Goal: Communication & Community: Answer question/provide support

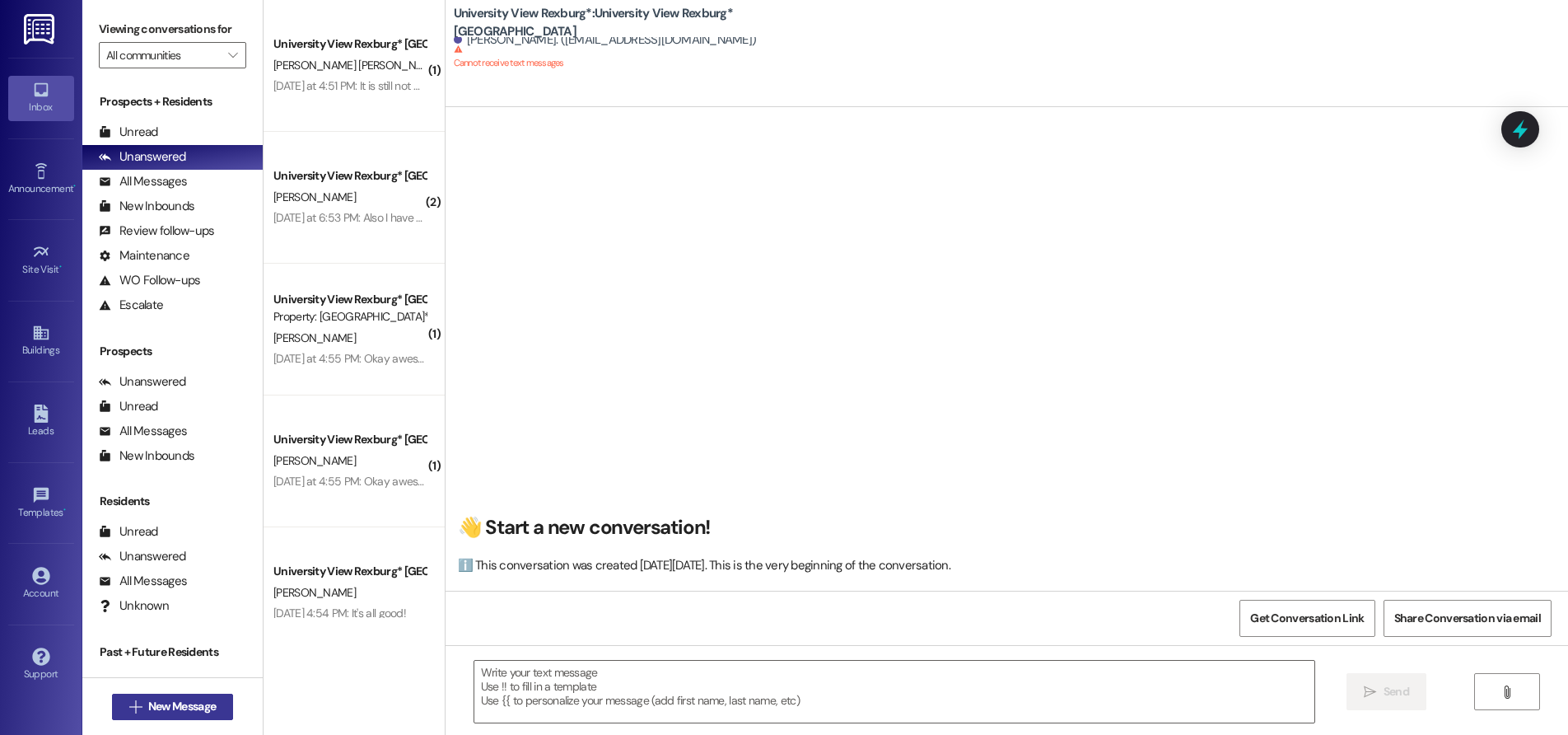
click at [166, 700] on span "New Message" at bounding box center [181, 706] width 67 height 18
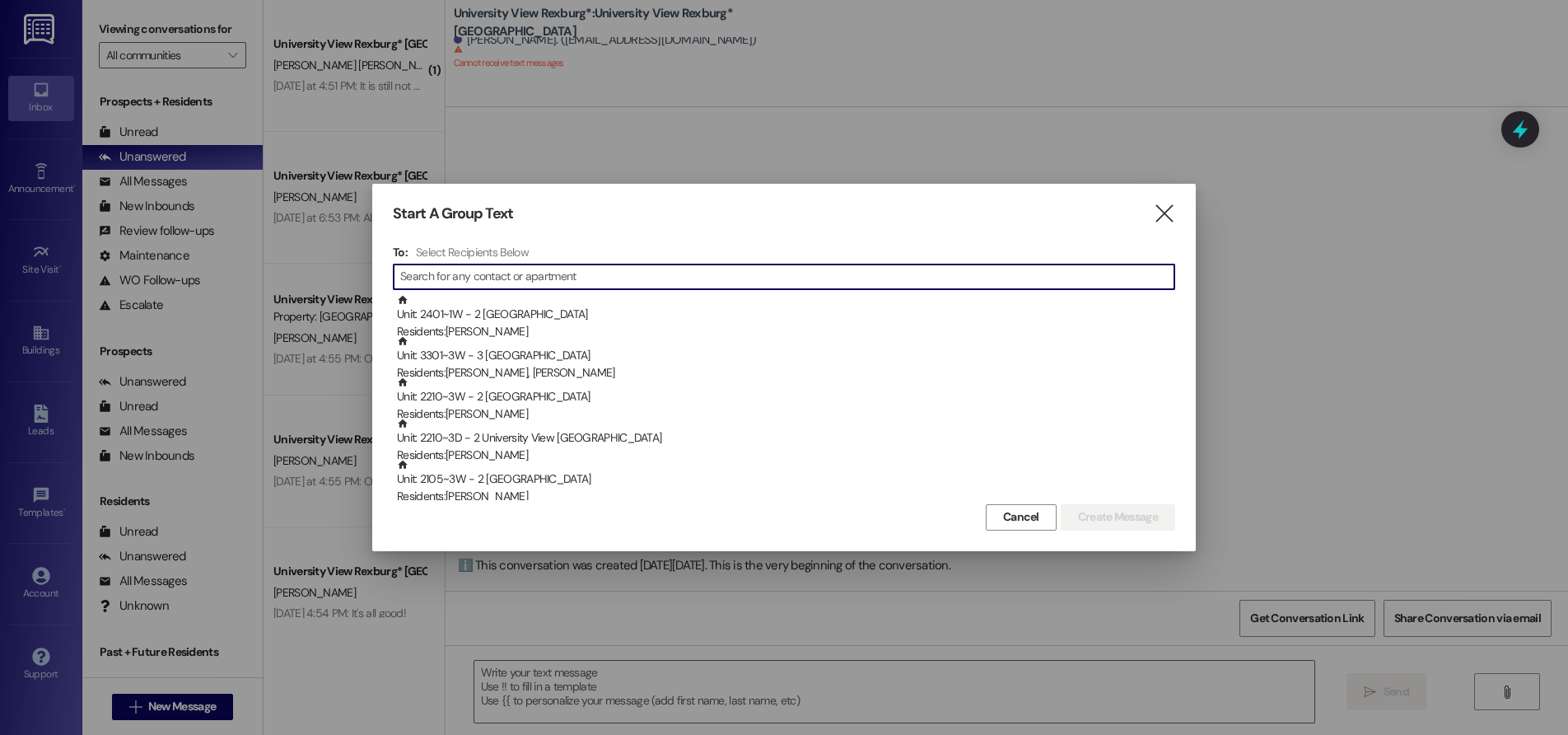
click at [467, 281] on input at bounding box center [787, 276] width 774 height 23
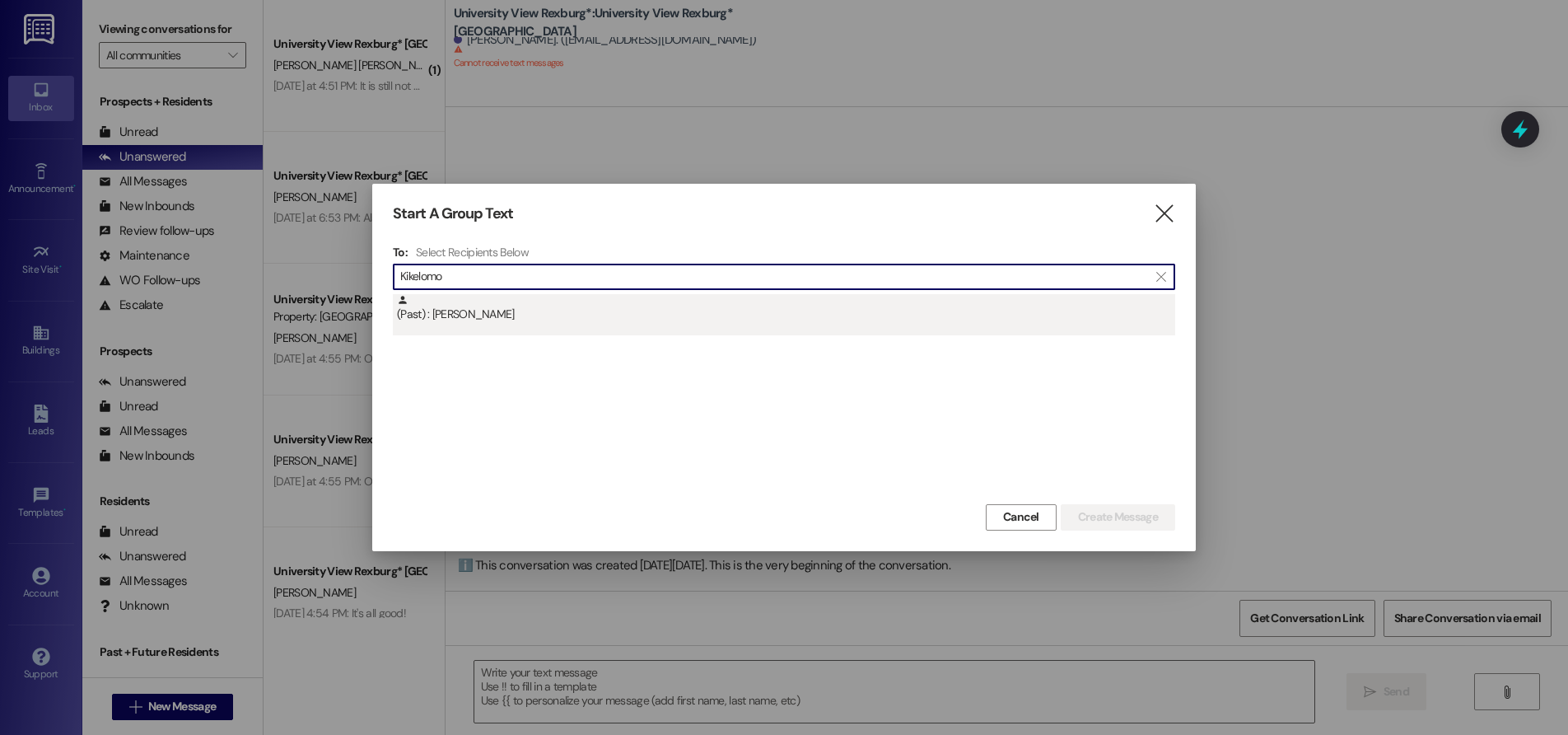
type input "Kikelomo"
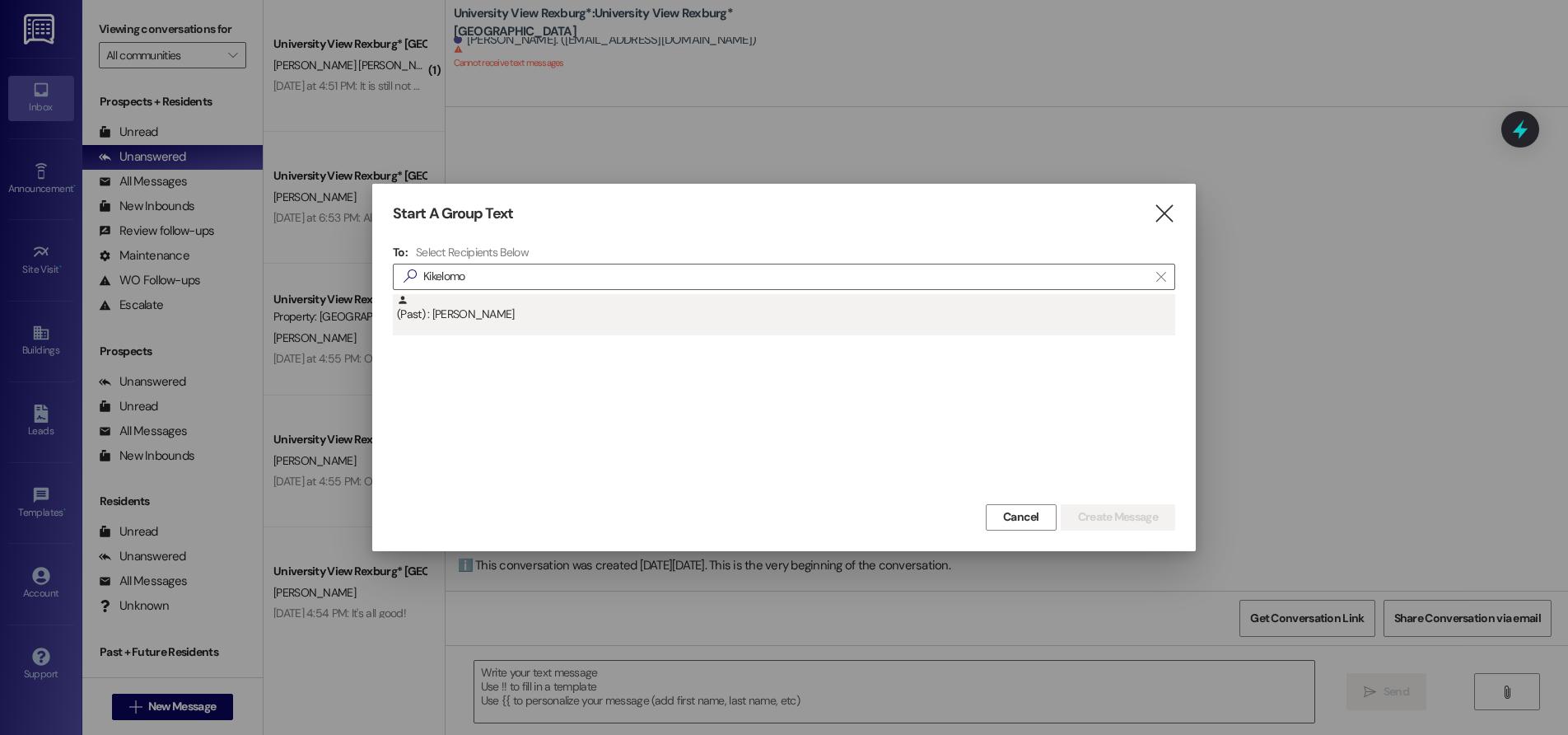
click at [467, 317] on div "(Past) : [PERSON_NAME]" at bounding box center [786, 308] width 778 height 29
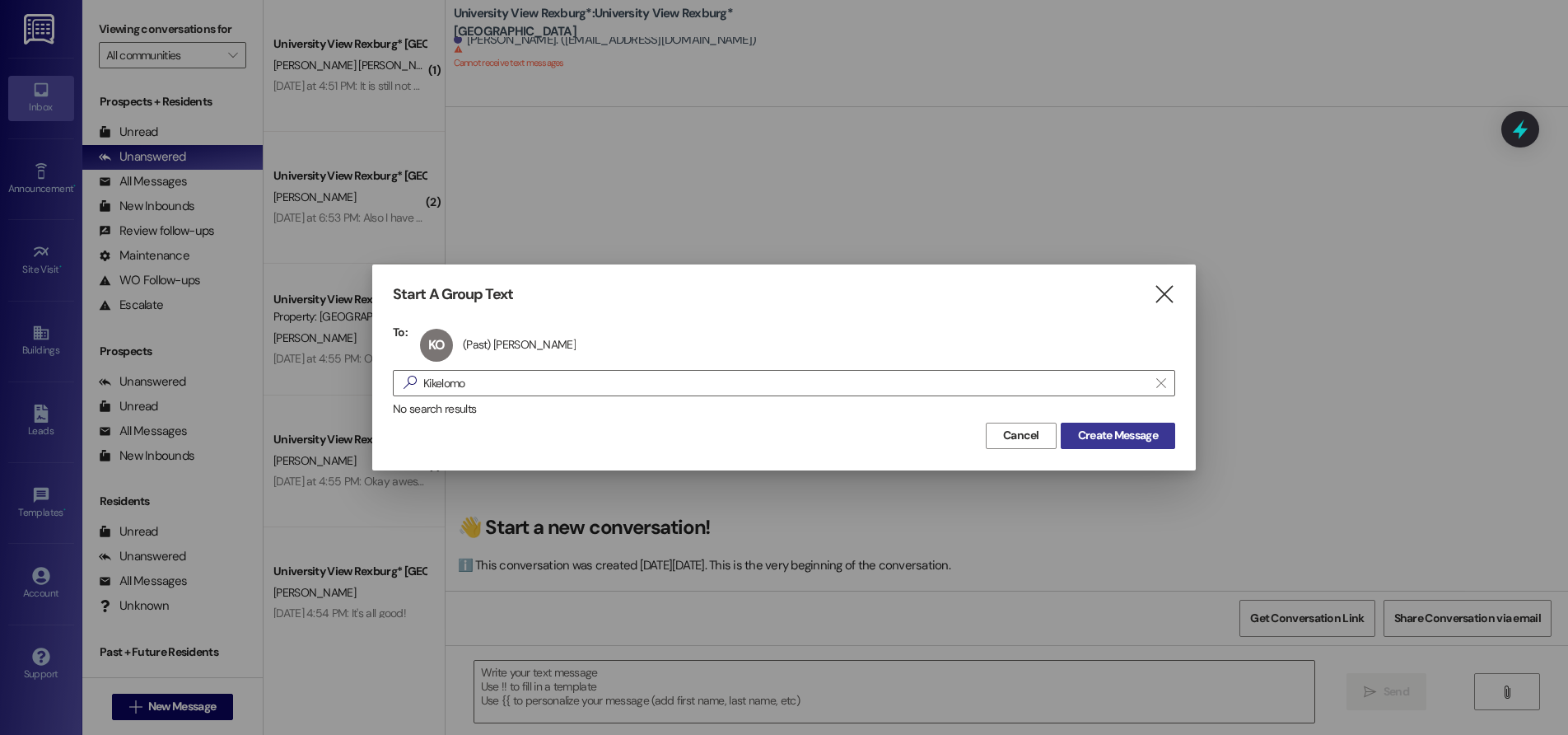
click at [1103, 438] on span "Create Message" at bounding box center [1117, 436] width 80 height 18
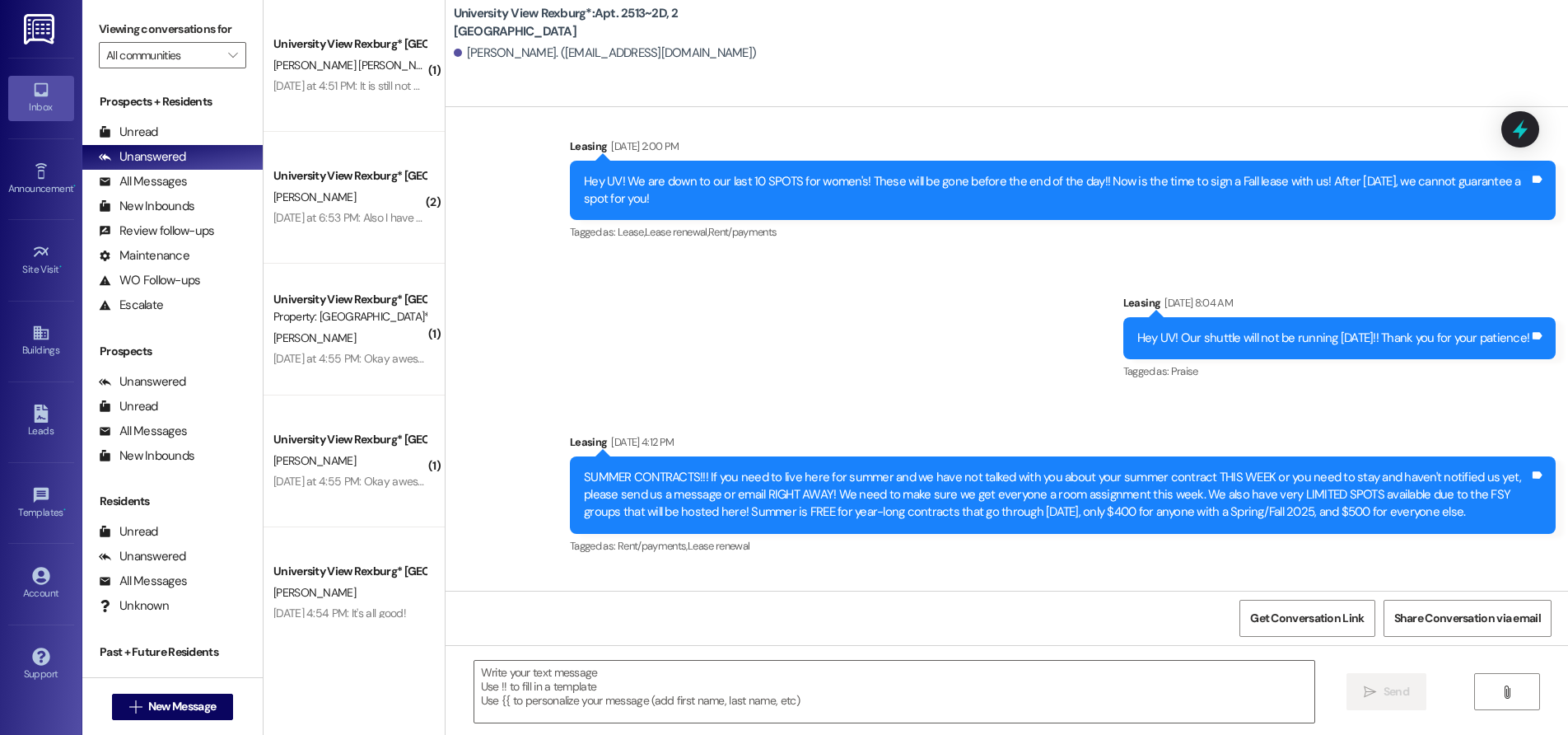
scroll to position [39263, 0]
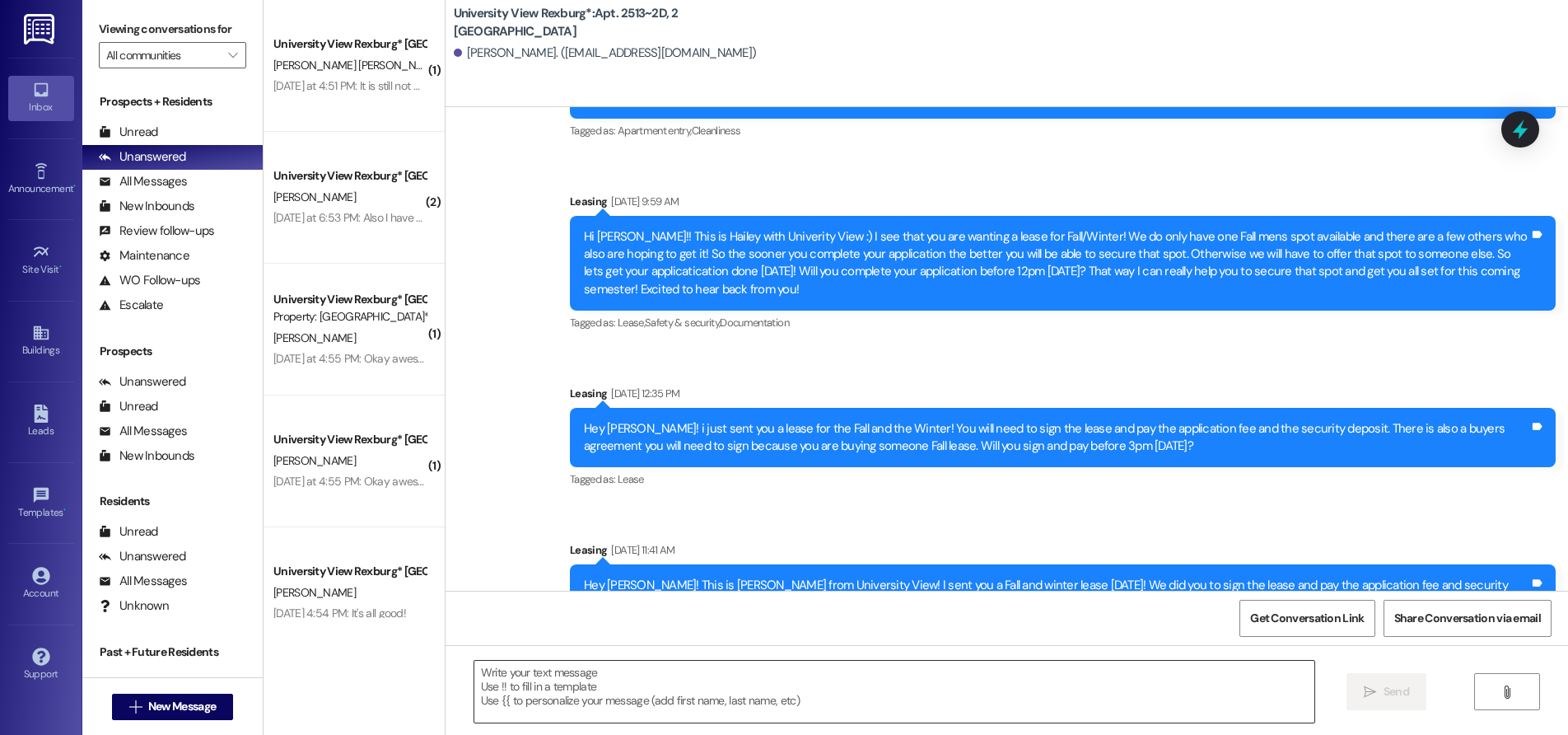
click at [487, 689] on textarea at bounding box center [894, 692] width 840 height 62
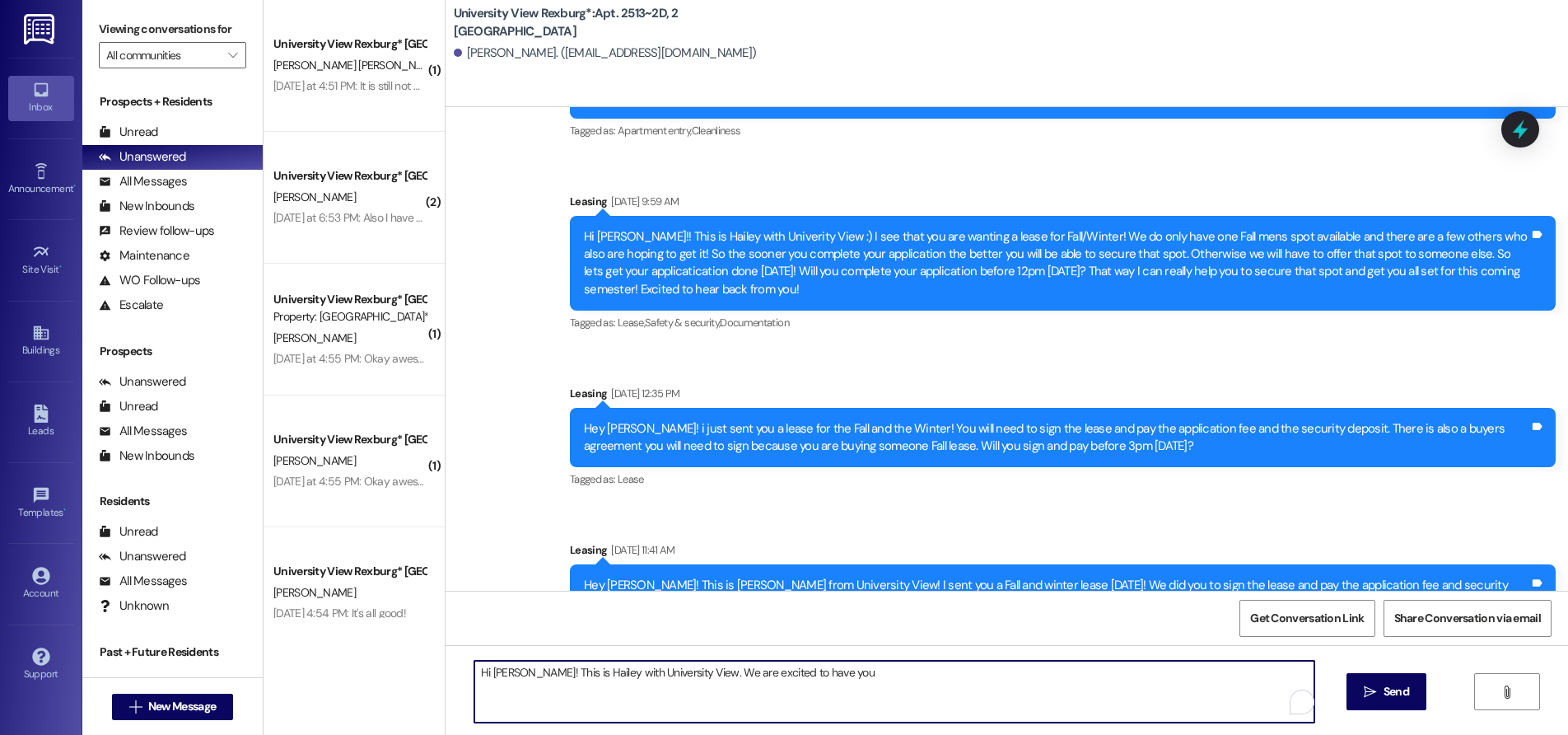
click at [847, 682] on textarea "Hi [PERSON_NAME]! This is Hailey with University View. We are excited to have y…" at bounding box center [894, 692] width 840 height 62
click at [1220, 675] on textarea "Hi [PERSON_NAME]! This is Hailey with University View. We are excited to have y…" at bounding box center [894, 692] width 840 height 62
click at [517, 683] on textarea "Hi [PERSON_NAME]! This is Hailey with University View. We are excited to have y…" at bounding box center [894, 692] width 840 height 62
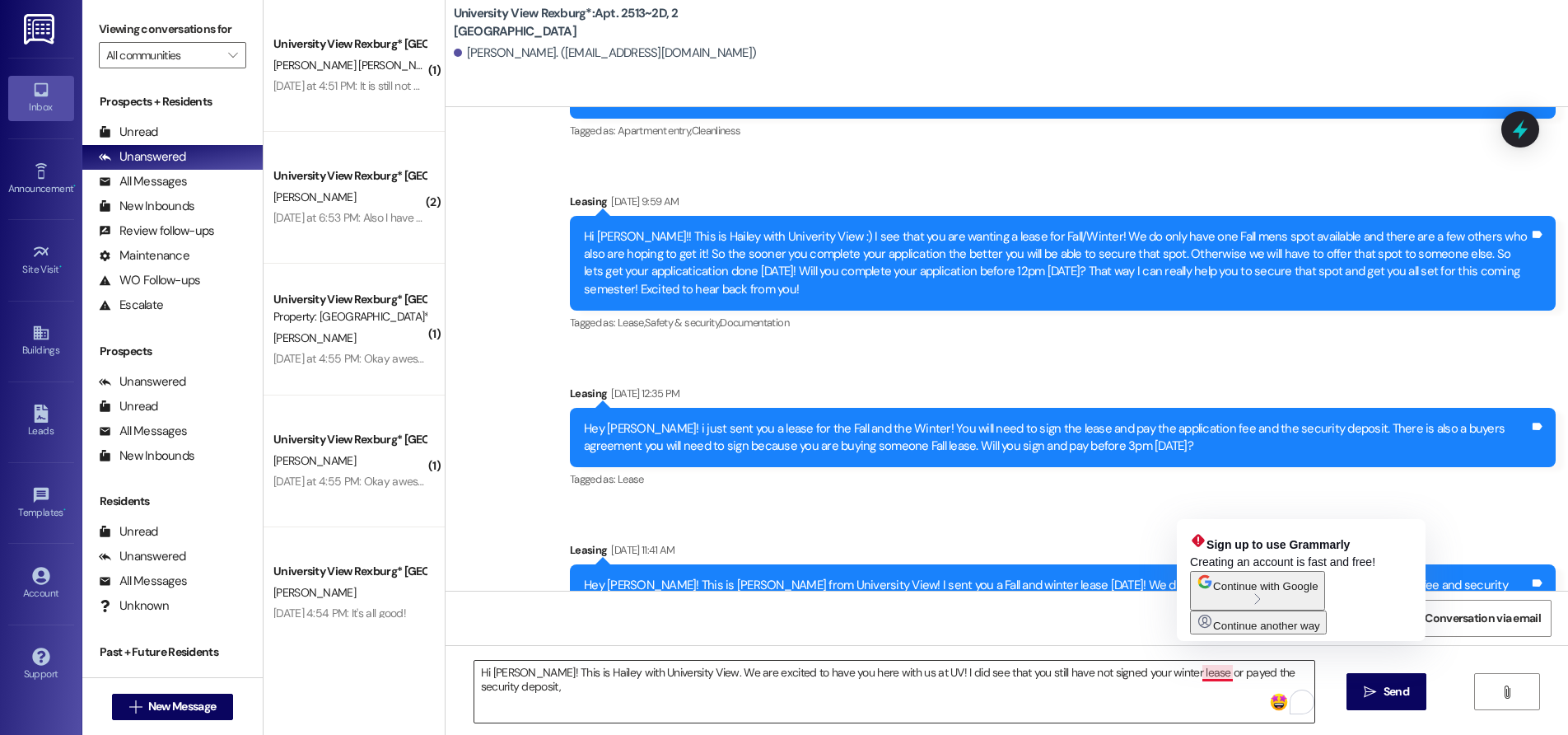
click at [1207, 674] on textarea "Hi [PERSON_NAME]! This is Hailey with University View. We are excited to have y…" at bounding box center [894, 692] width 840 height 62
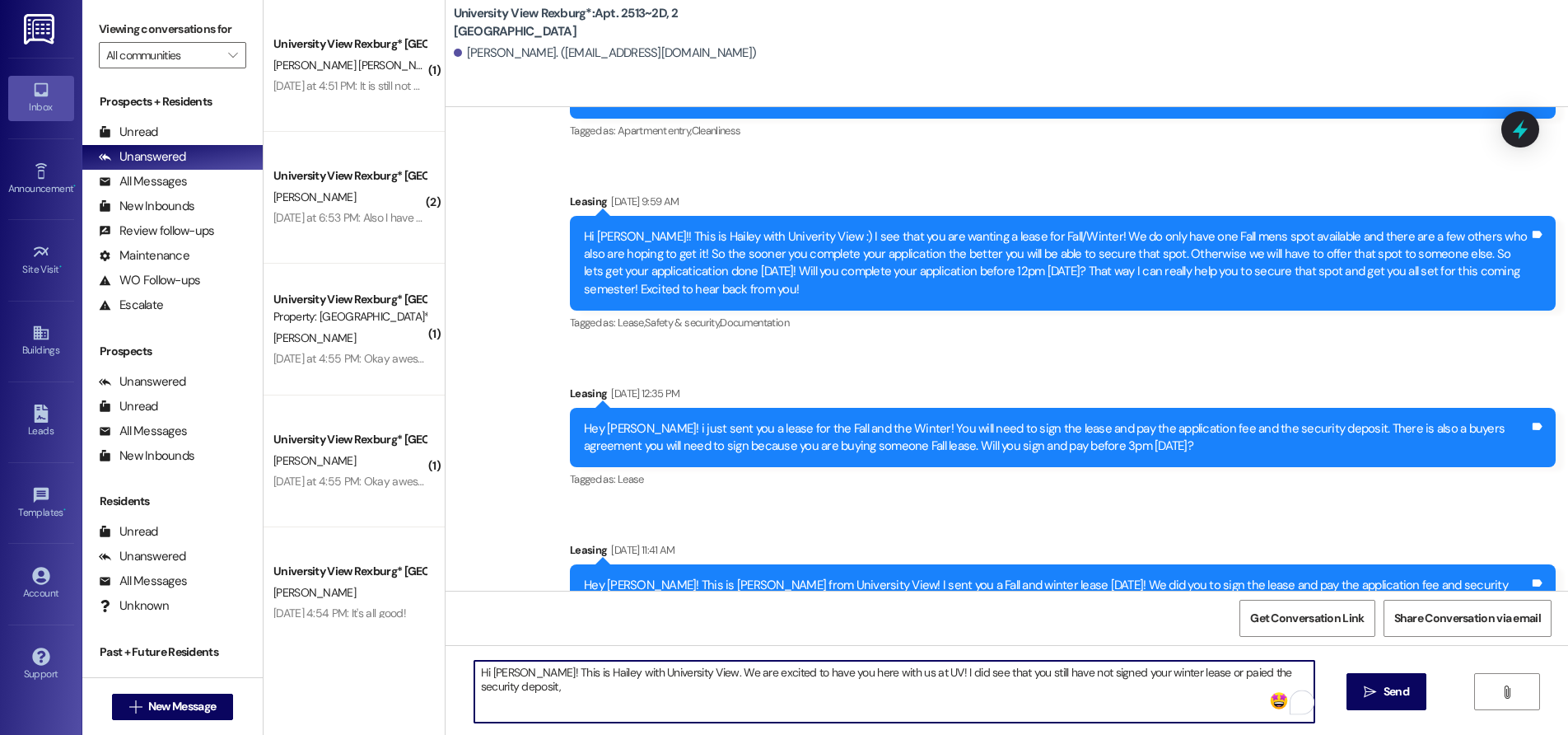
click at [884, 703] on textarea "Hi [PERSON_NAME]! This is Hailey with University View. We are excited to have y…" at bounding box center [894, 692] width 840 height 62
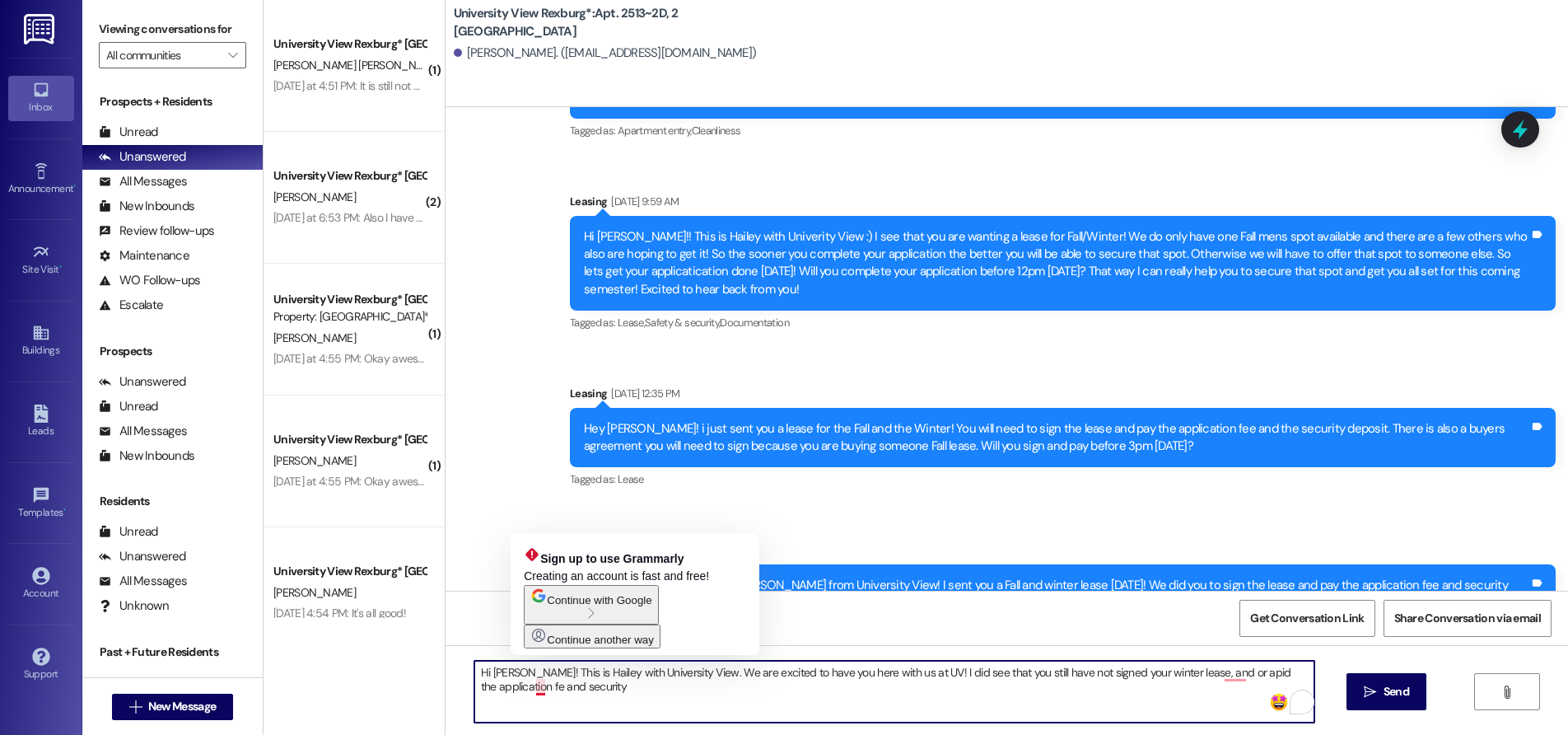
click at [533, 688] on textarea "Hi [PERSON_NAME]! This is Hailey with University View. We are excited to have y…" at bounding box center [894, 692] width 840 height 62
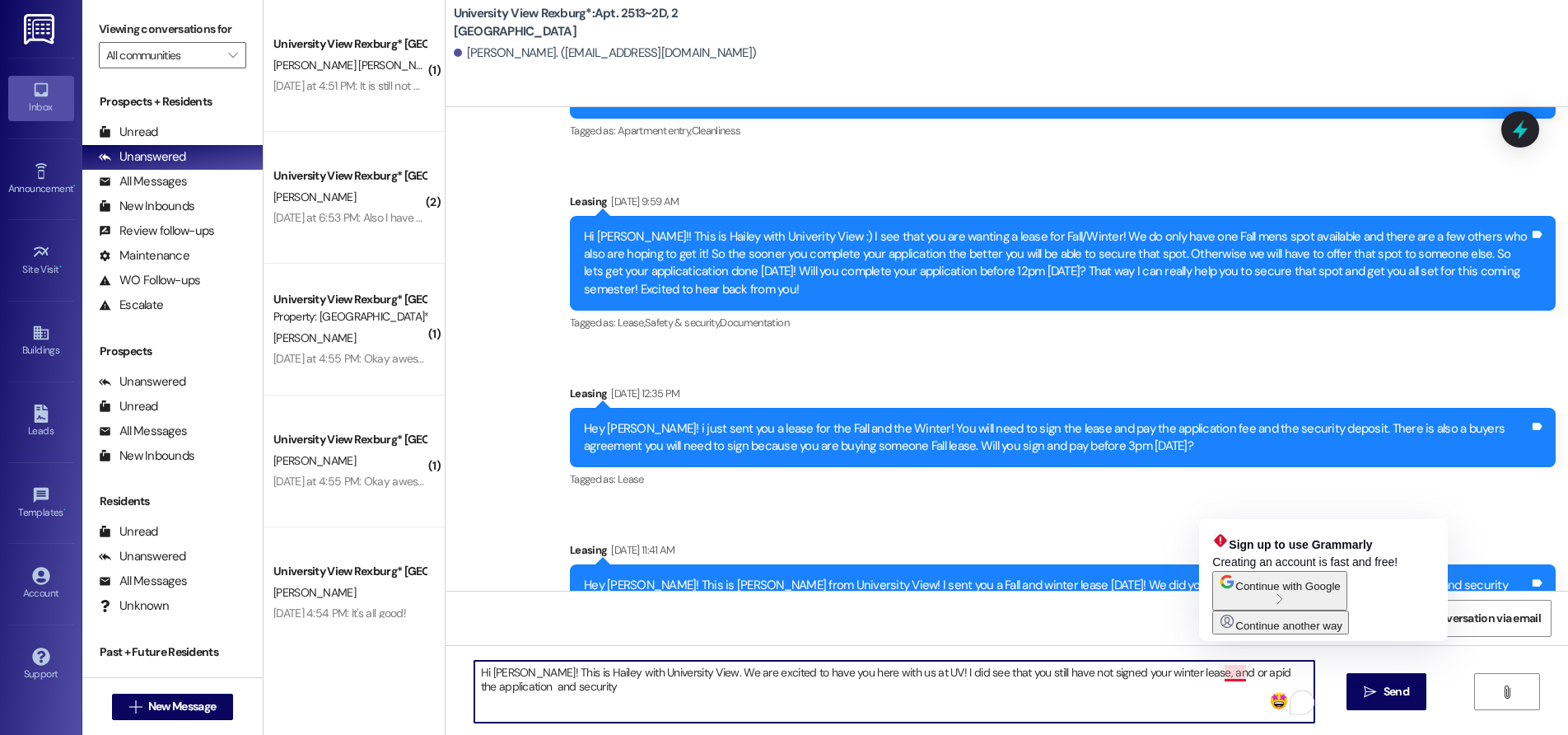
click at [1219, 675] on textarea "Hi [PERSON_NAME]! This is Hailey with University View. We are excited to have y…" at bounding box center [894, 692] width 840 height 62
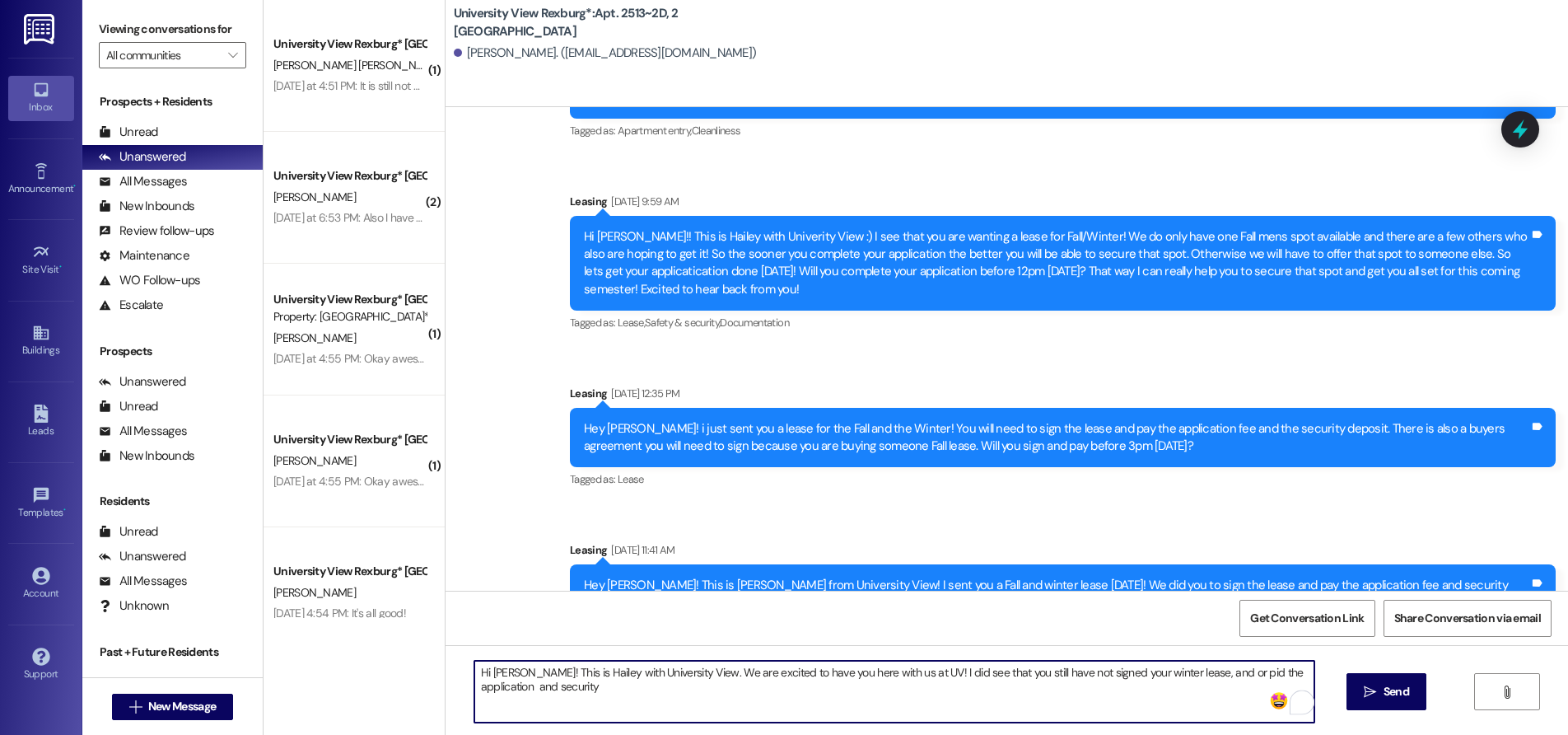
click at [1220, 673] on textarea "Hi [PERSON_NAME]! This is Hailey with University View. We are excited to have y…" at bounding box center [894, 692] width 840 height 62
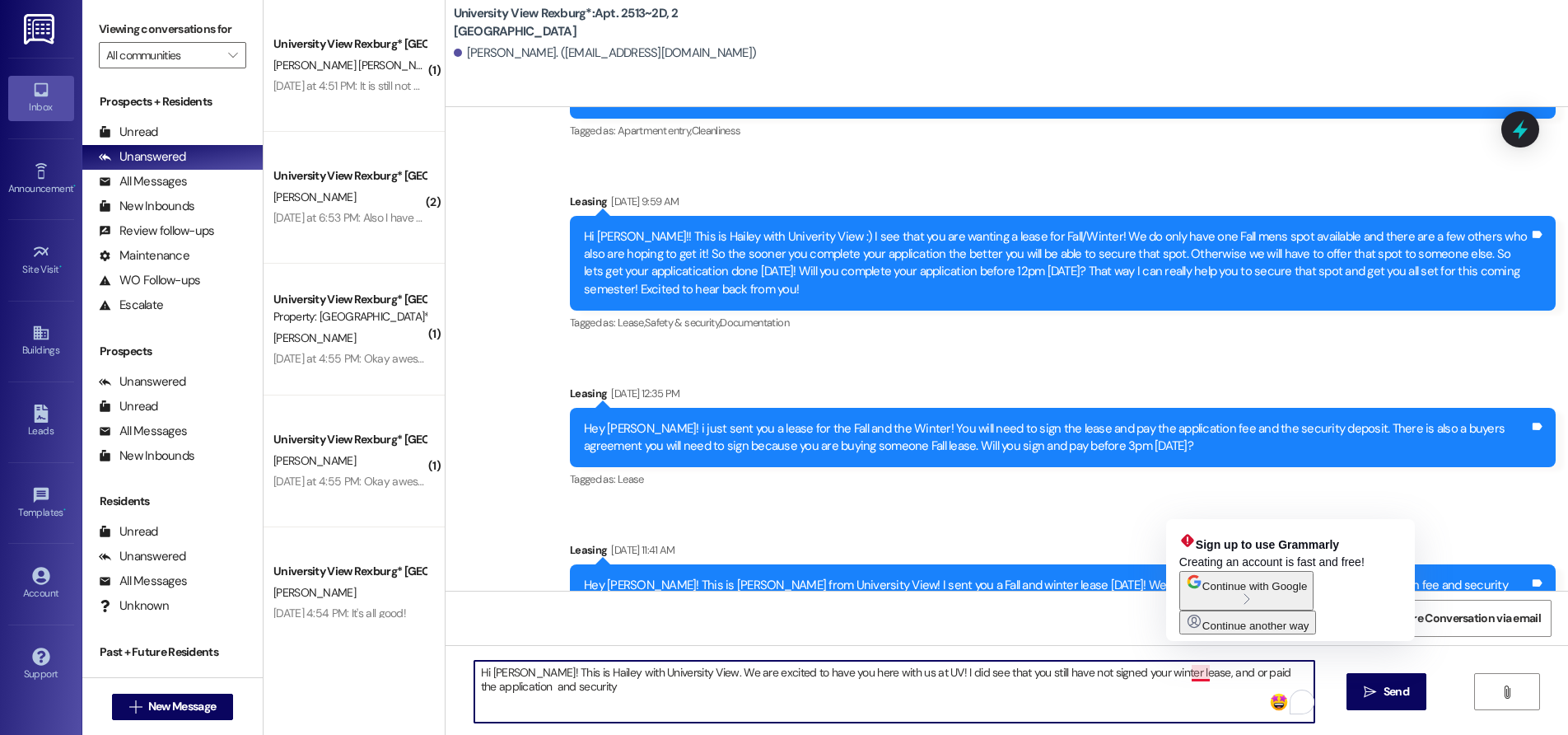
click at [1159, 695] on textarea "Hi [PERSON_NAME]! This is Hailey with University View. We are excited to have y…" at bounding box center [894, 692] width 840 height 62
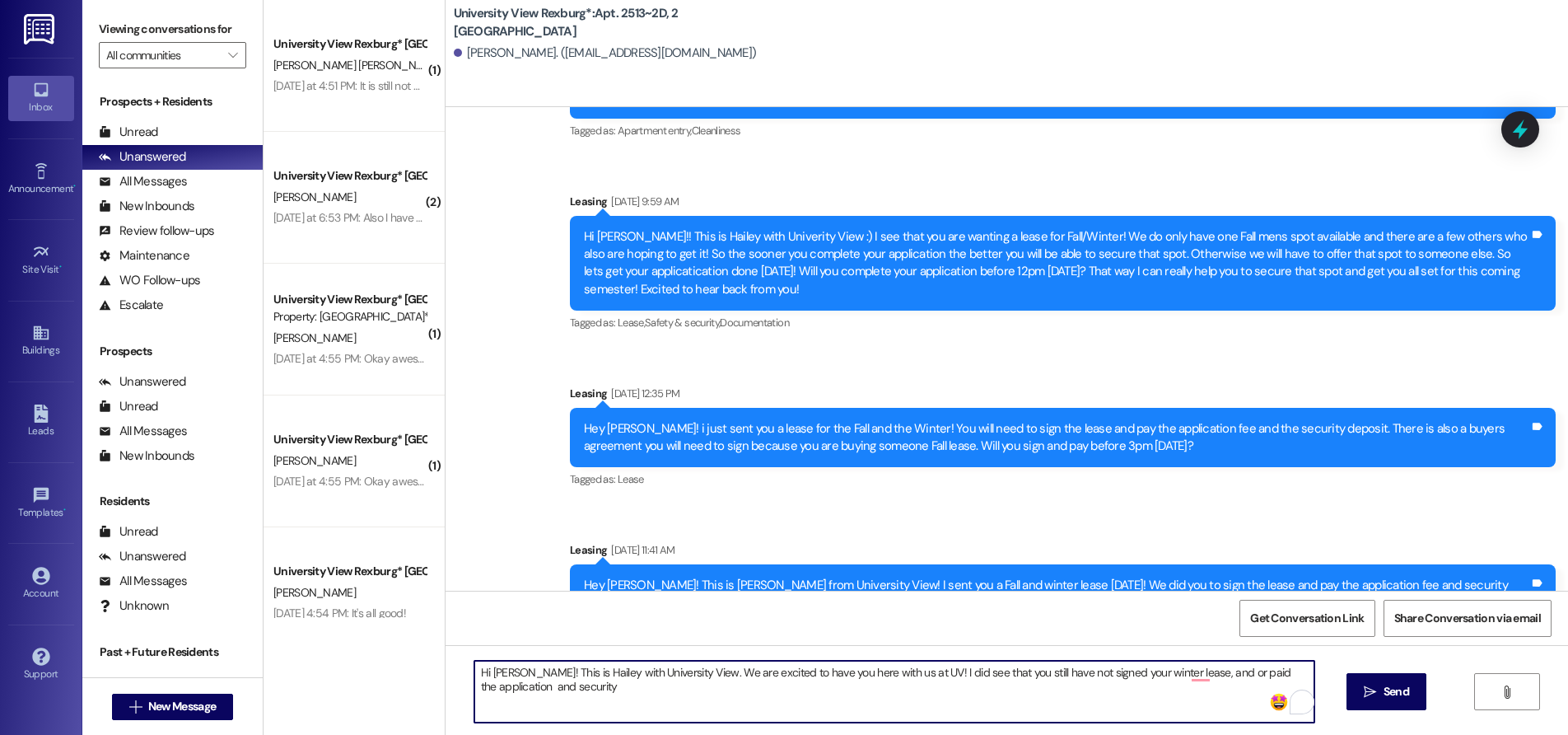
click at [528, 688] on textarea "Hi [PERSON_NAME]! This is Hailey with University View. We are excited to have y…" at bounding box center [894, 692] width 840 height 62
click at [586, 685] on textarea "Hi [PERSON_NAME]! This is Hailey with University View. We are excited to have y…" at bounding box center [894, 692] width 840 height 62
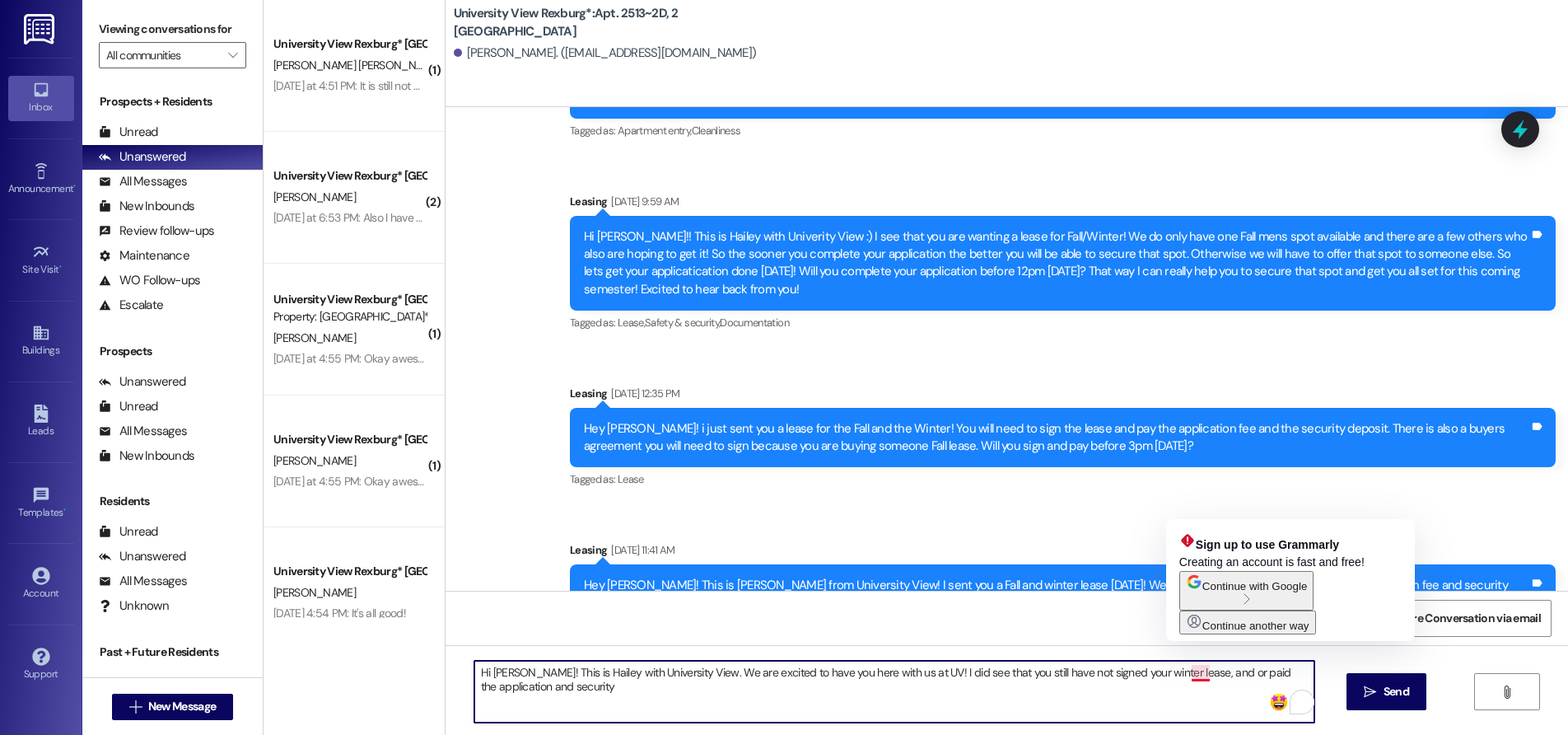
click at [1151, 688] on textarea "Hi [PERSON_NAME]! This is Hailey with University View. We are excited to have y…" at bounding box center [894, 692] width 840 height 62
click at [1170, 704] on textarea "Hi [PERSON_NAME]! This is Hailey with University View. We are excited to have y…" at bounding box center [894, 692] width 840 height 62
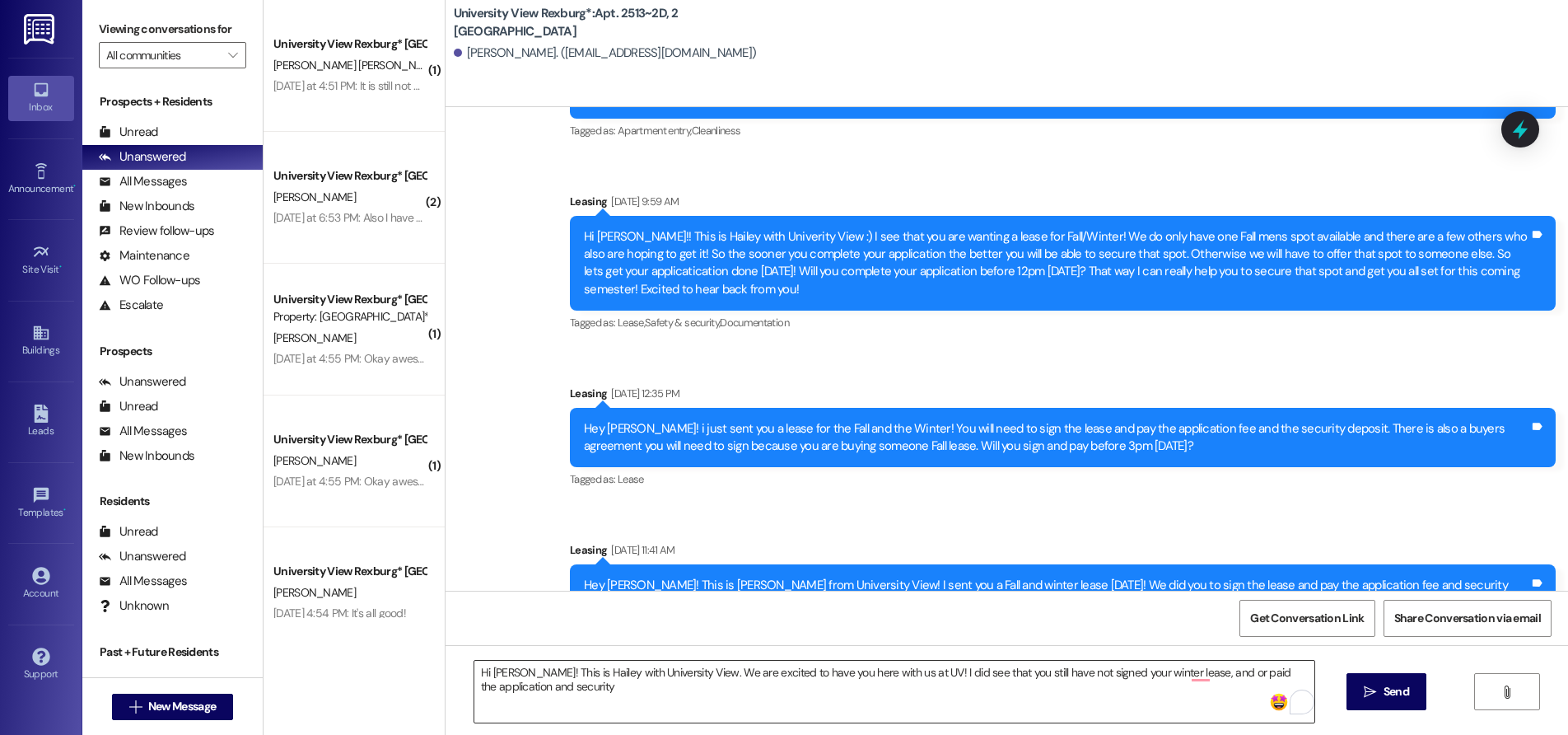
click at [587, 689] on textarea "Hi [PERSON_NAME]! This is Hailey with University View. We are excited to have y…" at bounding box center [894, 692] width 840 height 62
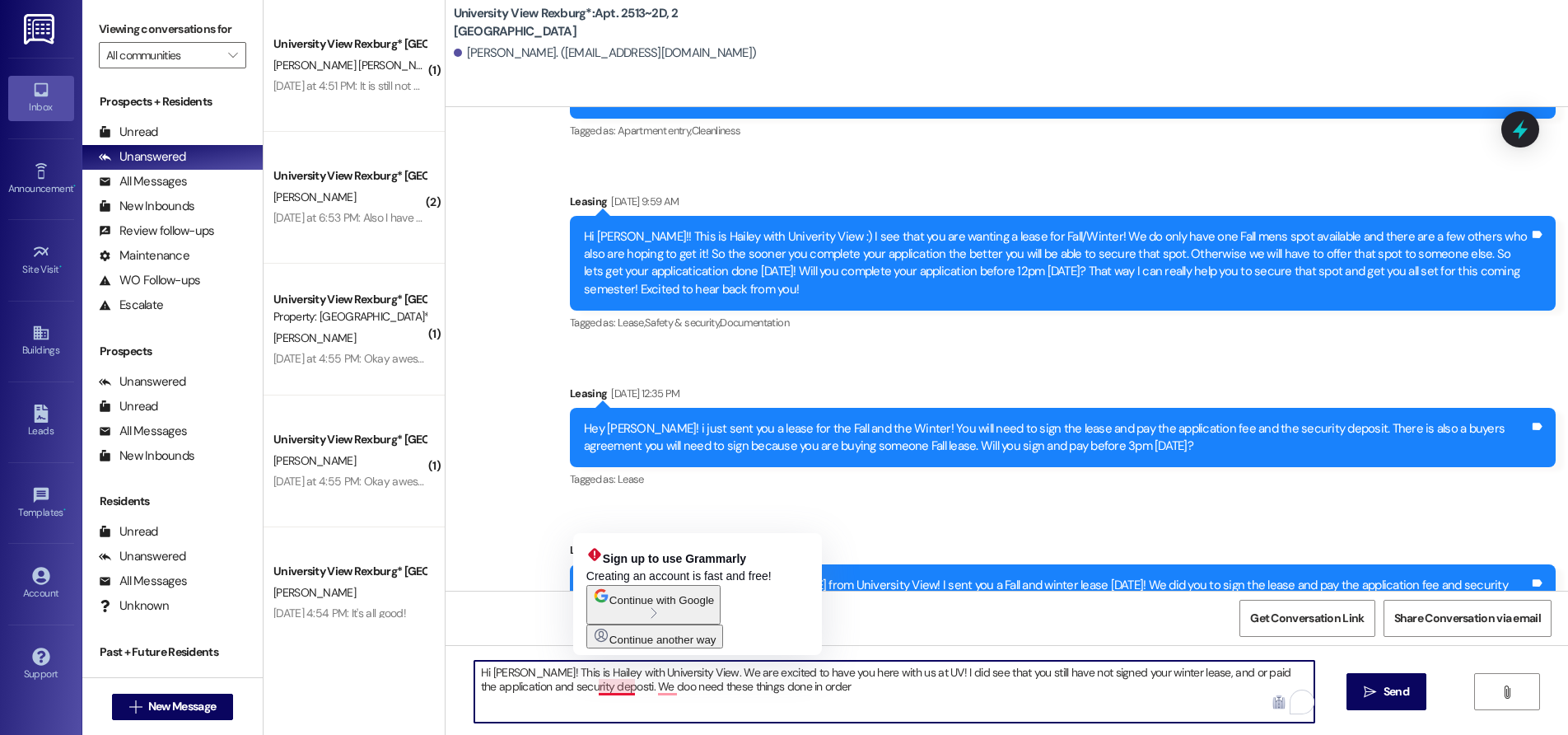
click at [622, 690] on textarea "Hi [PERSON_NAME]! This is Hailey with University View. We are excited to have y…" at bounding box center [894, 692] width 840 height 62
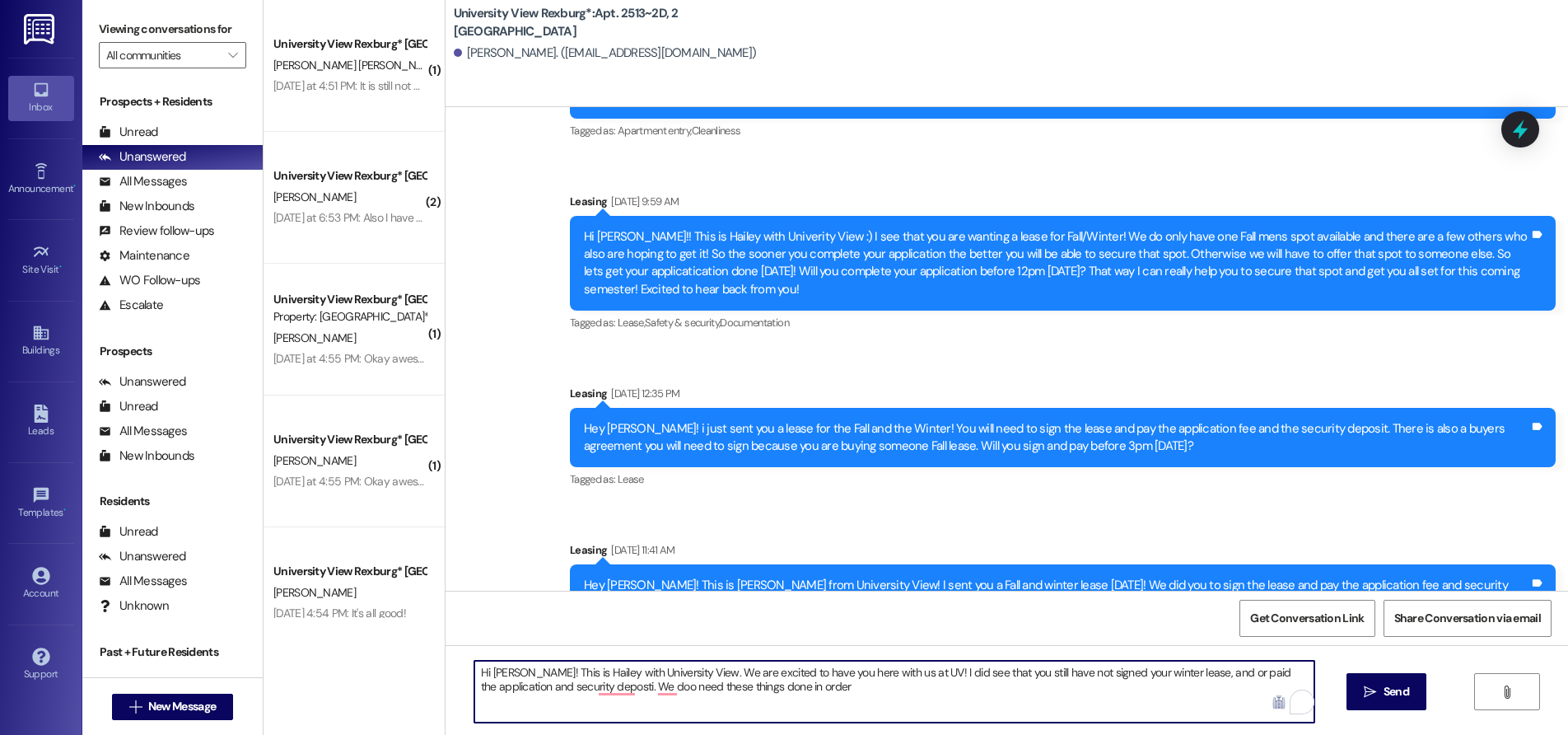
click at [624, 691] on textarea "Hi [PERSON_NAME]! This is Hailey with University View. We are excited to have y…" at bounding box center [894, 692] width 840 height 62
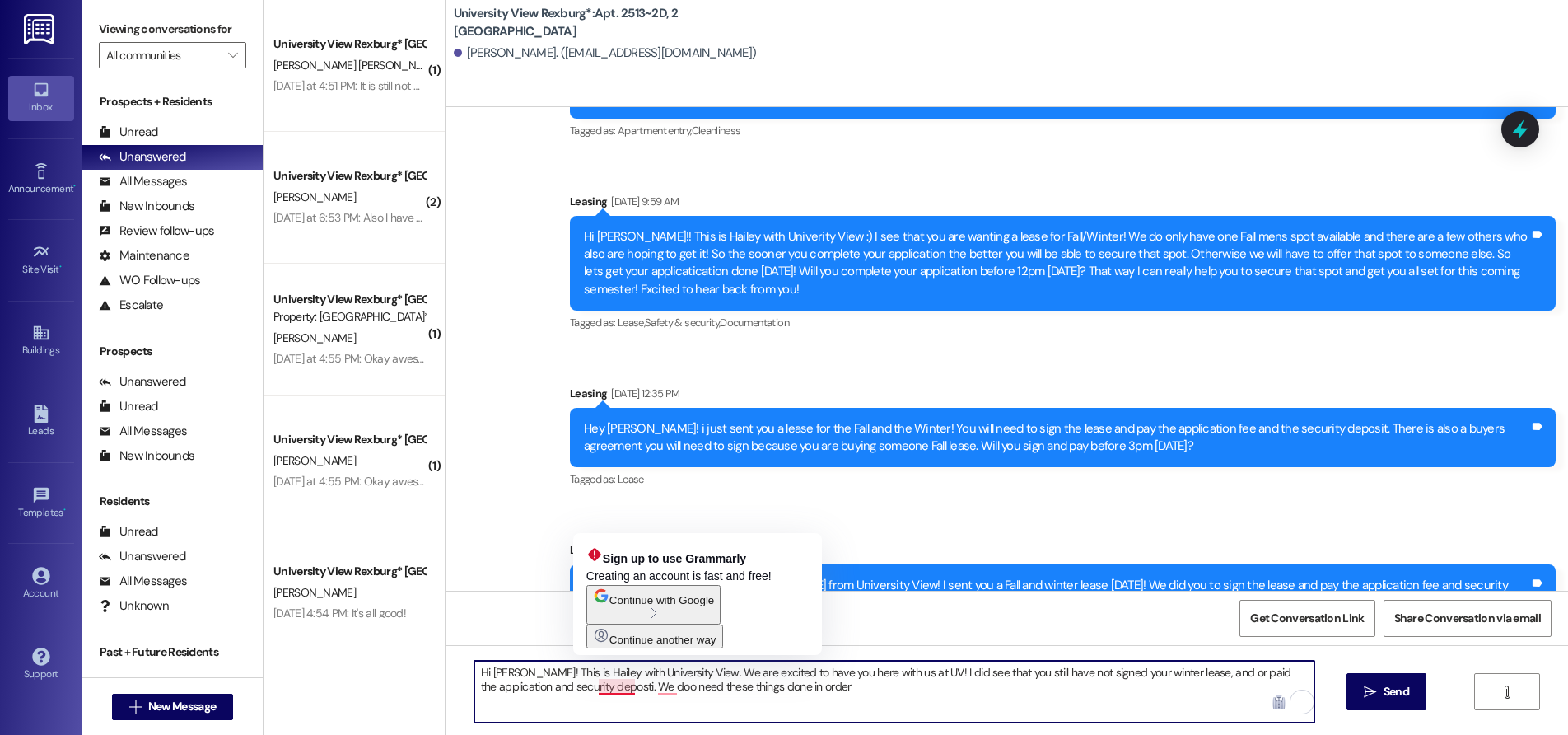
click at [622, 690] on textarea "Hi [PERSON_NAME]! This is Hailey with University View. We are excited to have y…" at bounding box center [894, 692] width 840 height 62
click at [623, 692] on textarea "Hi [PERSON_NAME]! This is Hailey with University View. We are excited to have y…" at bounding box center [894, 692] width 840 height 62
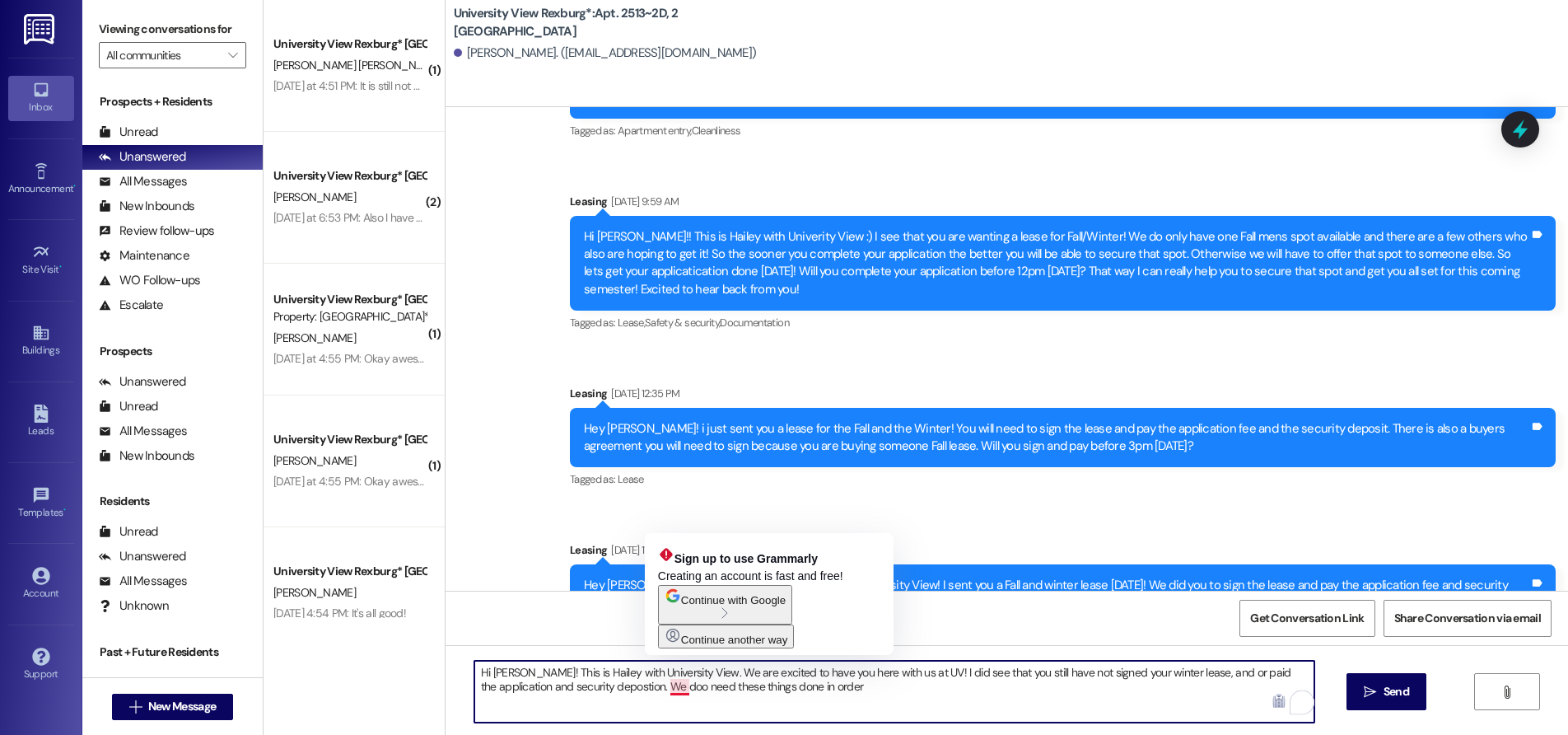
click at [672, 686] on textarea "Hi [PERSON_NAME]! This is Hailey with University View. We are excited to have y…" at bounding box center [894, 692] width 840 height 62
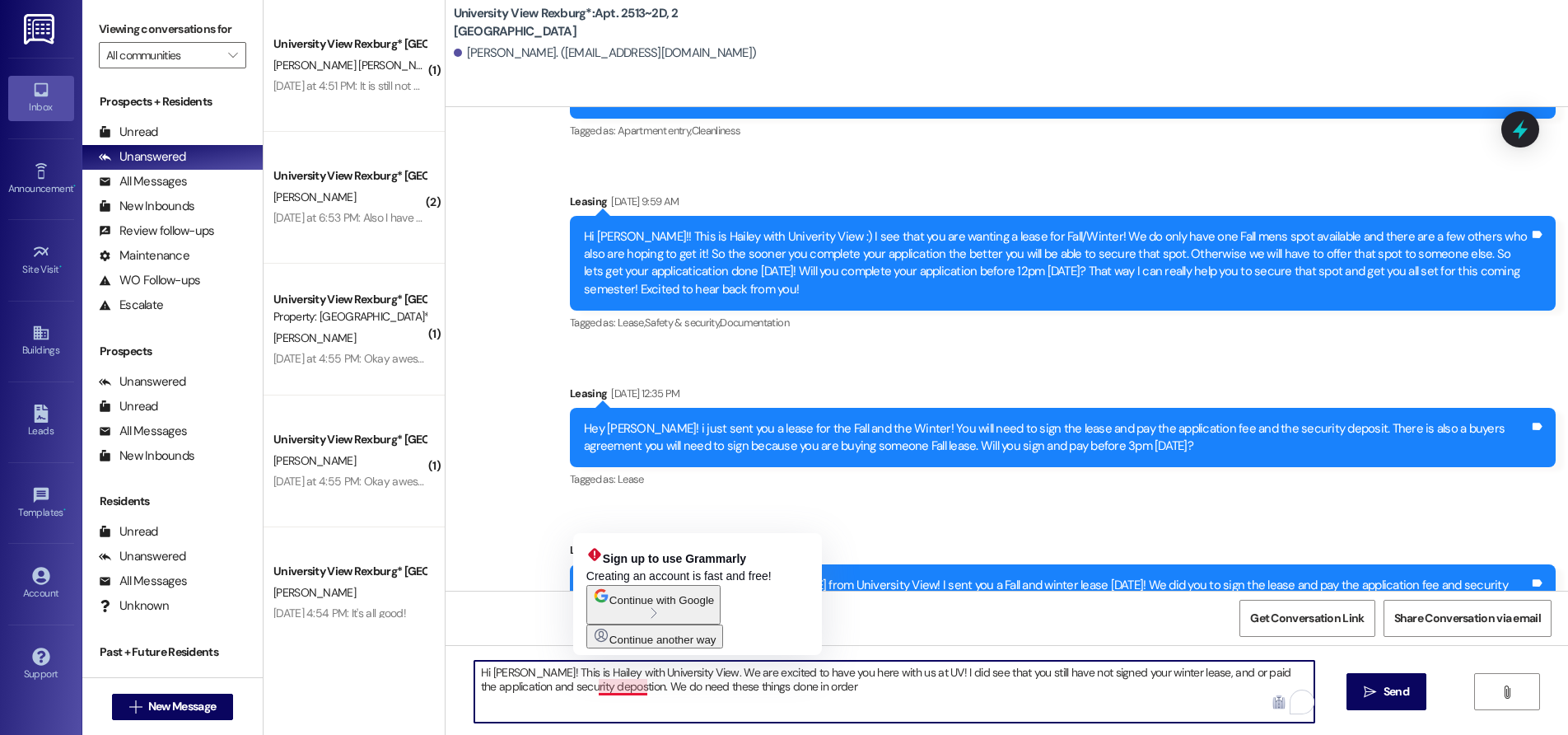
drag, startPoint x: 612, startPoint y: 688, endPoint x: 593, endPoint y: 700, distance: 22.5
click at [593, 700] on textarea "Hi [PERSON_NAME]! This is Hailey with University View. We are excited to have y…" at bounding box center [894, 692] width 840 height 62
click at [635, 685] on textarea "Hi [PERSON_NAME]! This is Hailey with University View. We are excited to have y…" at bounding box center [894, 692] width 840 height 62
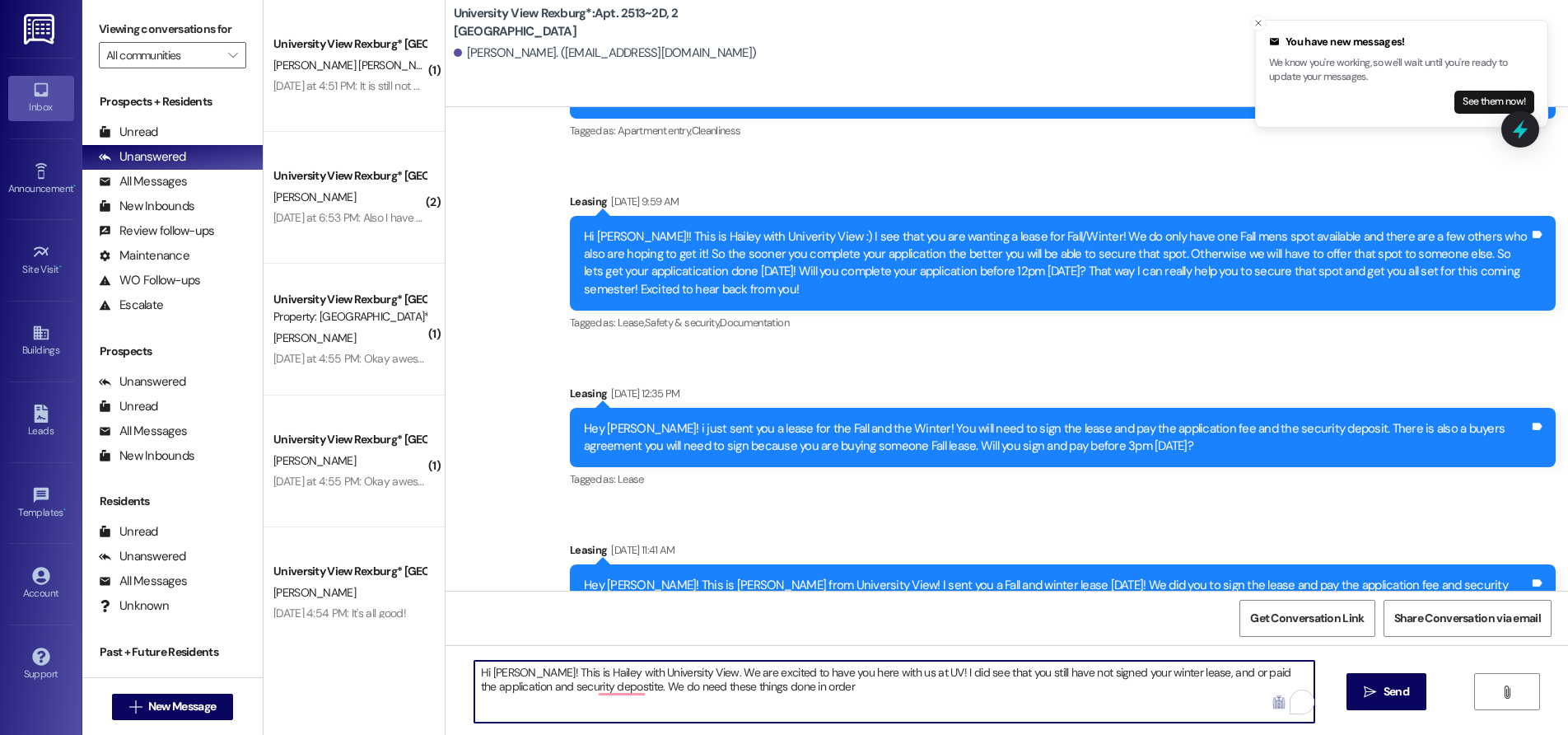
click at [522, 687] on textarea "Hi [PERSON_NAME]! This is Hailey with University View. We are excited to have y…" at bounding box center [894, 692] width 840 height 62
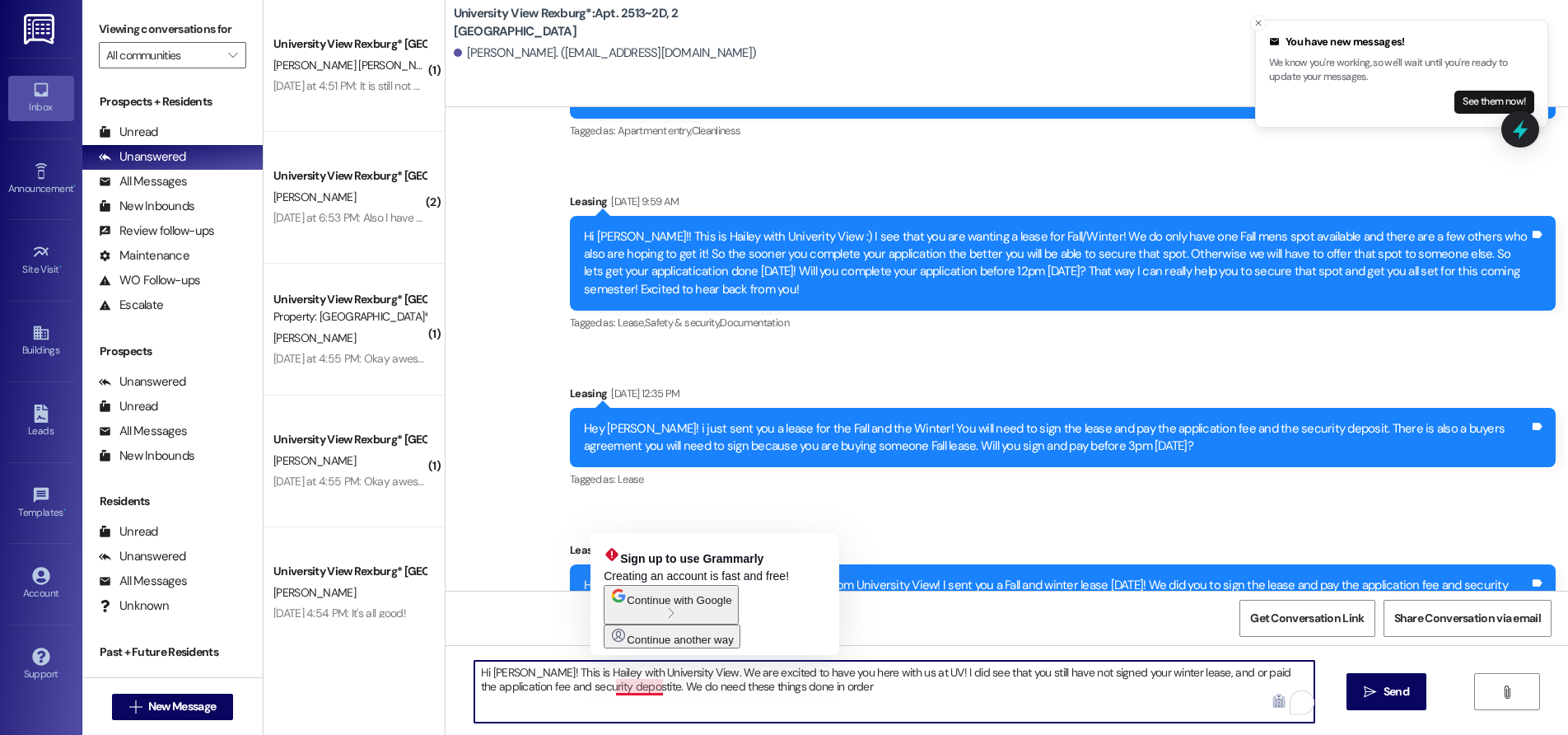
click at [633, 687] on textarea "Hi [PERSON_NAME]! This is Hailey with University View. We are excited to have y…" at bounding box center [894, 692] width 840 height 62
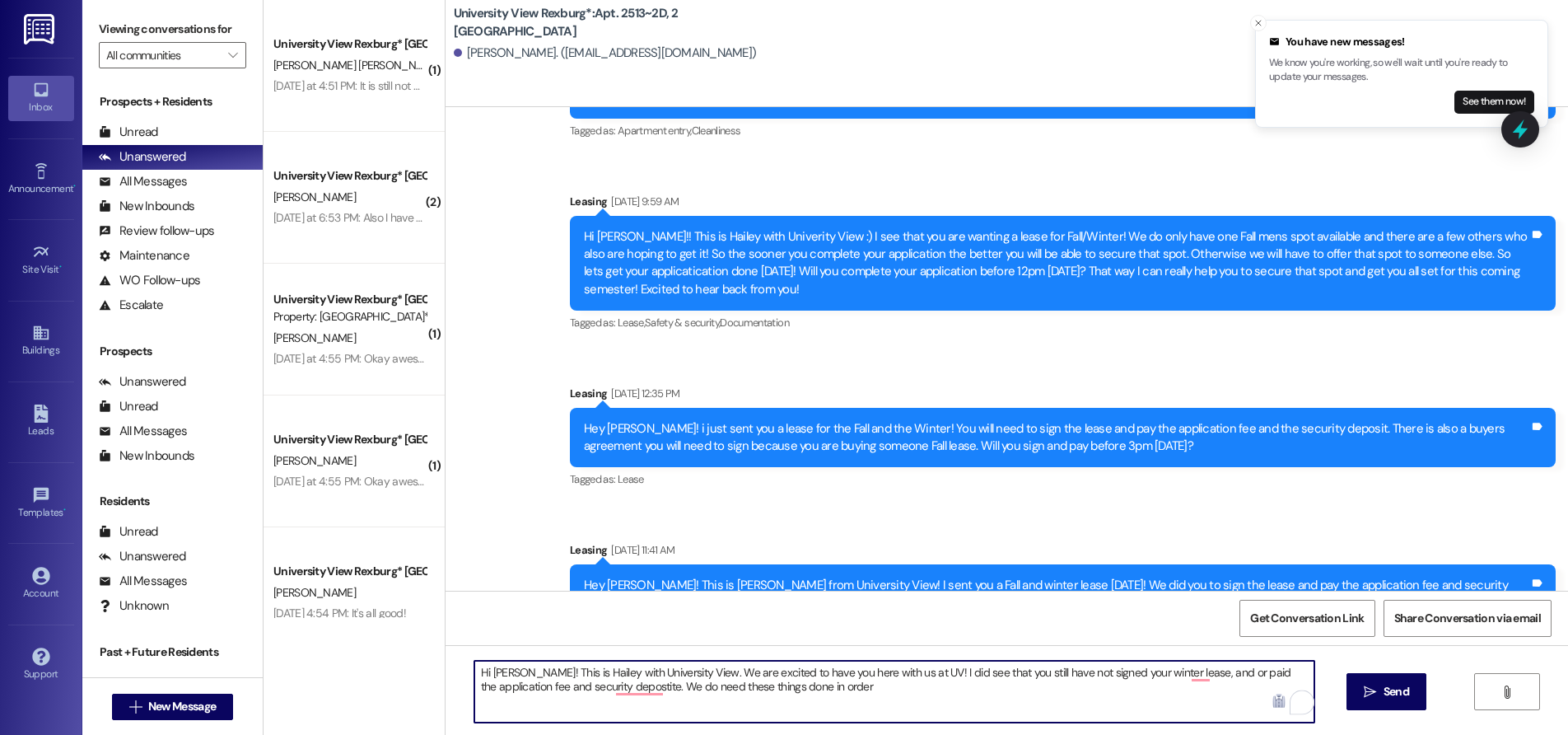
drag, startPoint x: 651, startPoint y: 686, endPoint x: 655, endPoint y: 699, distance: 13.6
click at [651, 688] on textarea "Hi [PERSON_NAME]! This is Hailey with University View. We are excited to have y…" at bounding box center [894, 692] width 840 height 62
click at [845, 683] on textarea "Hi [PERSON_NAME]! This is Hailey with University View. We are excited to have y…" at bounding box center [894, 692] width 840 height 62
drag, startPoint x: 733, startPoint y: 690, endPoint x: 740, endPoint y: 733, distance: 43.6
click at [734, 690] on textarea "Hi [PERSON_NAME]! This is Hailey with University View. We are excited to have y…" at bounding box center [894, 692] width 840 height 62
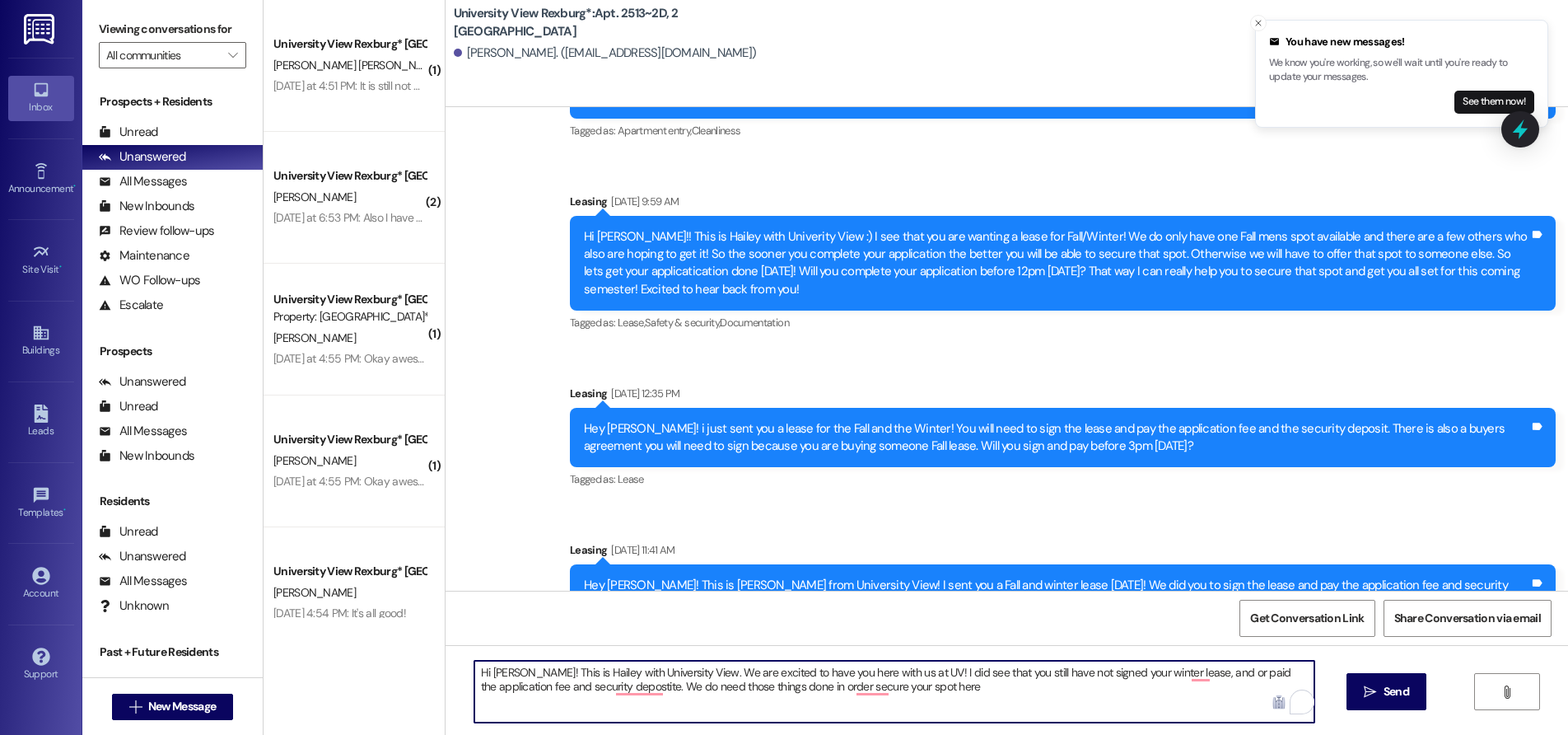
click at [839, 688] on textarea "Hi [PERSON_NAME]! This is Hailey with University View. We are excited to have y…" at bounding box center [894, 692] width 840 height 62
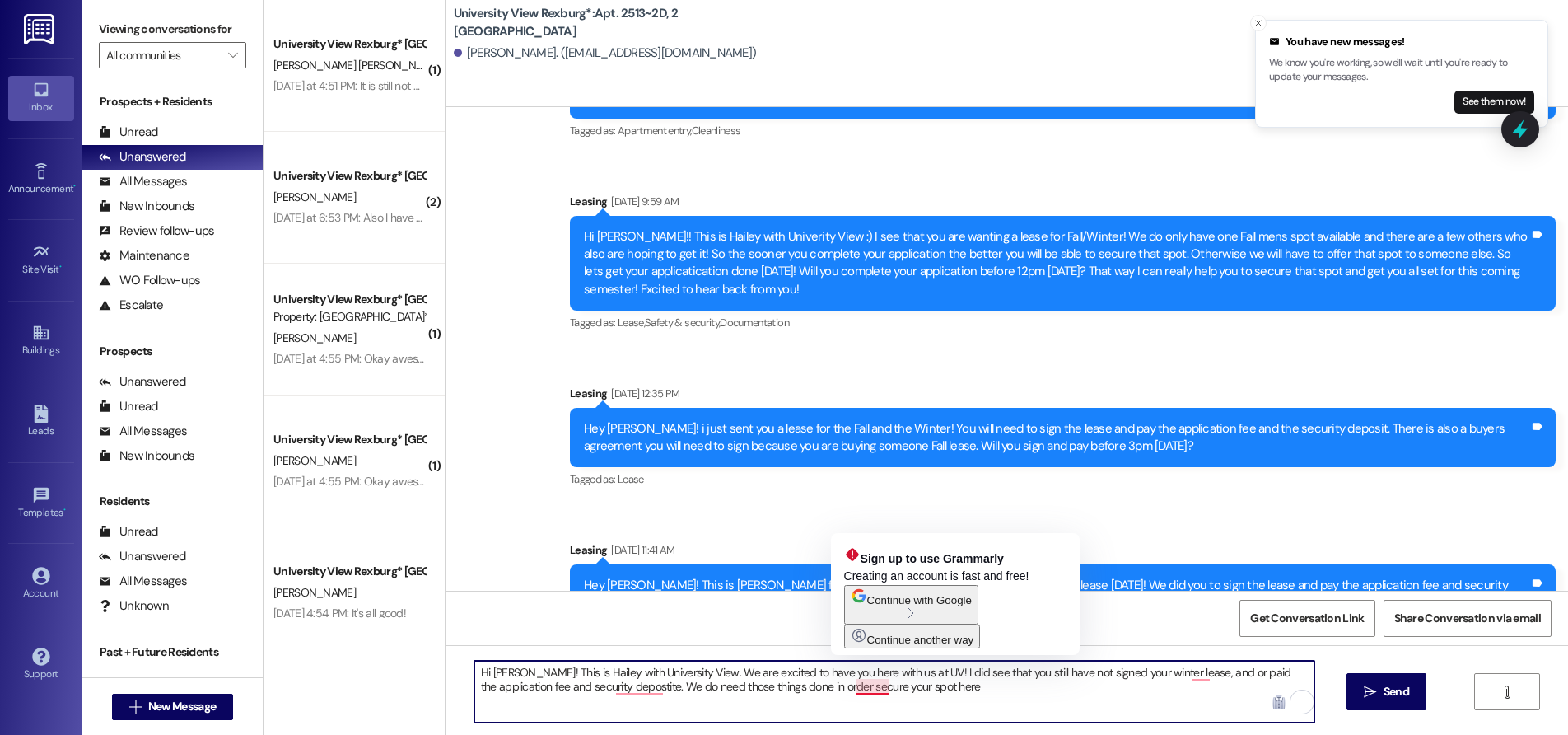
click at [843, 691] on textarea "Hi [PERSON_NAME]! This is Hailey with University View. We are excited to have y…" at bounding box center [894, 692] width 840 height 62
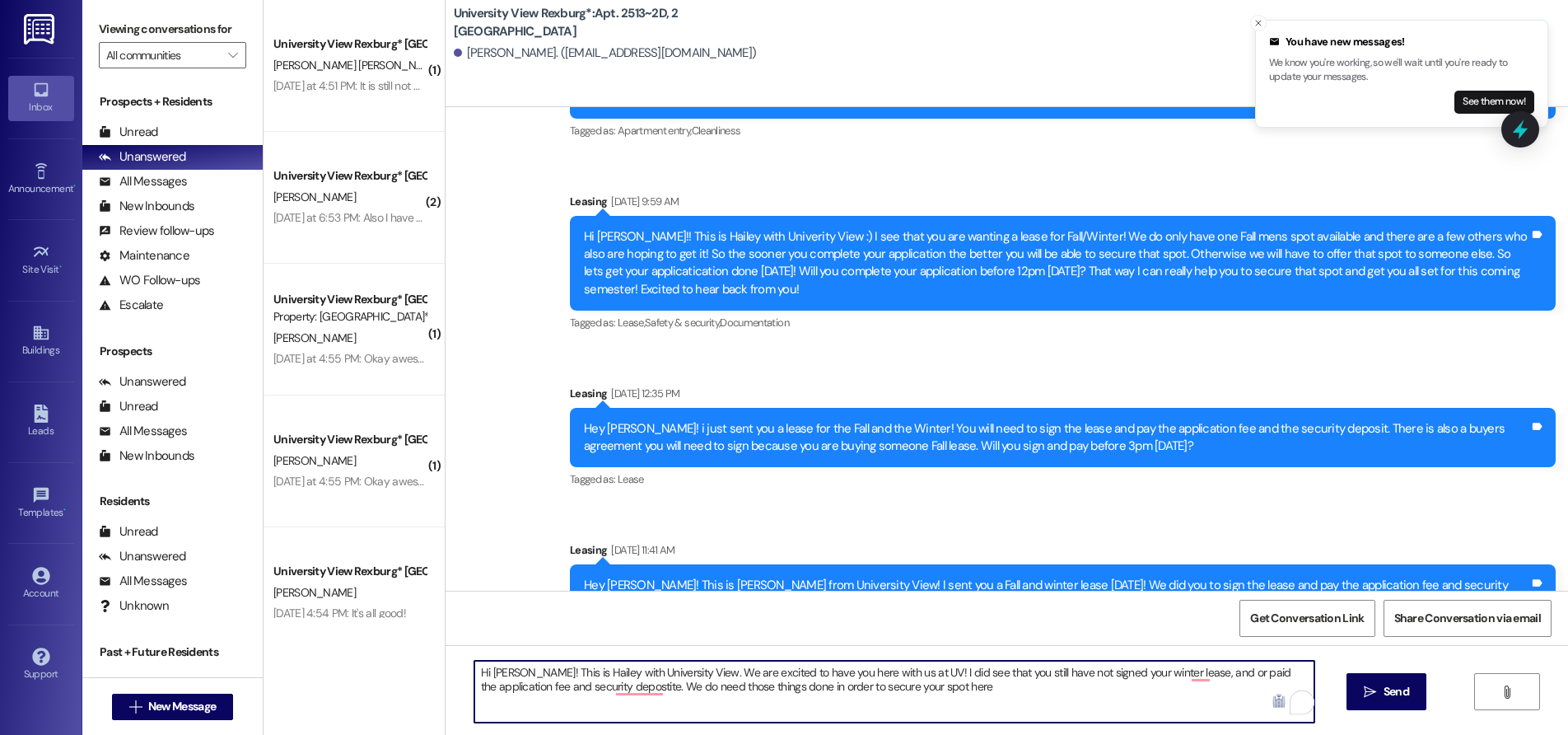
click at [967, 686] on textarea "Hi [PERSON_NAME]! This is Hailey with University View. We are excited to have y…" at bounding box center [894, 692] width 840 height 62
click at [1015, 685] on textarea "Hi [PERSON_NAME]! This is Hailey with University View. We are excited to have y…" at bounding box center [894, 692] width 840 height 62
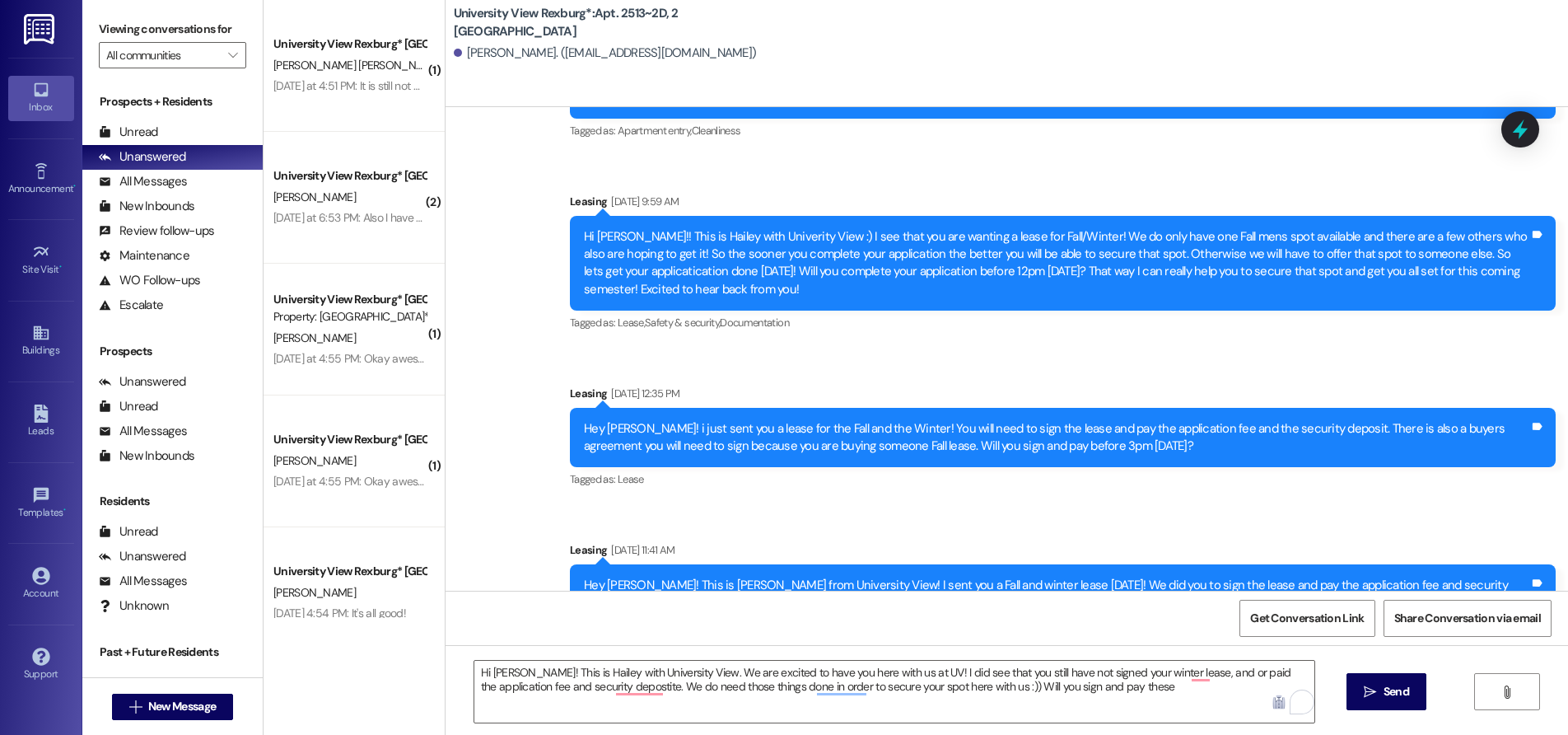
drag, startPoint x: 1113, startPoint y: 408, endPoint x: 1097, endPoint y: 430, distance: 27.2
click at [1114, 408] on div "Sent via SMS Leasing [DATE] 12:35 PM Hey Kikelomo! i just sent you a lease for …" at bounding box center [1062, 439] width 1011 height 132
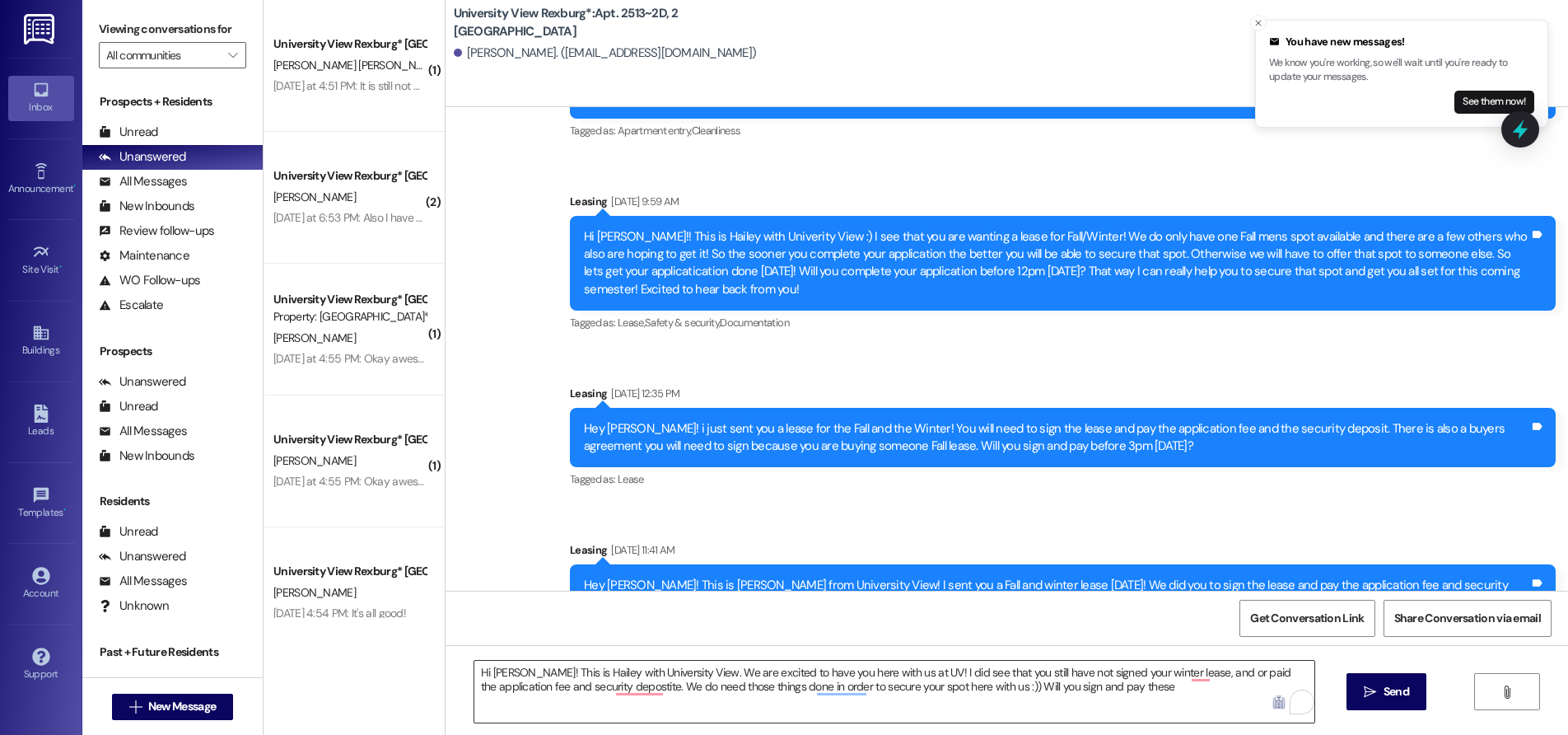
click at [1146, 689] on textarea "Hi [PERSON_NAME]! This is Hailey with University View. We are excited to have y…" at bounding box center [894, 692] width 840 height 62
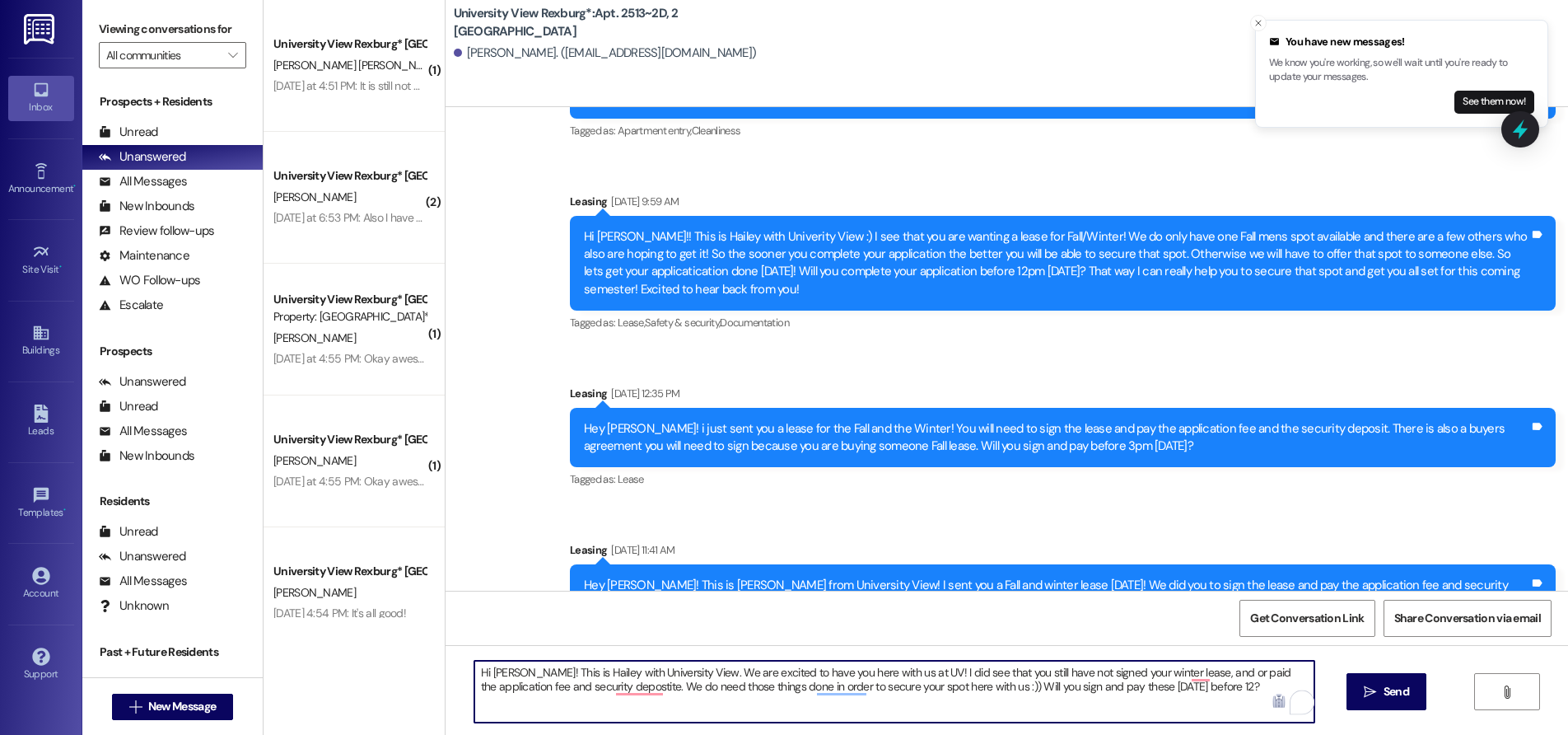
click at [1014, 688] on textarea "Hi [PERSON_NAME]! This is Hailey with University View. We are excited to have y…" at bounding box center [894, 692] width 840 height 62
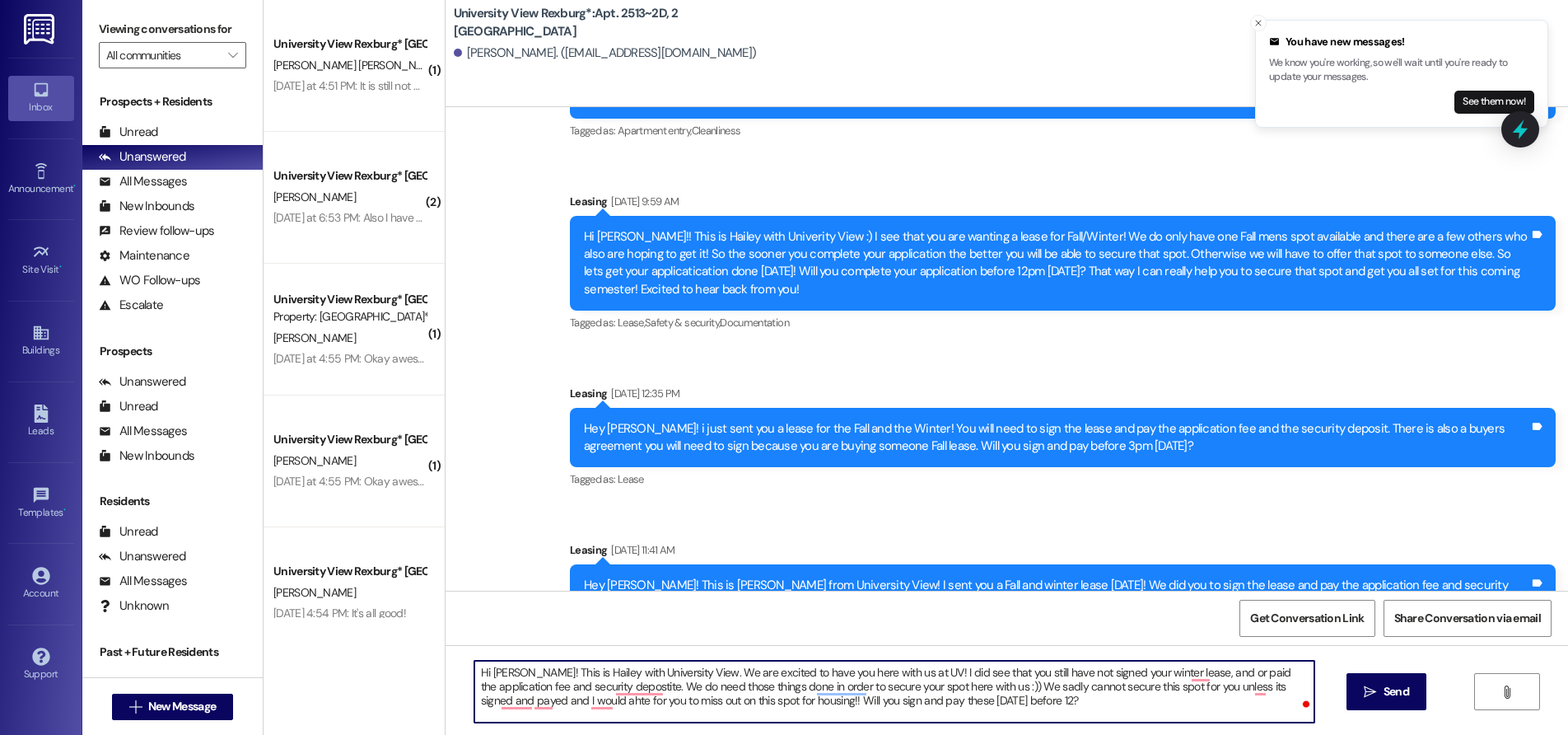
click at [1021, 698] on textarea "Hi [PERSON_NAME]! This is Hailey with University View. We are excited to have y…" at bounding box center [894, 692] width 840 height 62
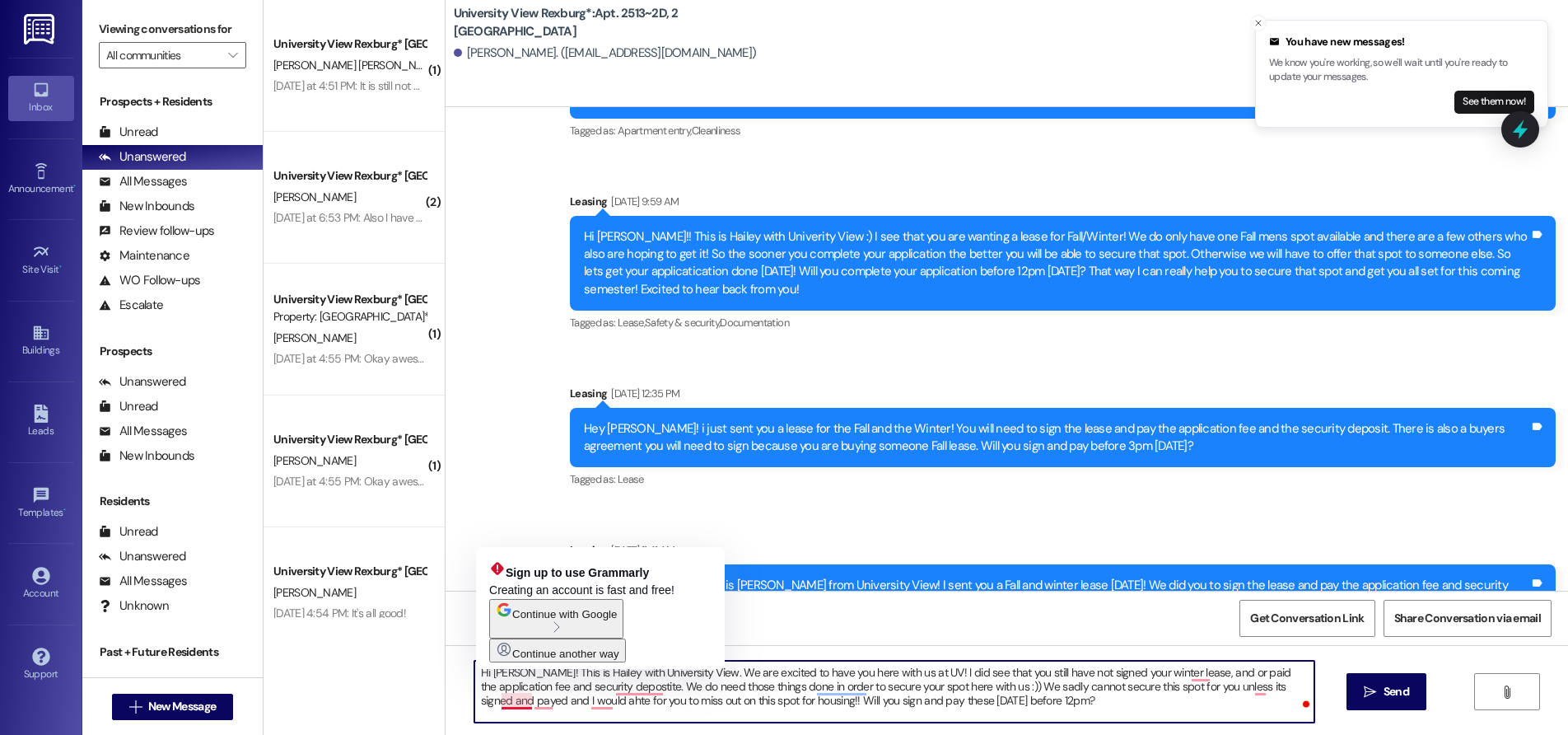
click at [503, 704] on textarea "Hi [PERSON_NAME]! This is Hailey with University View. We are excited to have y…" at bounding box center [894, 692] width 840 height 62
click at [505, 703] on textarea "Hi [PERSON_NAME]! This is Hailey with University View. We are excited to have y…" at bounding box center [894, 692] width 840 height 62
click at [508, 702] on textarea "Hi [PERSON_NAME]! This is Hailey with University View. We are excited to have y…" at bounding box center [894, 692] width 840 height 62
click at [1018, 385] on div "Leasing [DATE] 12:35 PM" at bounding box center [1063, 396] width 986 height 23
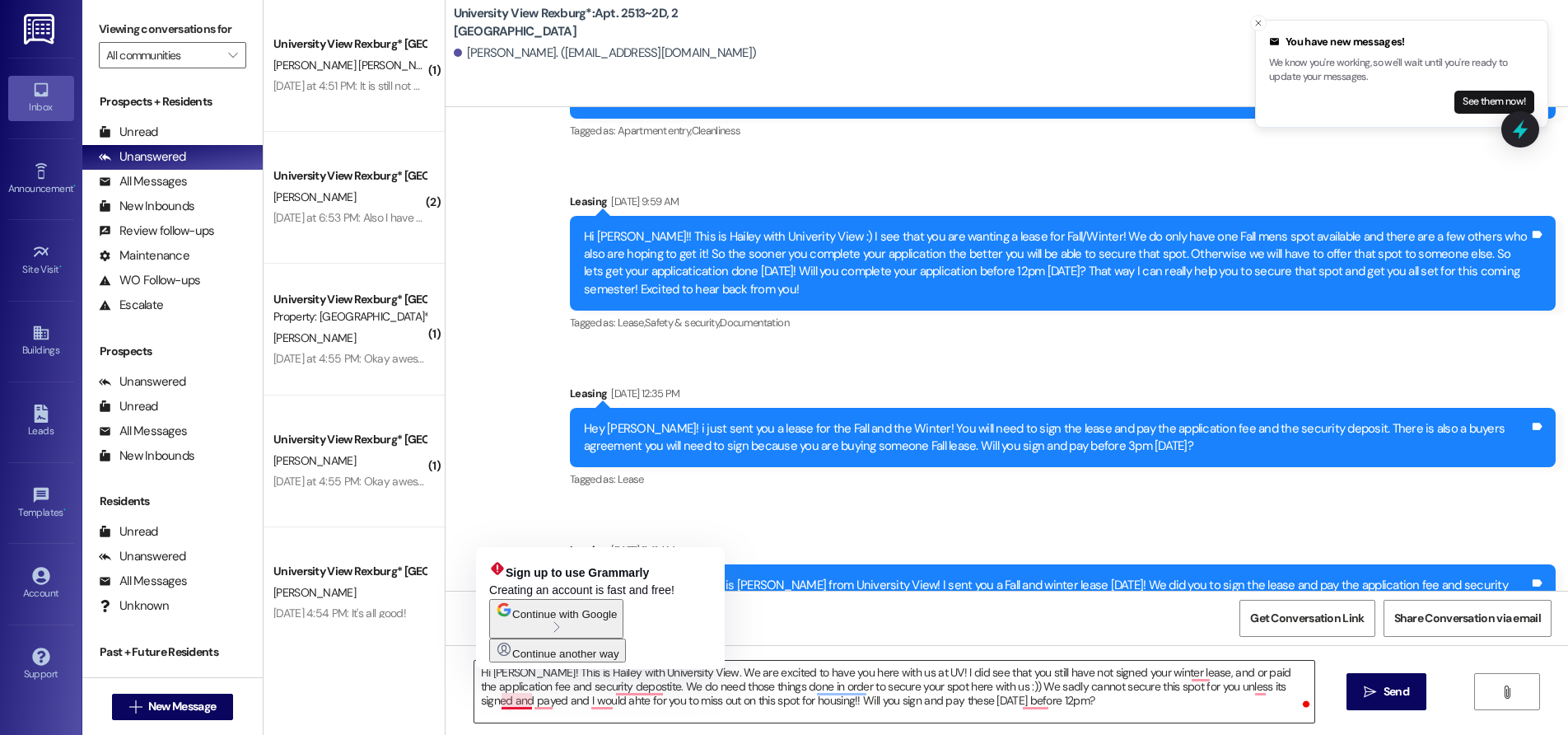
click at [510, 698] on textarea "Hi [PERSON_NAME]! This is Hailey with University View. We are excited to have y…" at bounding box center [894, 692] width 840 height 62
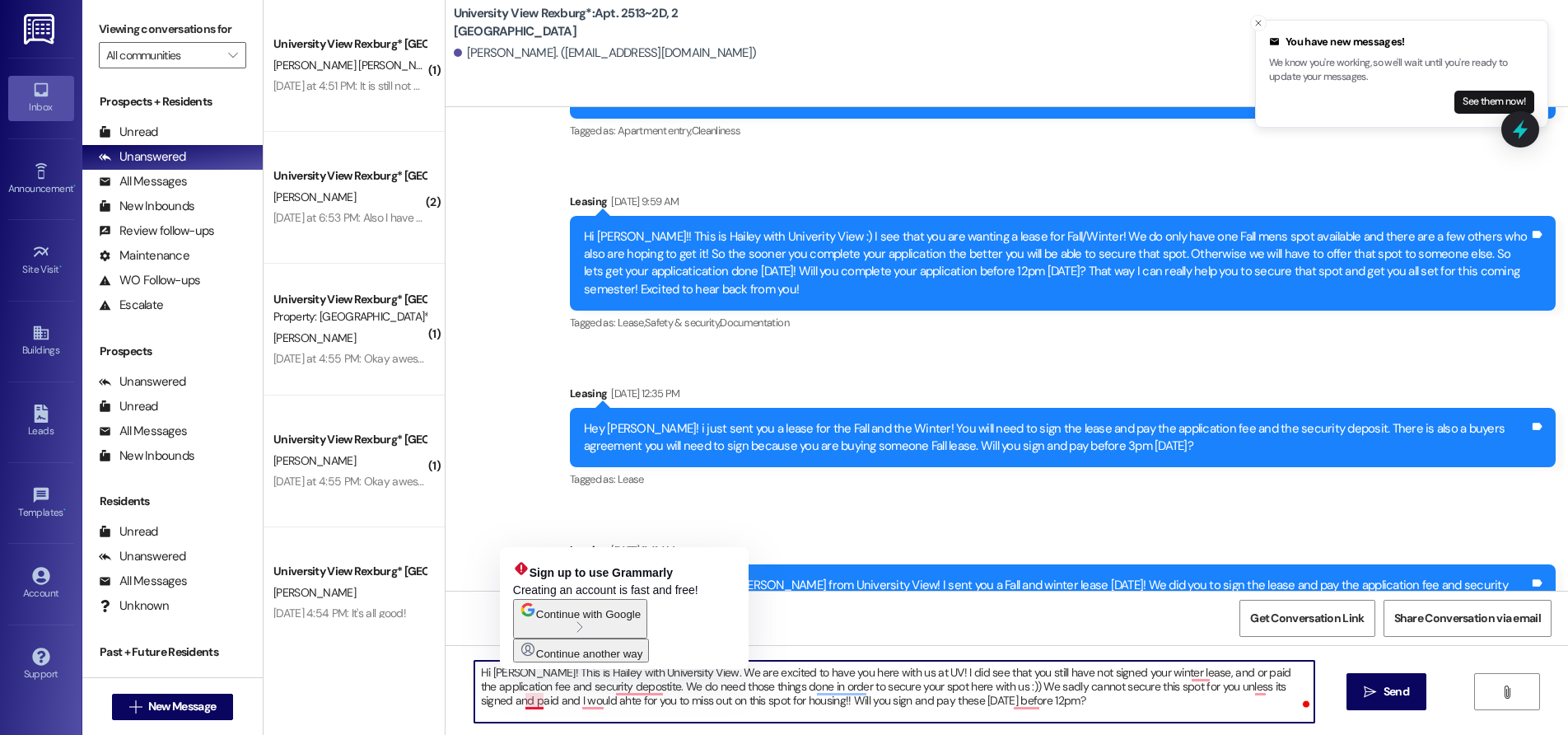
click at [533, 700] on textarea "Hi [PERSON_NAME]! This is Hailey with University View. We are excited to have y…" at bounding box center [894, 692] width 840 height 62
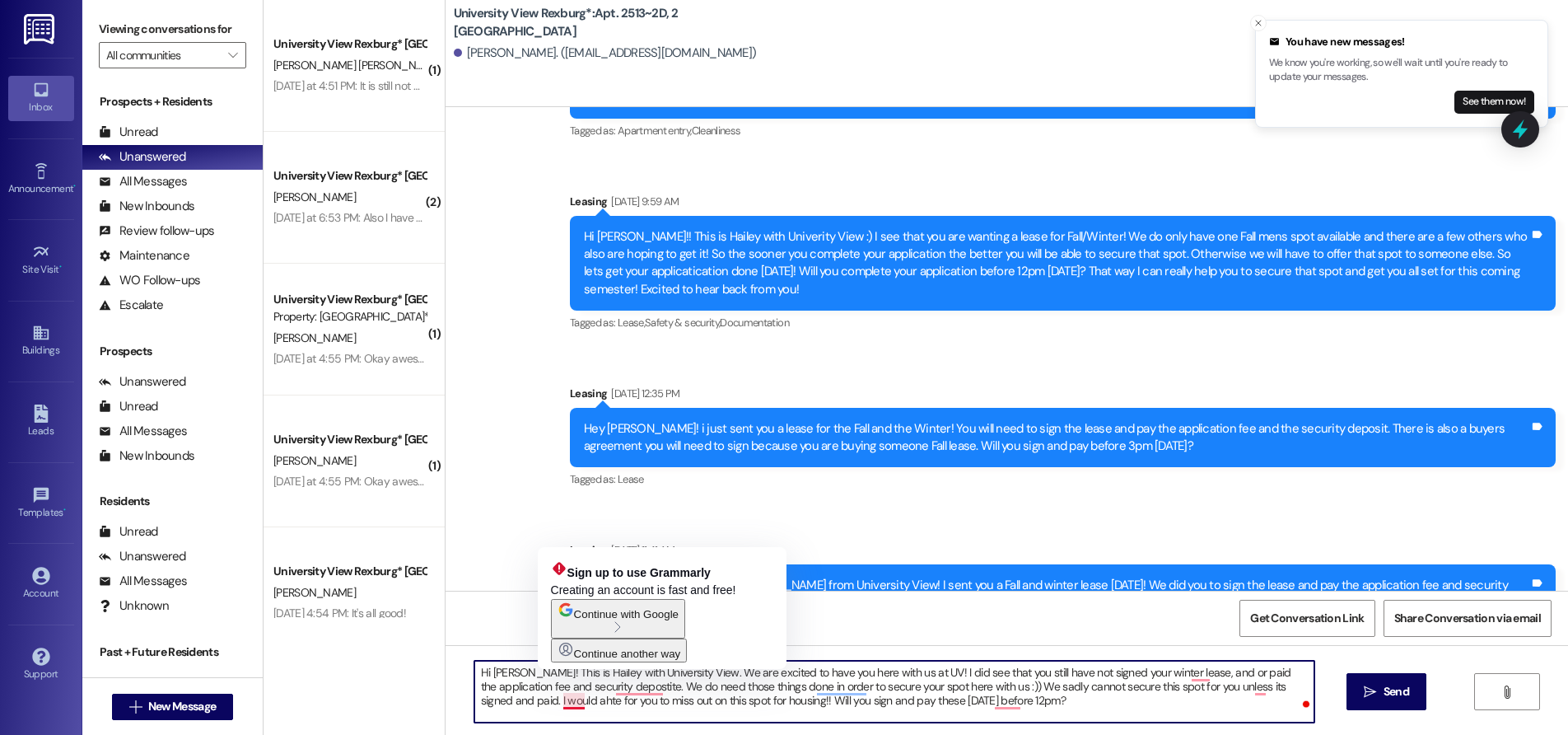
click at [567, 700] on textarea "Hi [PERSON_NAME]! This is Hailey with University View. We are excited to have y…" at bounding box center [894, 692] width 840 height 62
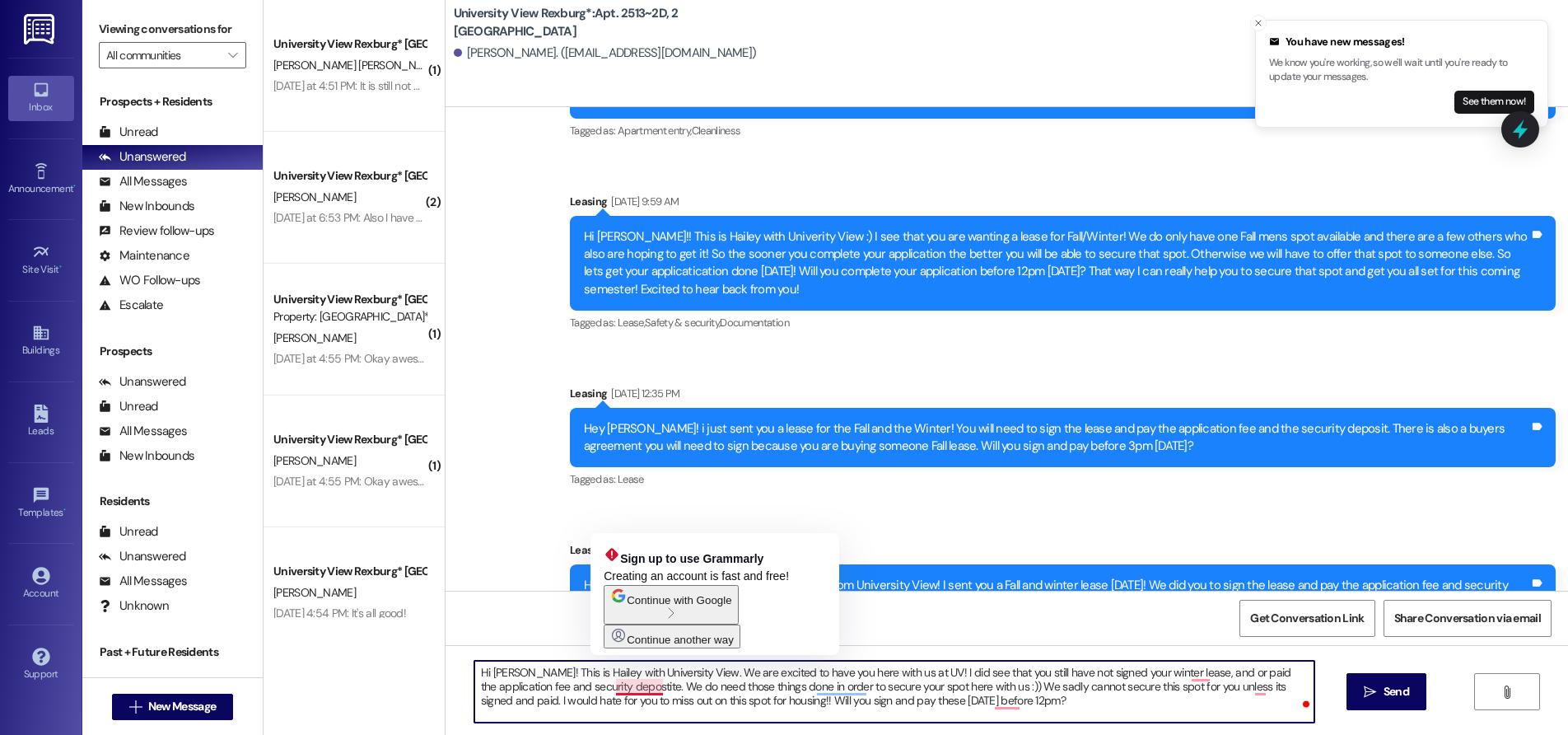
click at [640, 688] on textarea "Hi [PERSON_NAME]! This is Hailey with University View. We are excited to have y…" at bounding box center [894, 692] width 840 height 62
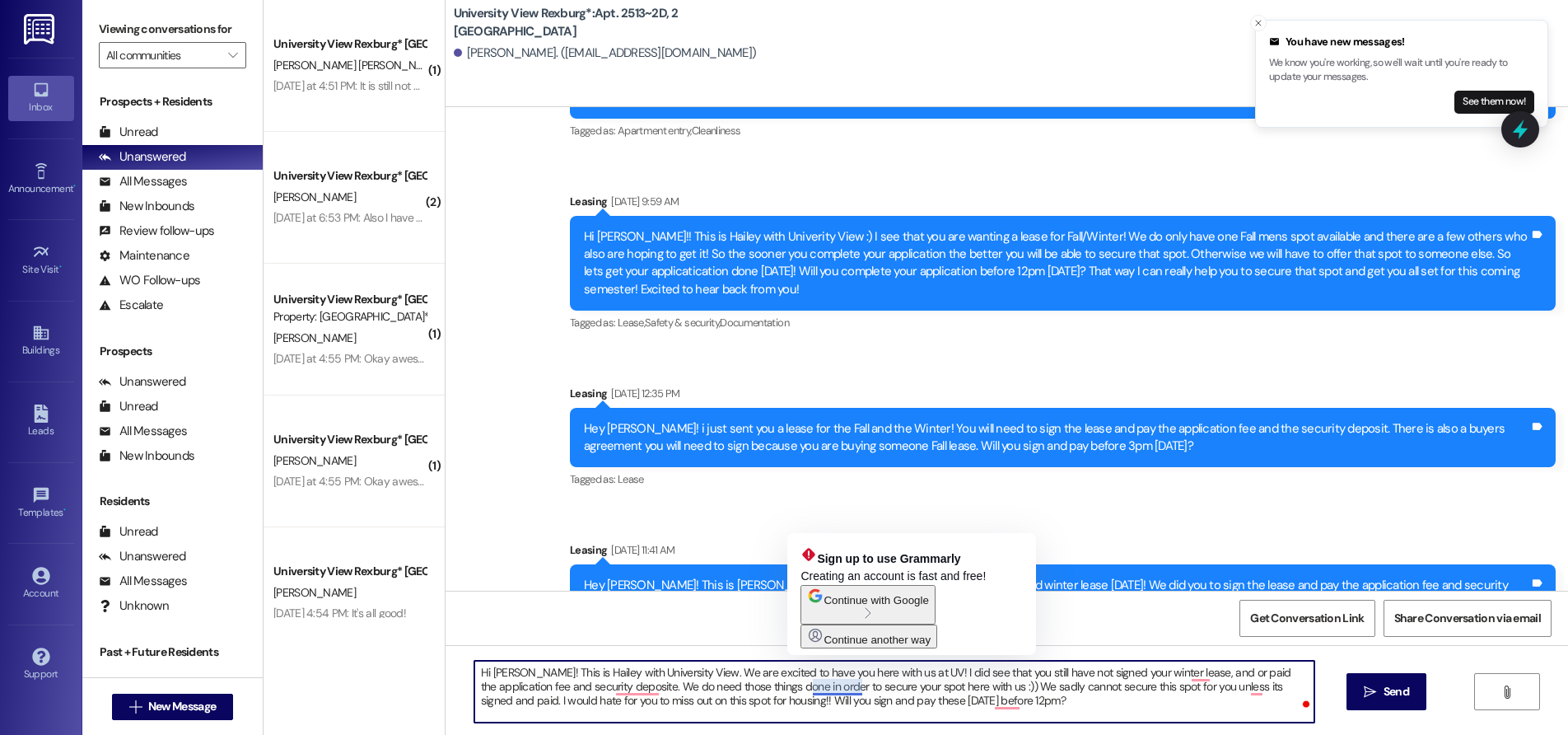
click at [801, 683] on textarea "Hi [PERSON_NAME]! This is Hailey with University View. We are excited to have y…" at bounding box center [894, 692] width 840 height 62
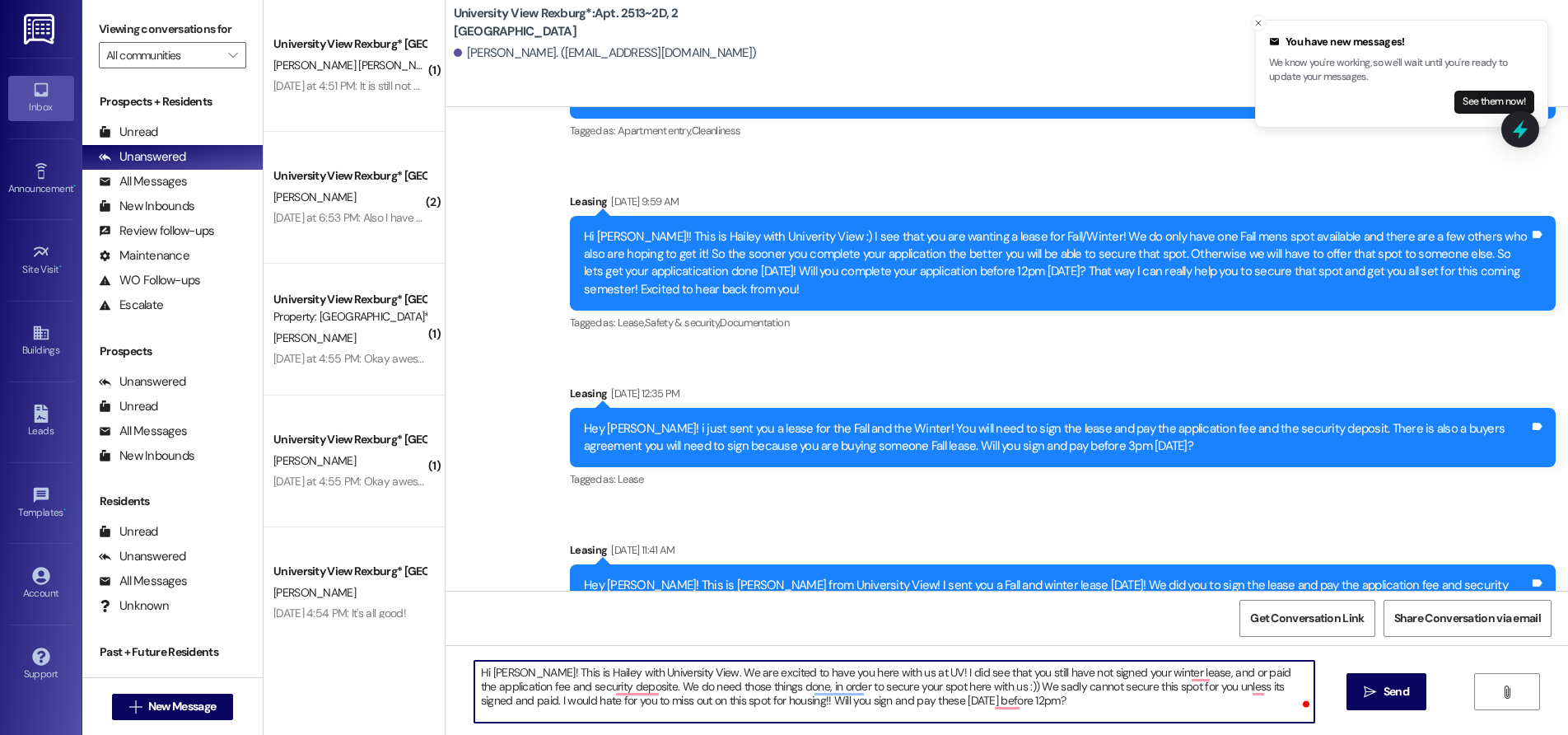
click at [728, 686] on textarea "Hi [PERSON_NAME]! This is Hailey with University View. We are excited to have y…" at bounding box center [894, 692] width 840 height 62
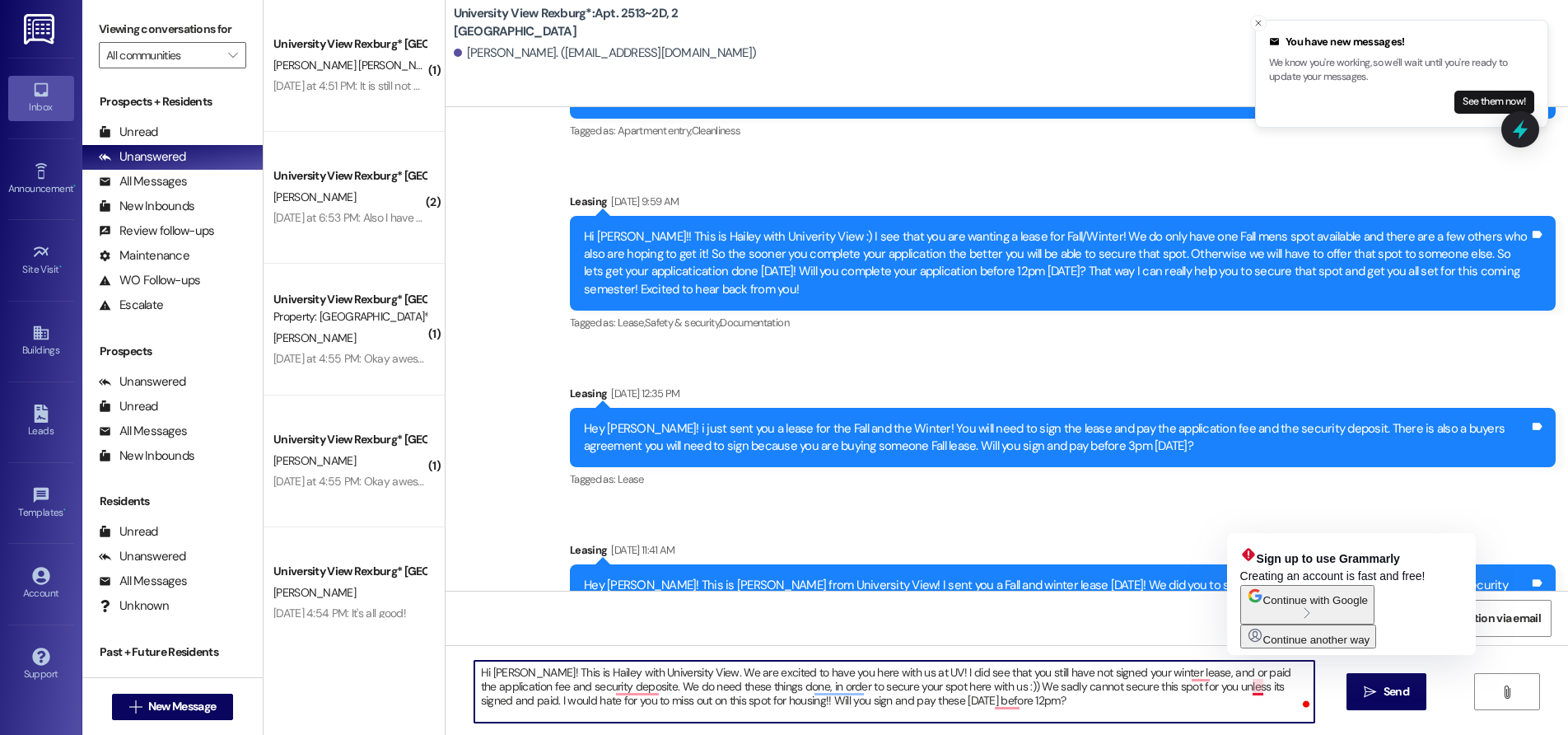
click at [1244, 689] on textarea "Hi [PERSON_NAME]! This is Hailey with University View. We are excited to have y…" at bounding box center [894, 692] width 840 height 62
click at [1247, 690] on textarea "Hi [PERSON_NAME]! This is Hailey with University View. We are excited to have y…" at bounding box center [894, 692] width 840 height 62
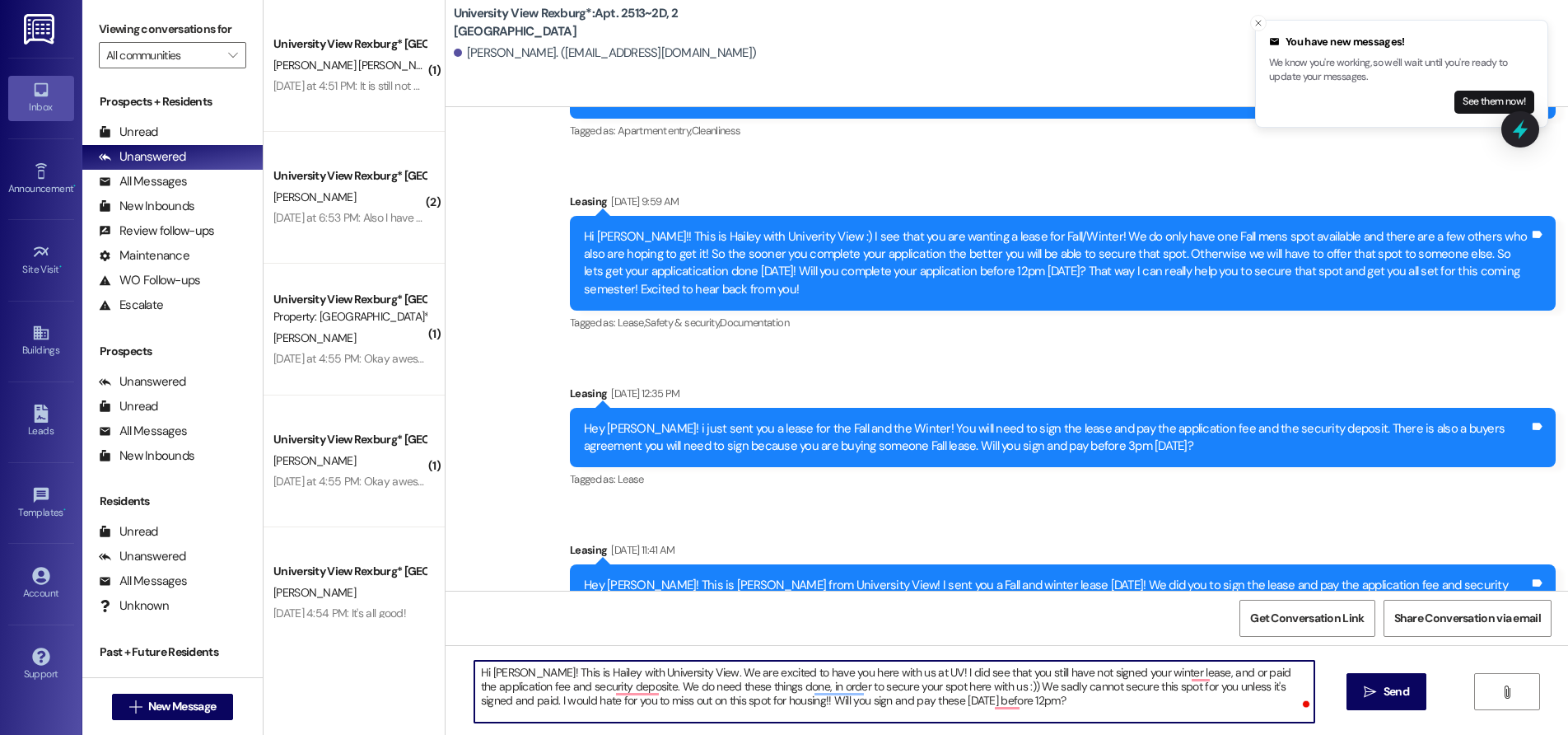
drag, startPoint x: 468, startPoint y: 672, endPoint x: 1017, endPoint y: 676, distance: 549.0
click at [1028, 698] on textarea "Hi [PERSON_NAME]! This is Hailey with University View. We are excited to have y…" at bounding box center [894, 692] width 840 height 62
type textarea "Hi [PERSON_NAME]! This is Hailey with University View. We are excited to have y…"
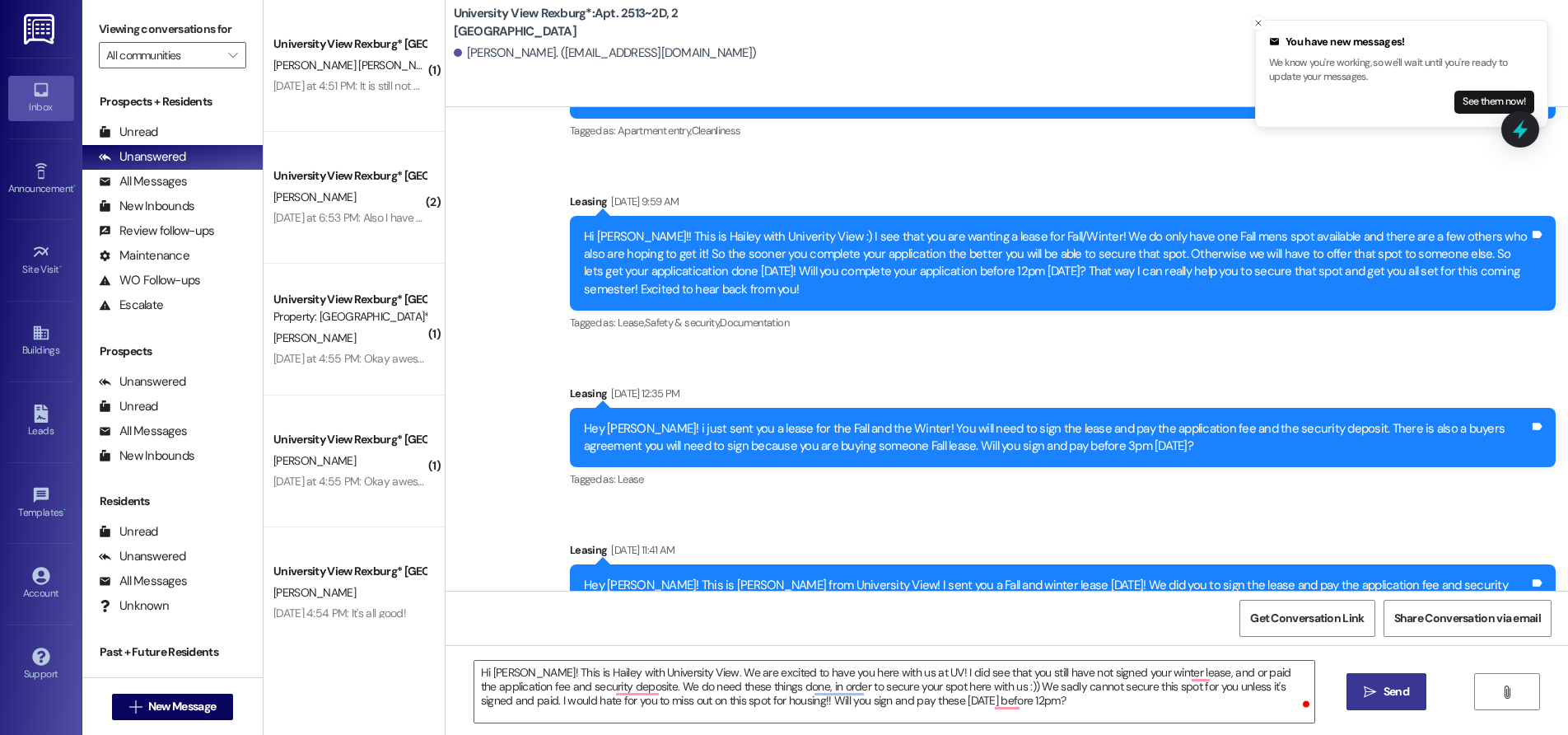
click at [1390, 695] on span "Send" at bounding box center [1396, 692] width 26 height 18
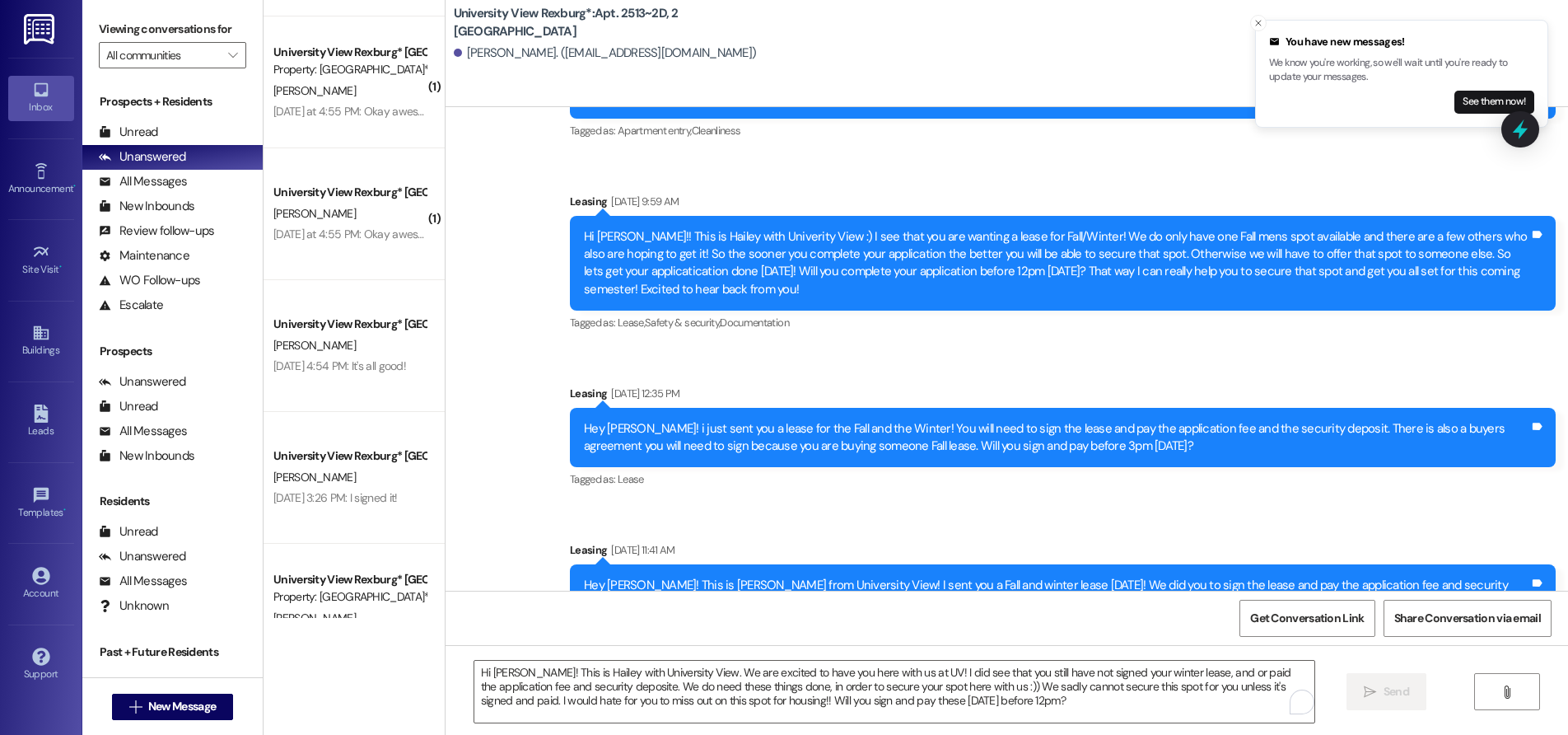
scroll to position [39413, 0]
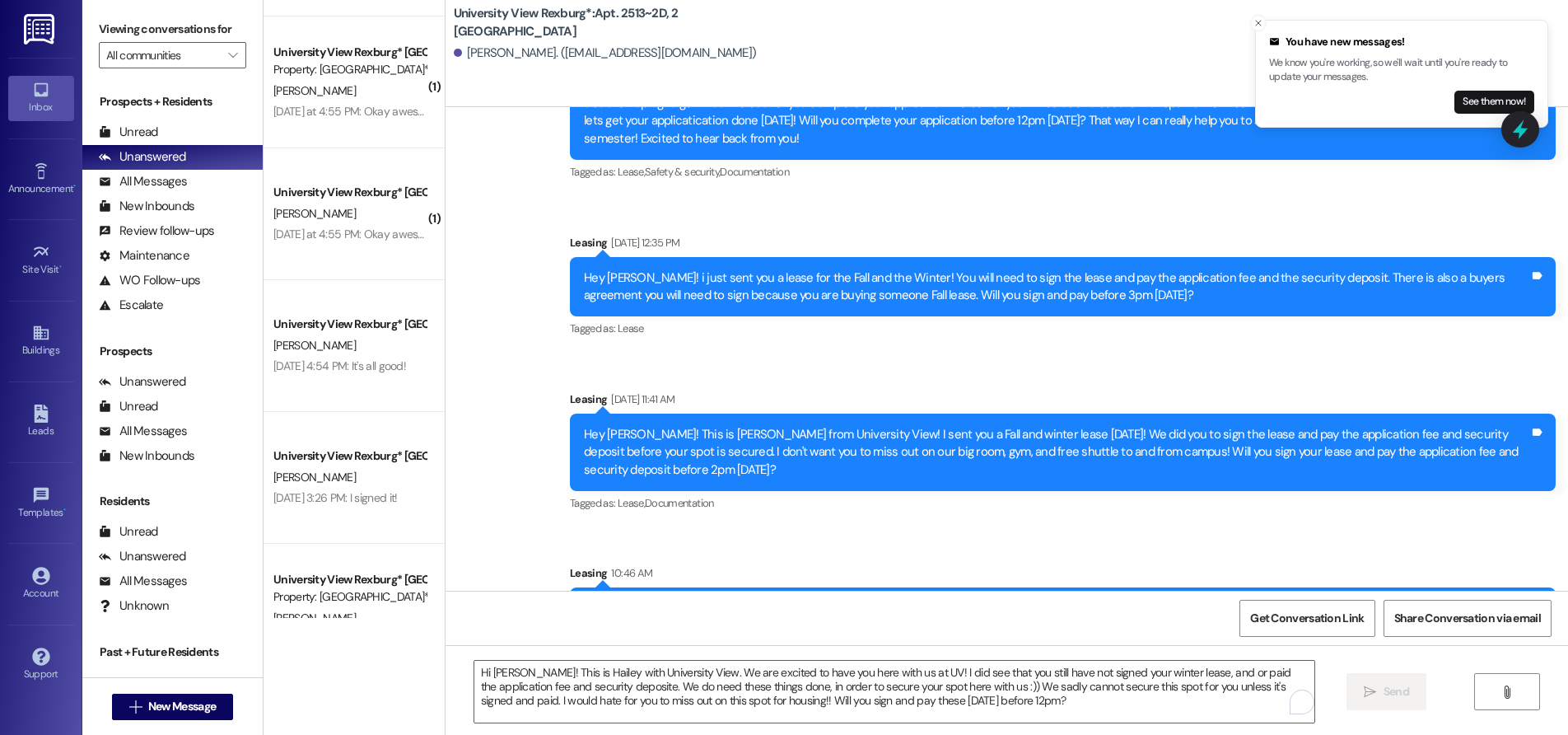
drag, startPoint x: 572, startPoint y: 520, endPoint x: 976, endPoint y: 551, distance: 405.2
click at [1027, 600] on div "Hi [PERSON_NAME]! This is Hailey with University View. We are excited to have y…" at bounding box center [1056, 625] width 946 height 52
copy div "Hi [PERSON_NAME]! This is Hailey with University View. We are excited to have y…"
click at [191, 708] on span "New Message" at bounding box center [181, 706] width 67 height 18
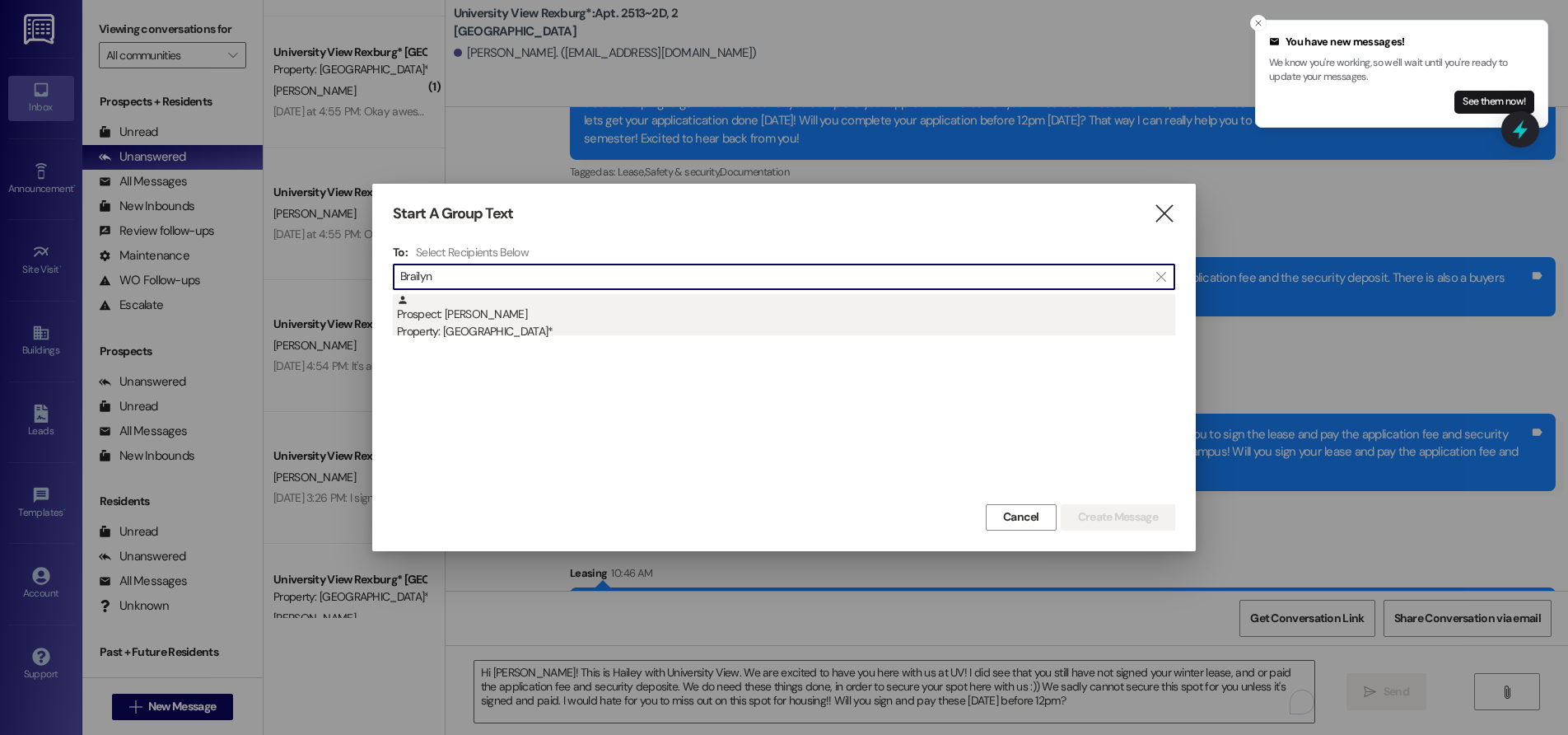
type input "Brailyn"
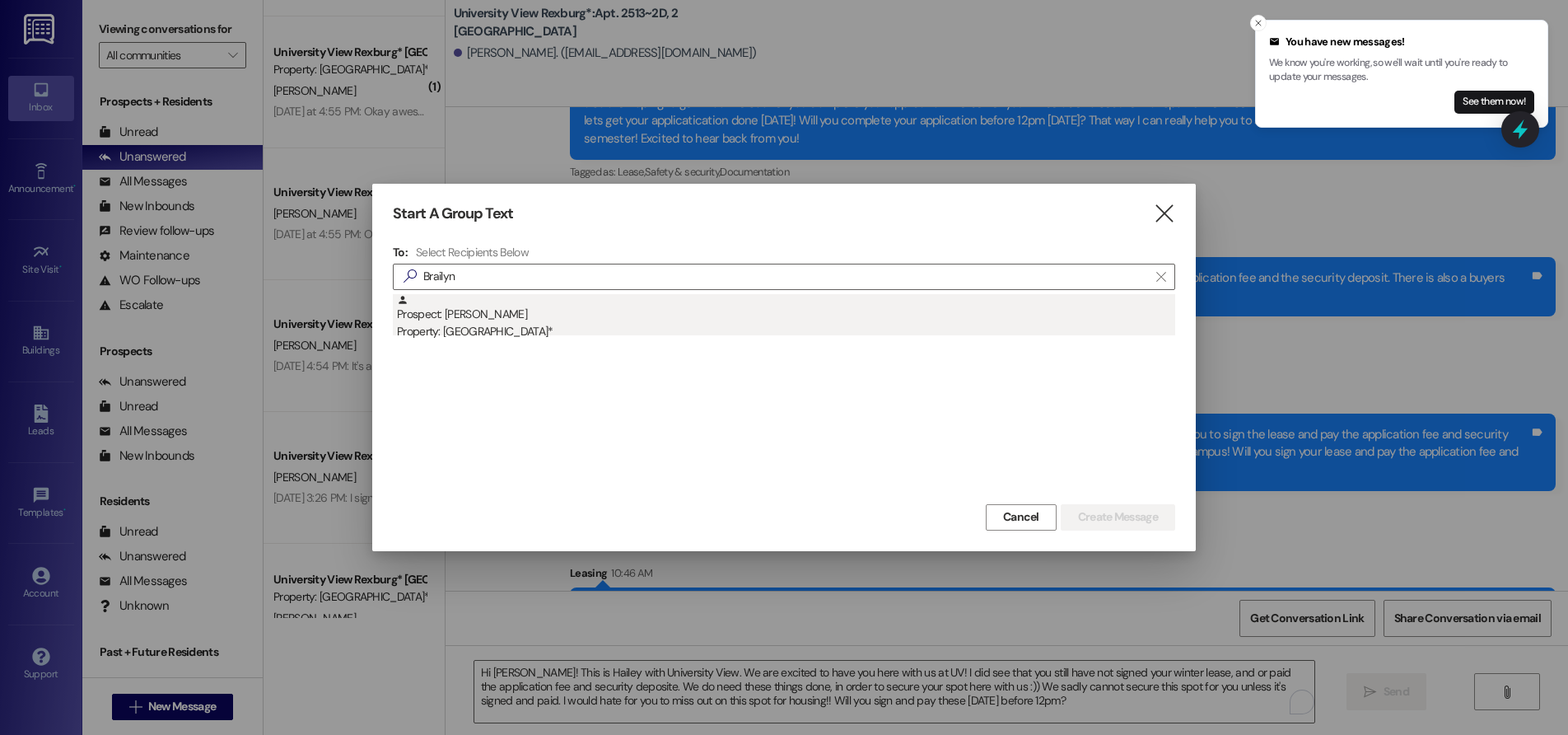
click at [498, 326] on div "Property: [GEOGRAPHIC_DATA]*" at bounding box center [786, 331] width 778 height 18
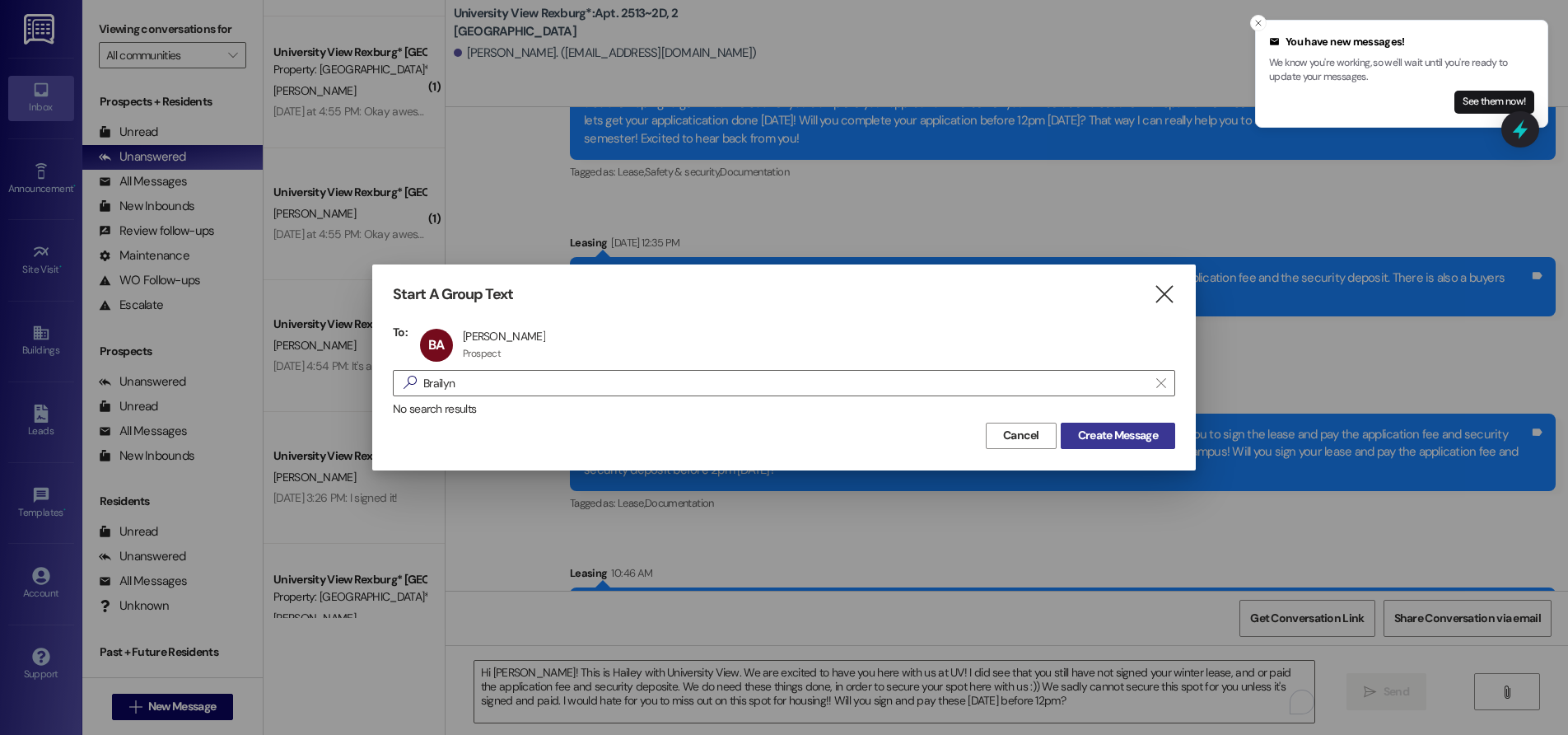
click at [1122, 442] on span "Create Message" at bounding box center [1117, 436] width 80 height 18
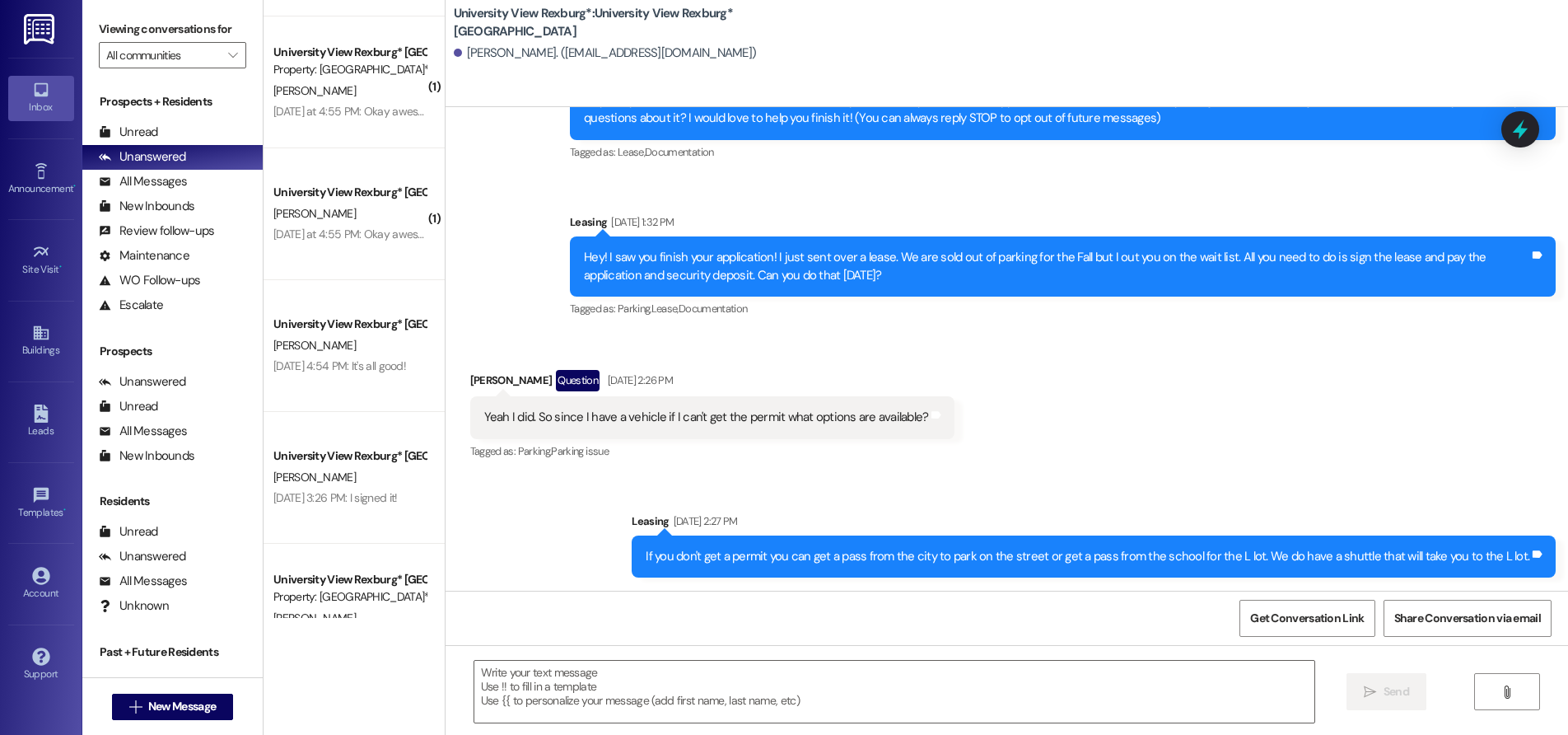
scroll to position [101, 0]
click at [621, 689] on textarea at bounding box center [894, 692] width 840 height 62
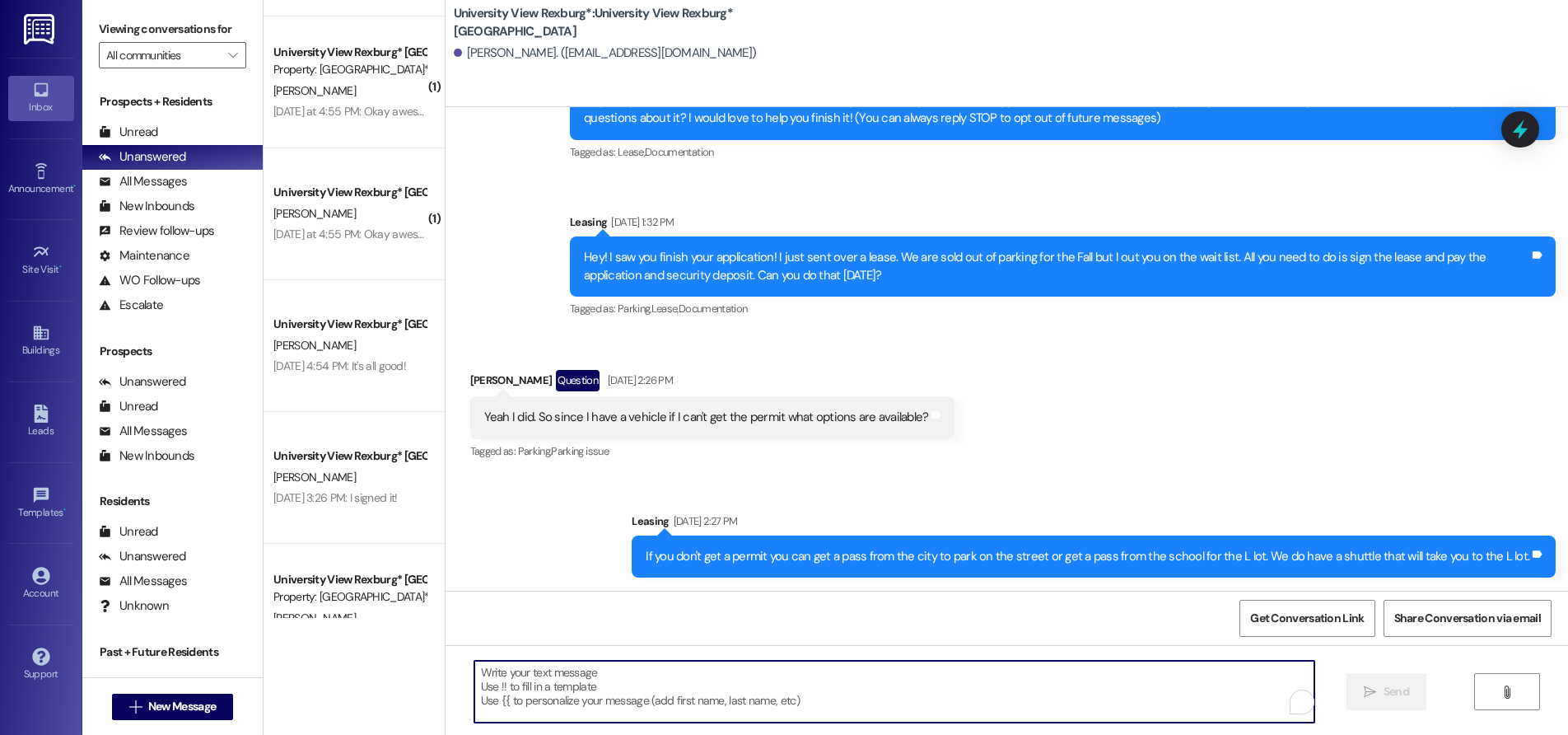
click at [689, 673] on textarea "To enrich screen reader interactions, please activate Accessibility in Grammarl…" at bounding box center [894, 692] width 840 height 62
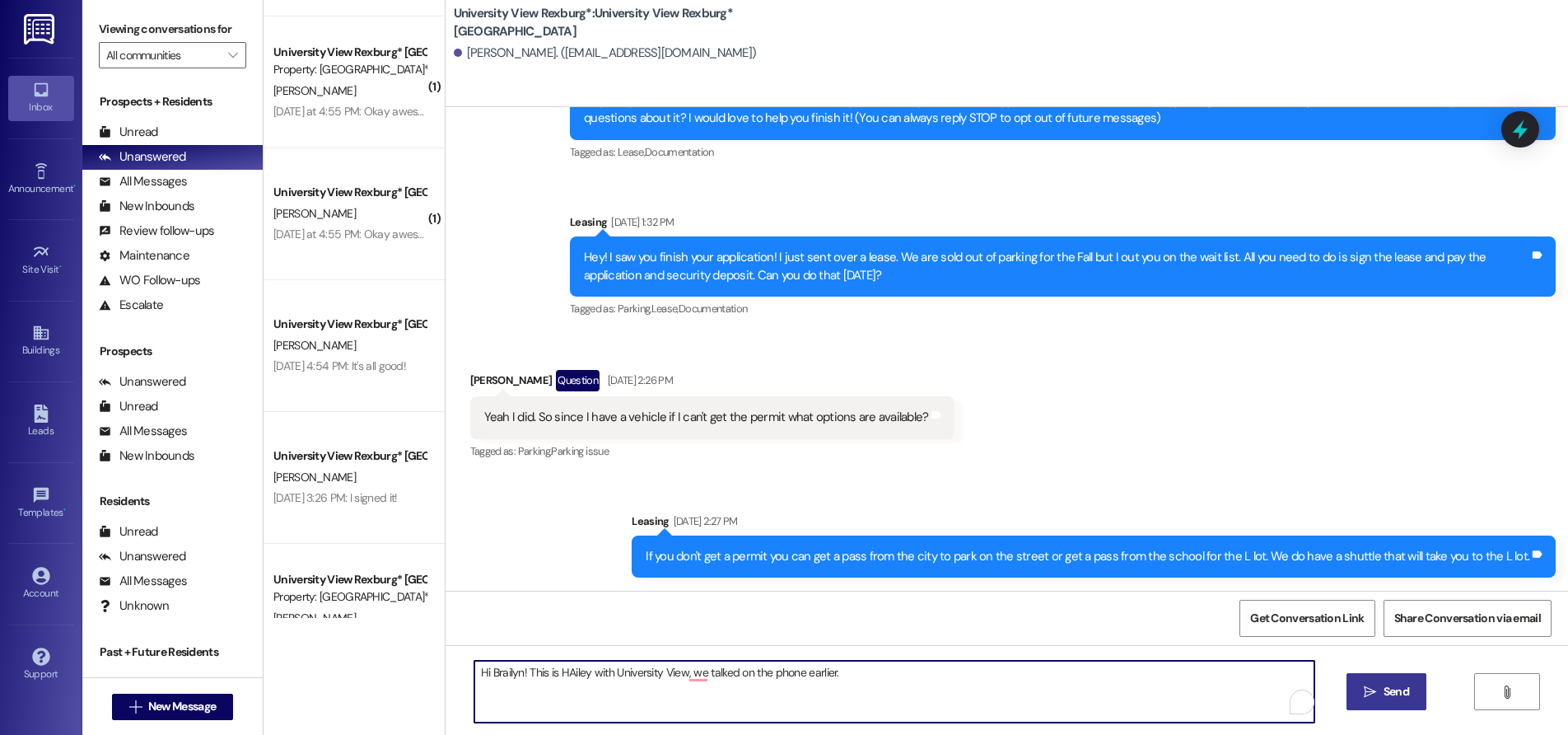
click at [566, 676] on textarea "Hi Brailyn! This is HAiley with University View, we talked on the phone earlier." at bounding box center [894, 692] width 840 height 62
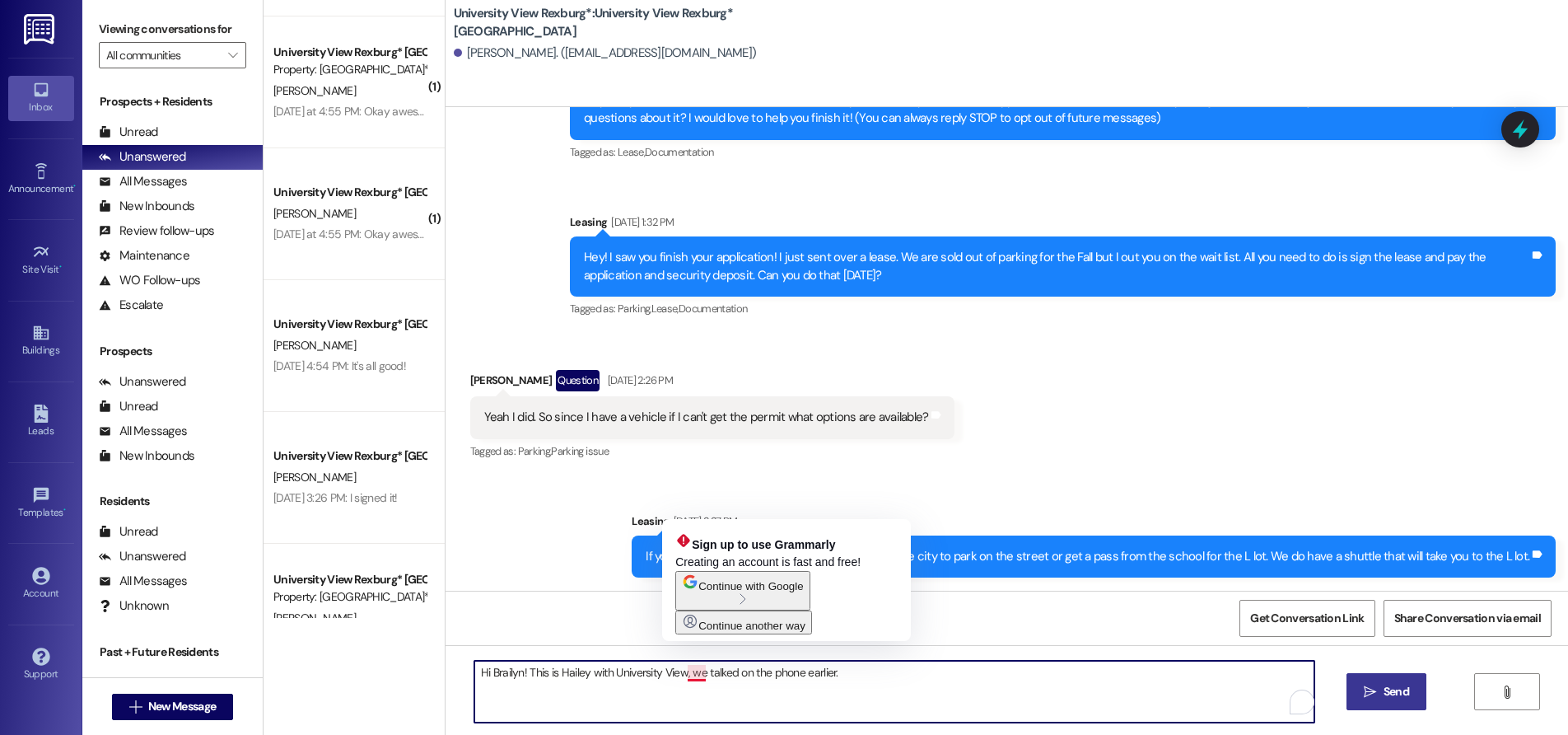
click at [677, 673] on textarea "Hi Brailyn! This is Hailey with University View, we talked on the phone earlier." at bounding box center [894, 692] width 840 height 62
click at [681, 676] on textarea "Hi Brailyn! This is Hailey with University View, we talked on the phone earlier." at bounding box center [894, 692] width 840 height 62
drag, startPoint x: 688, startPoint y: 678, endPoint x: 693, endPoint y: 691, distance: 13.9
click at [690, 678] on textarea "Hi Brailyn! This is Hailey with University View. we talked on the phone earlier." at bounding box center [894, 692] width 840 height 62
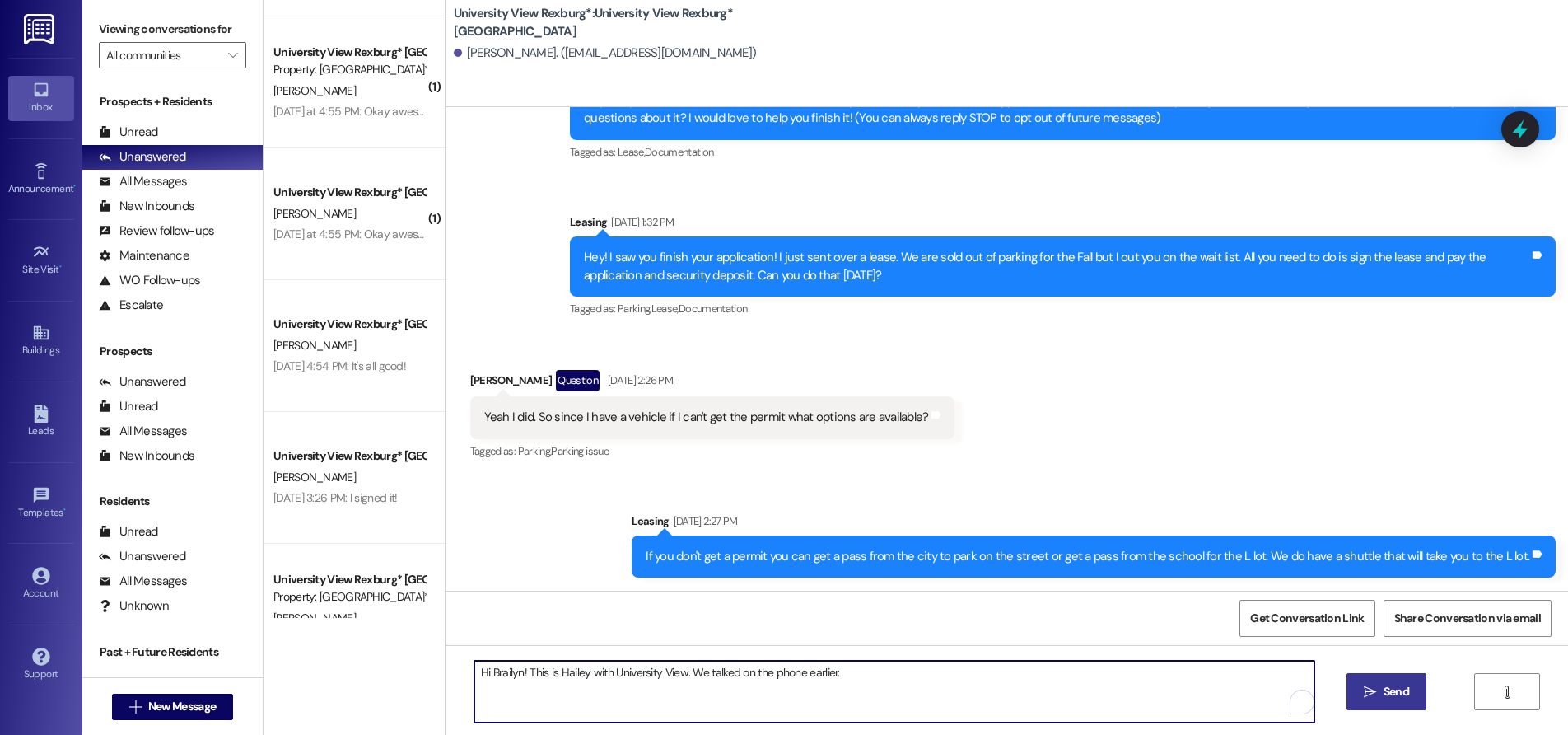
click at [839, 670] on textarea "Hi Brailyn! This is Hailey with University View. We talked on the phone earlier." at bounding box center [894, 692] width 840 height 62
type textarea "Hi Brailyn! This is Hailey with University View. We talked on the phone earlier"
drag, startPoint x: 833, startPoint y: 672, endPoint x: 339, endPoint y: 628, distance: 496.0
click at [362, 636] on div "( 1 ) University View Rexburg* Prospect [PERSON_NAME] [PERSON_NAME] [DATE] at 4…" at bounding box center [915, 367] width 1305 height 735
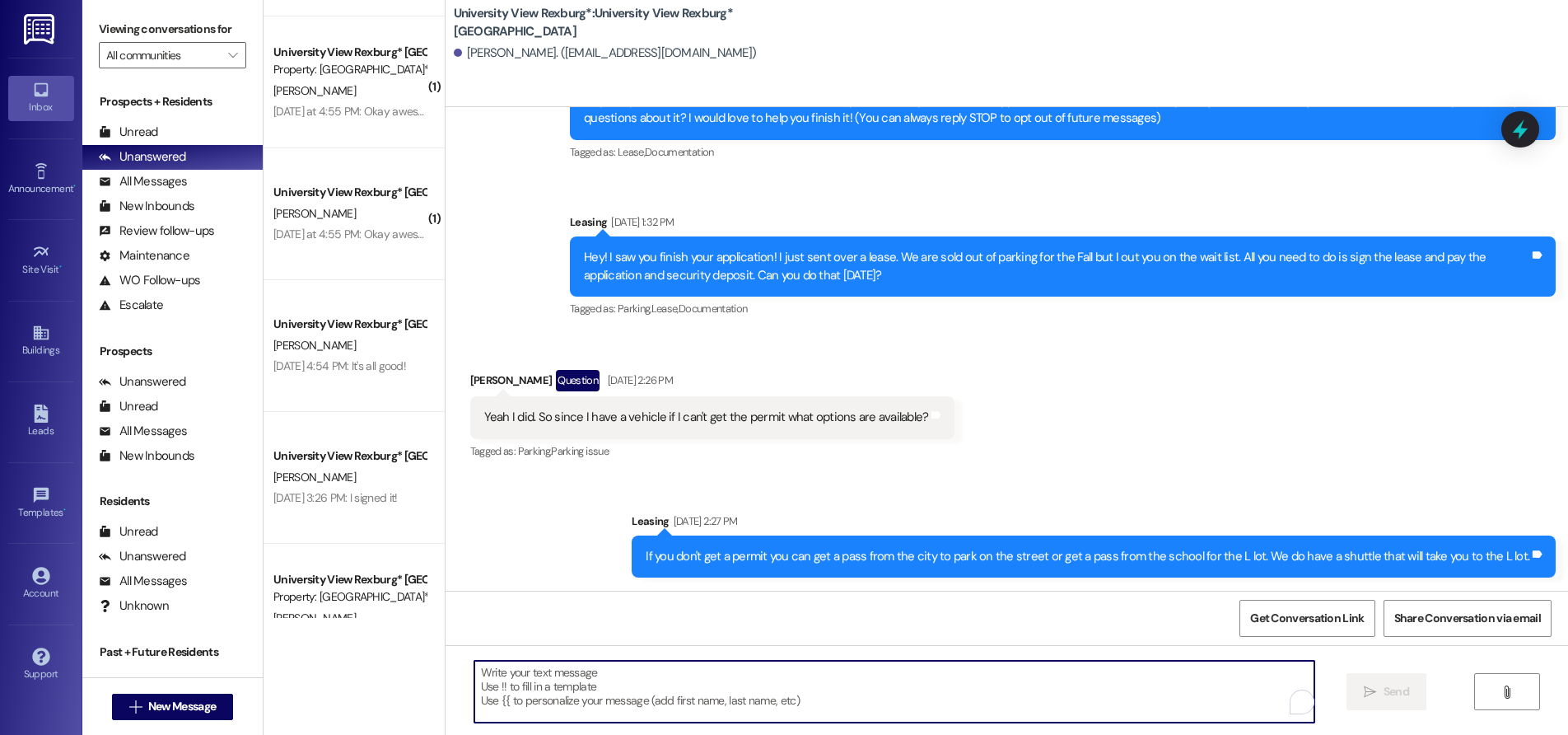
click at [574, 683] on textarea "To enrich screen reader interactions, please activate Accessibility in Grammarl…" at bounding box center [894, 692] width 840 height 62
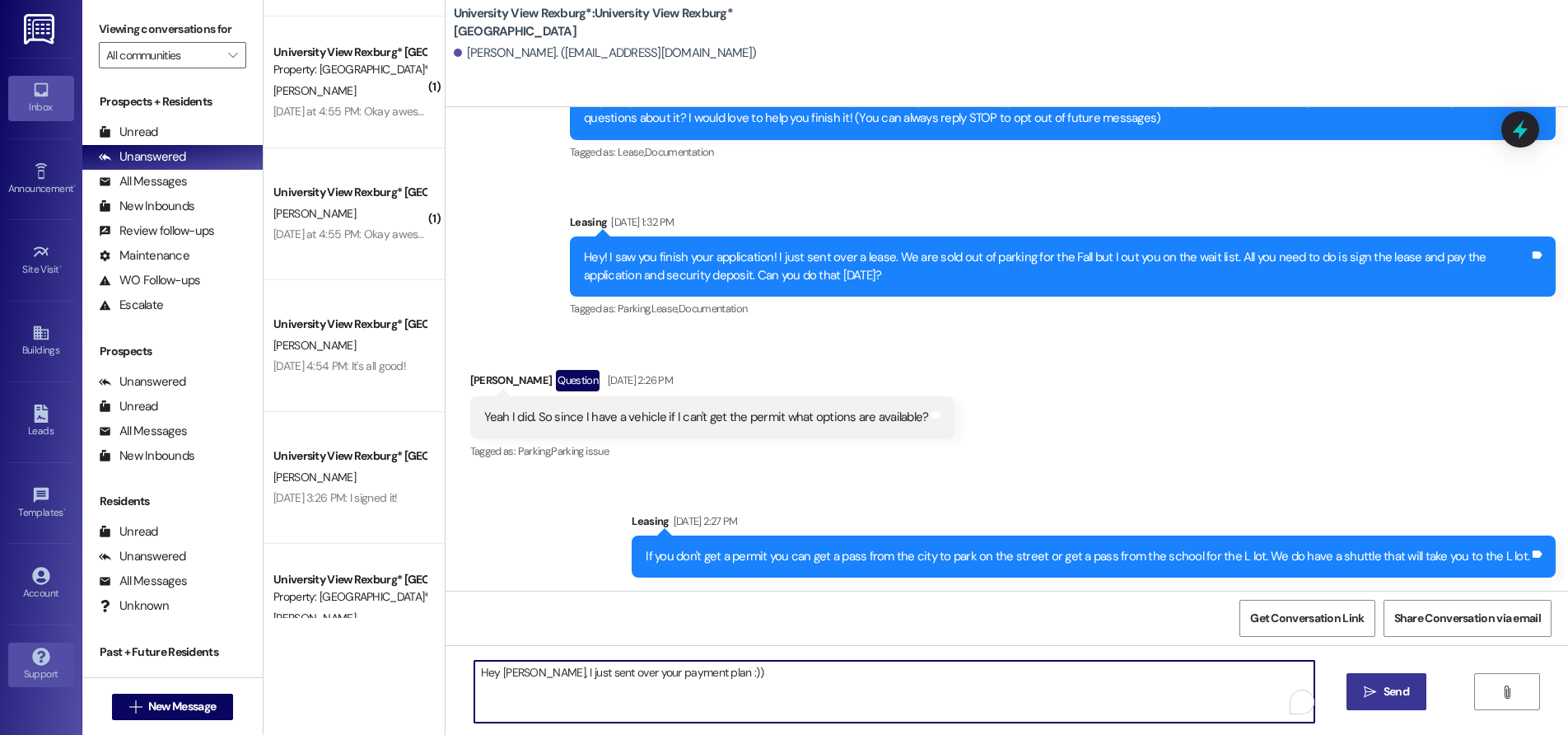
type textarea "Hey [PERSON_NAME], I just sent over your payment plan :))"
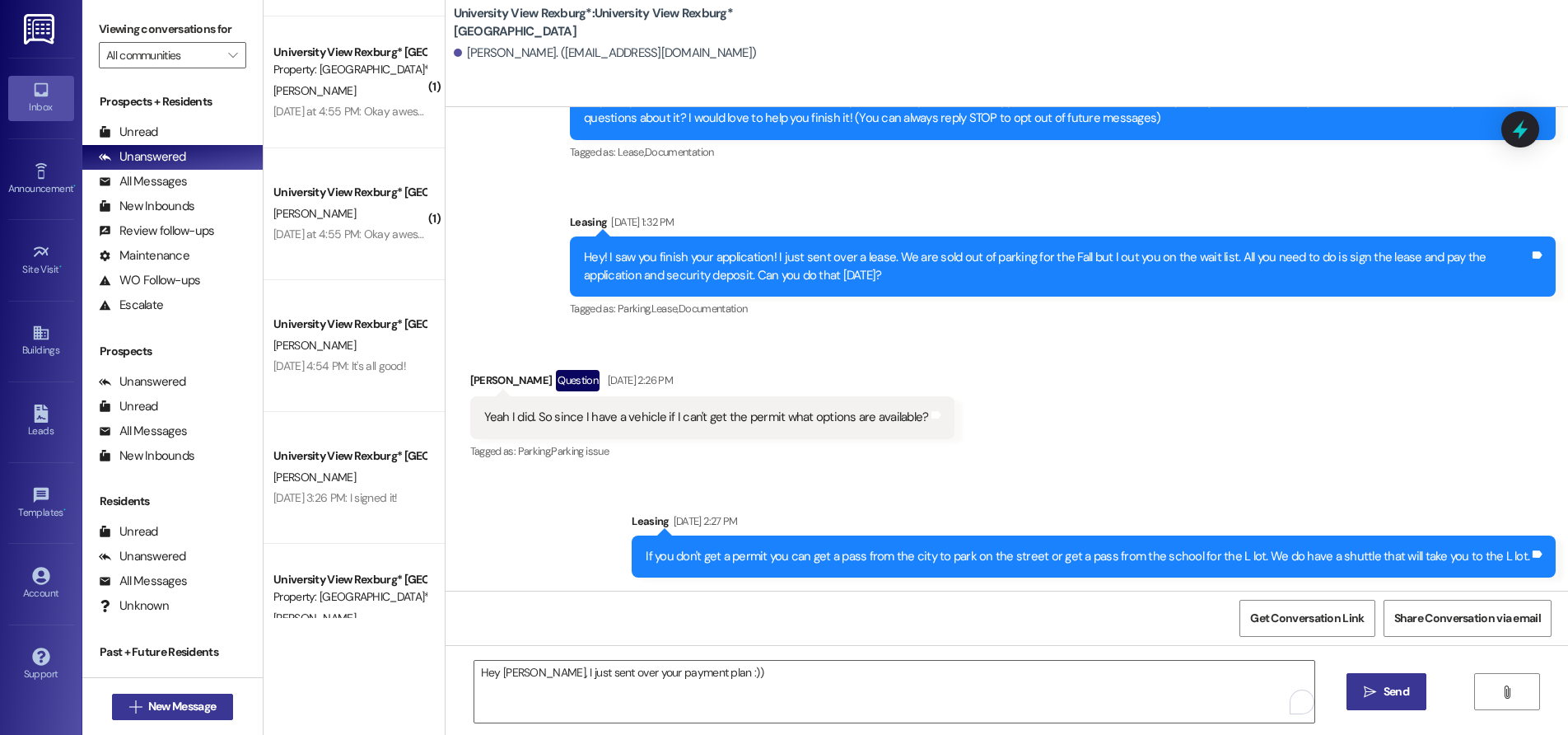
click at [161, 702] on span "New Message" at bounding box center [181, 706] width 67 height 18
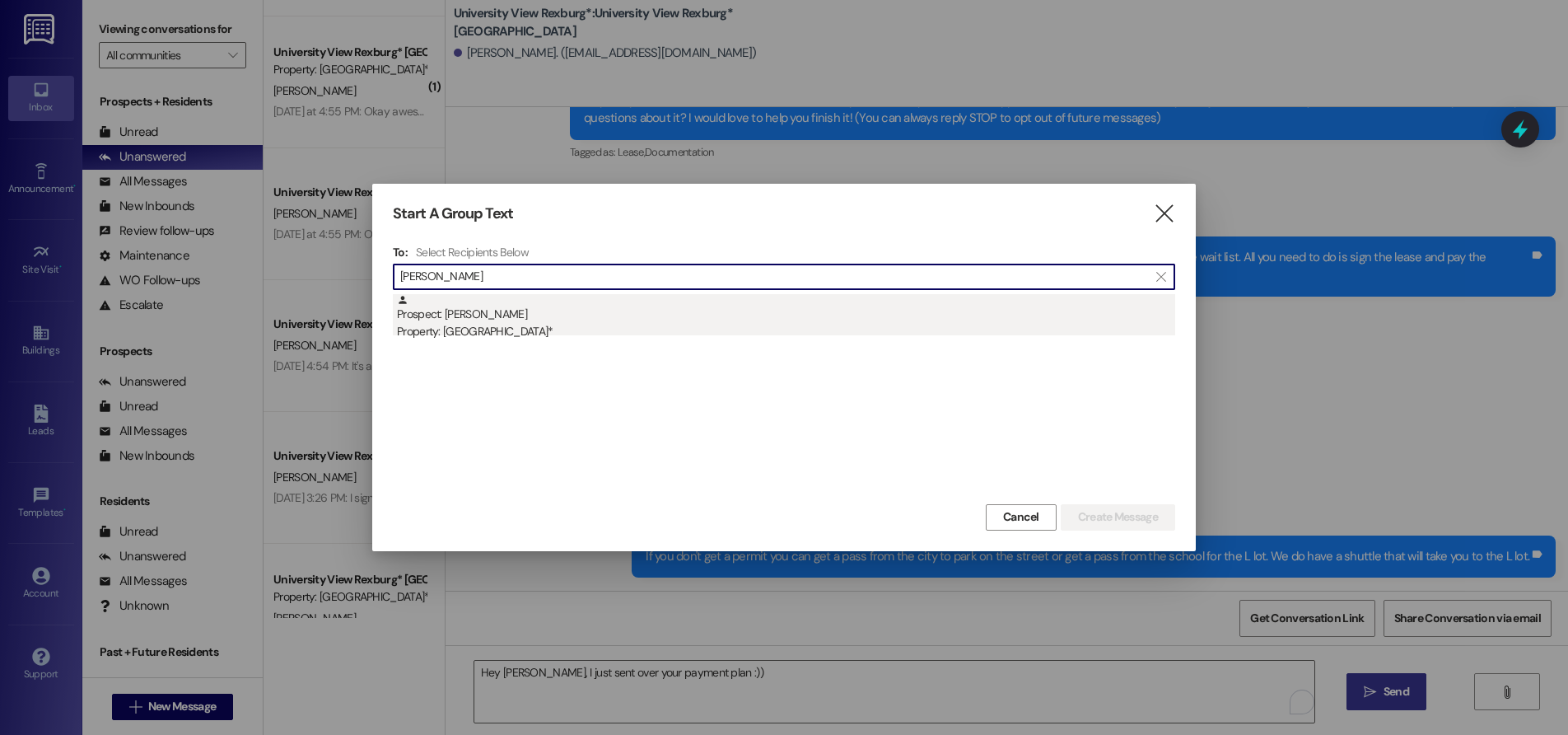
type input "[PERSON_NAME]"
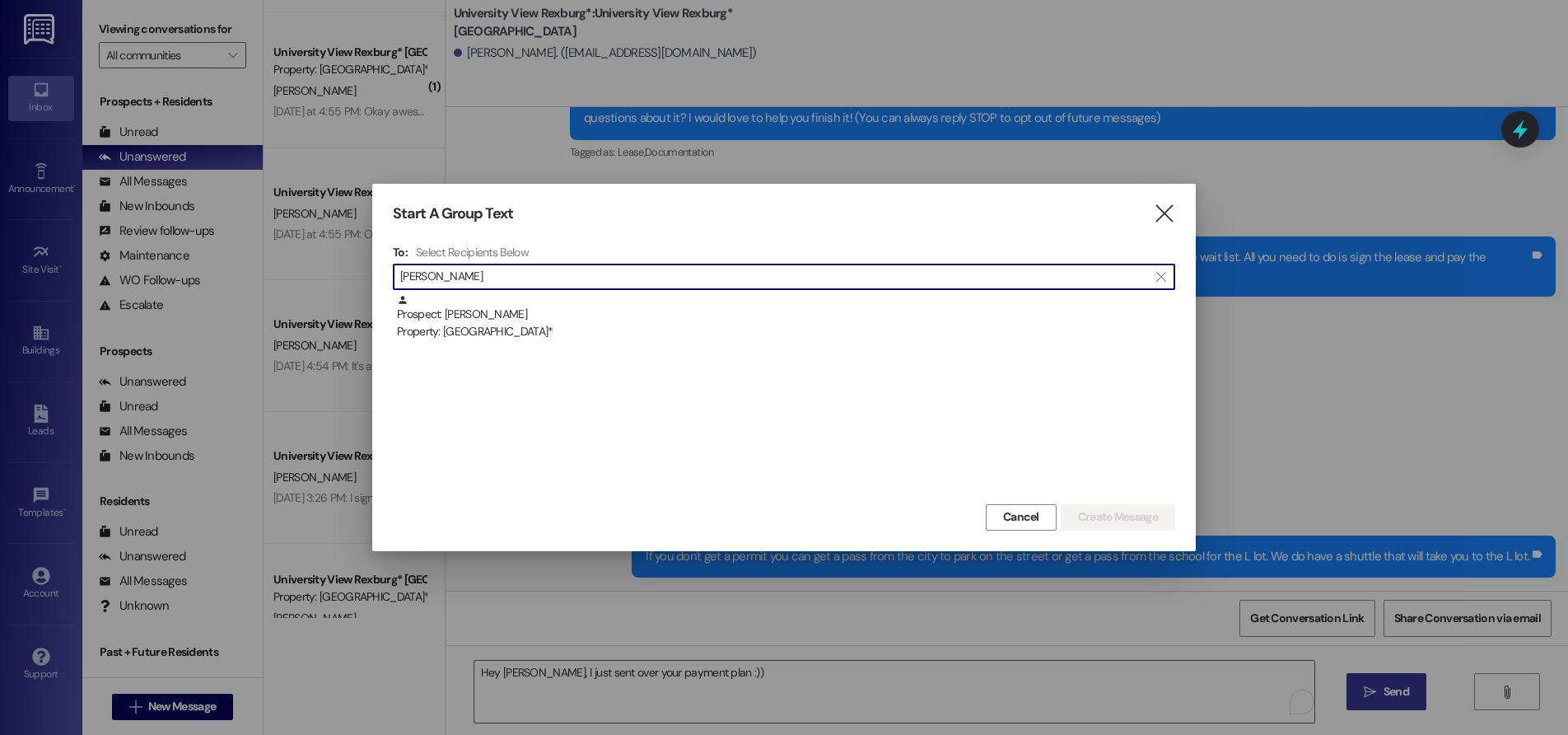
drag, startPoint x: 487, startPoint y: 322, endPoint x: 388, endPoint y: 408, distance: 131.1
click at [472, 331] on div "Prospect: [PERSON_NAME] Property: [GEOGRAPHIC_DATA]*" at bounding box center [786, 318] width 778 height 47
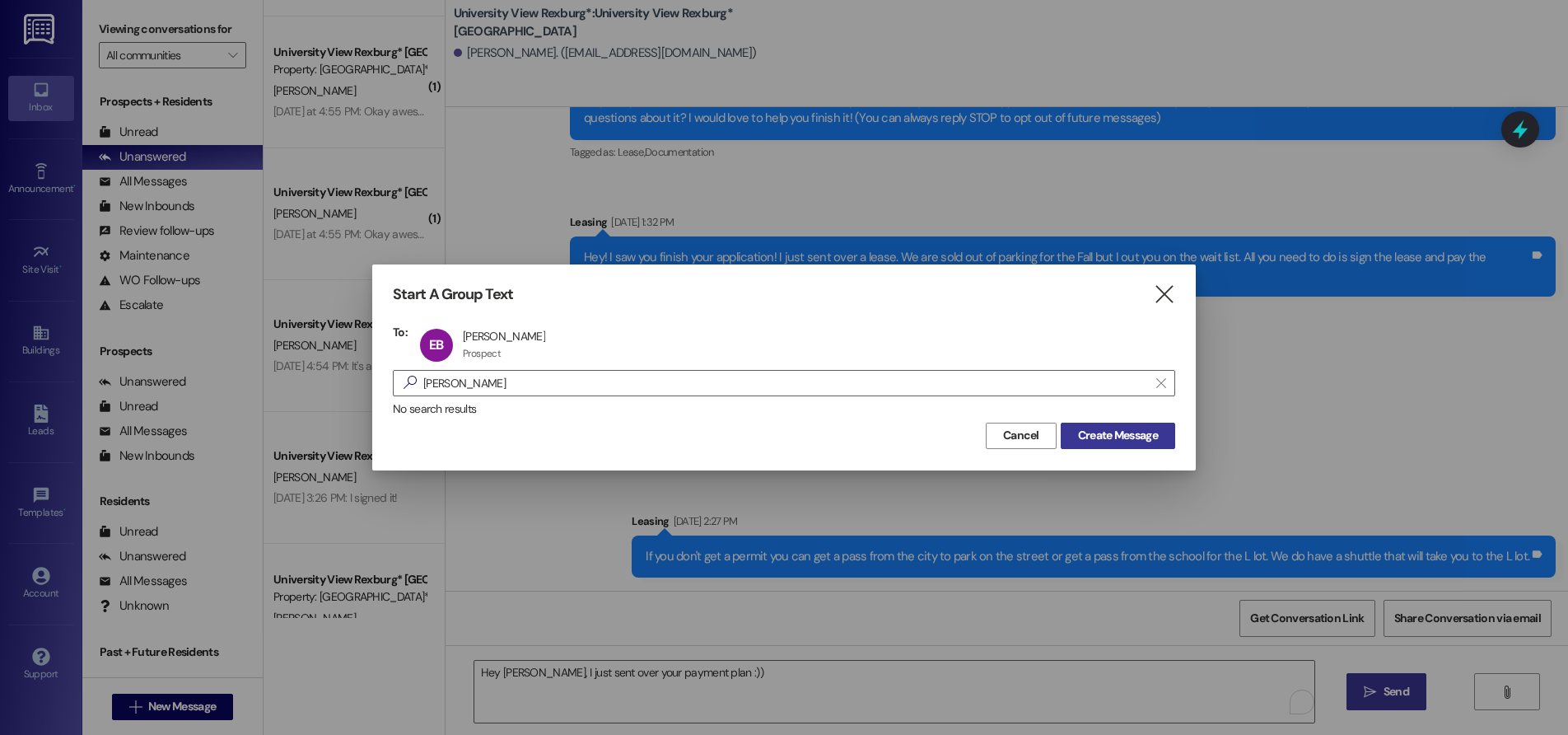
click at [1146, 427] on span "Create Message" at bounding box center [1117, 436] width 80 height 18
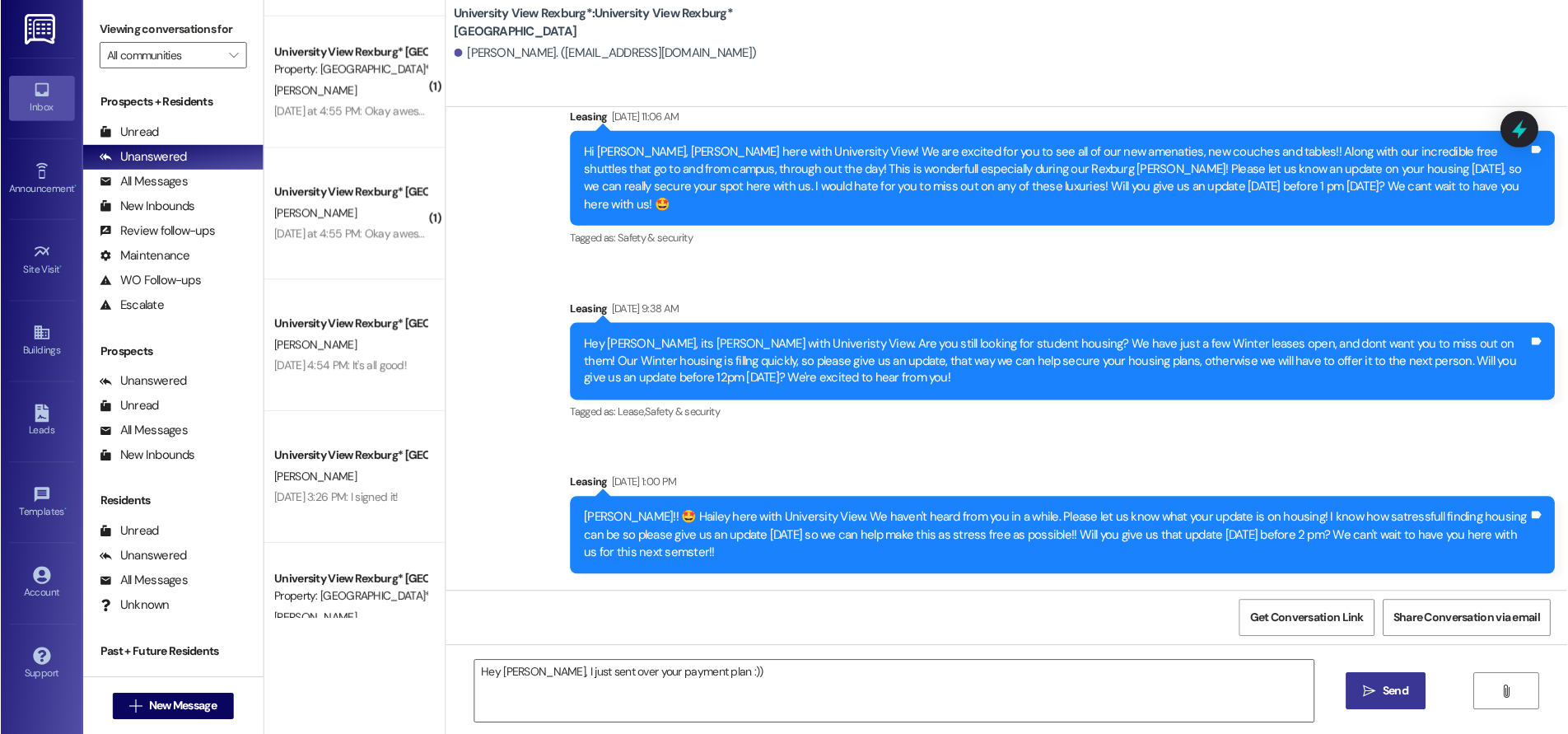
scroll to position [342, 0]
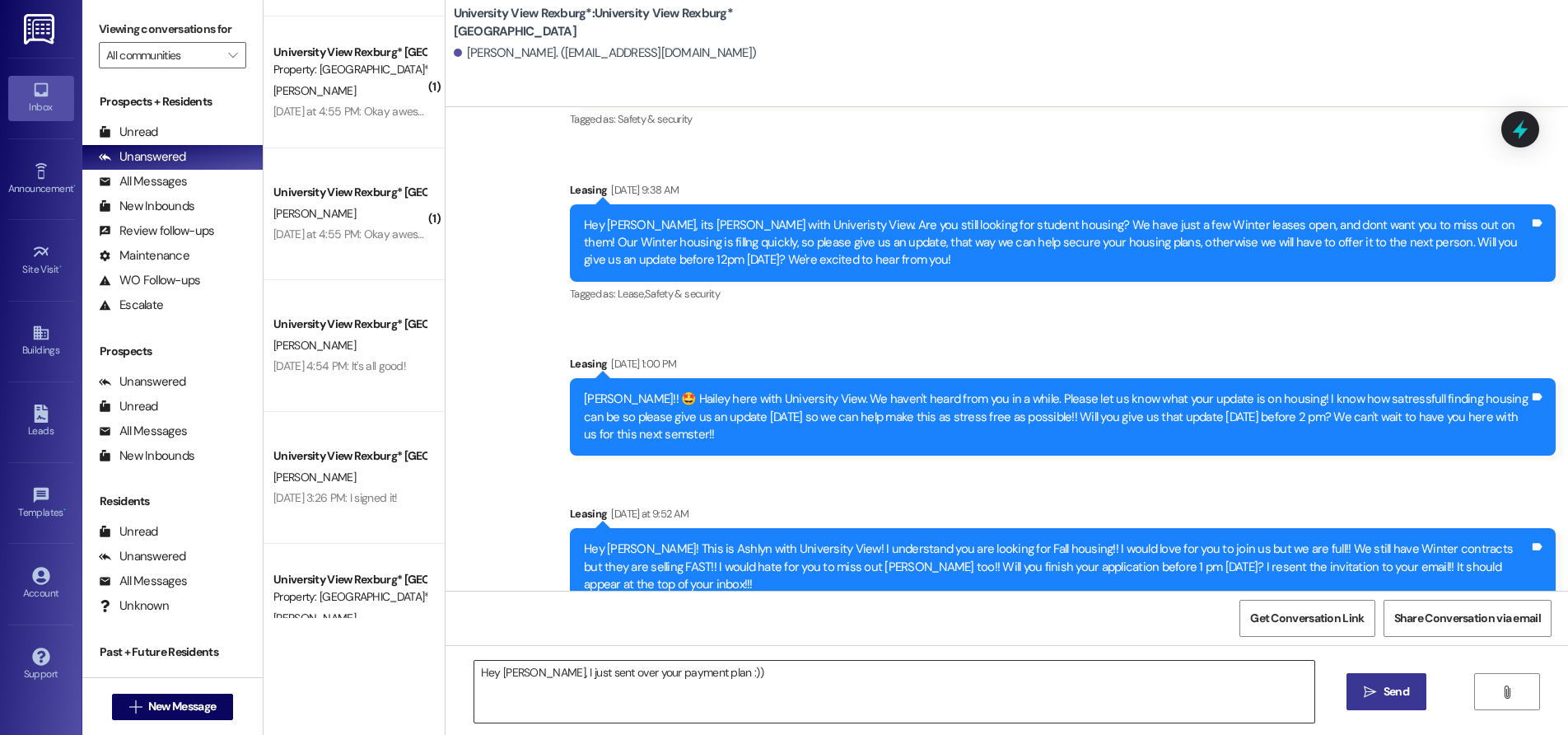
click at [596, 676] on textarea "Hey [PERSON_NAME], I just sent over your payment plan :))" at bounding box center [894, 692] width 840 height 62
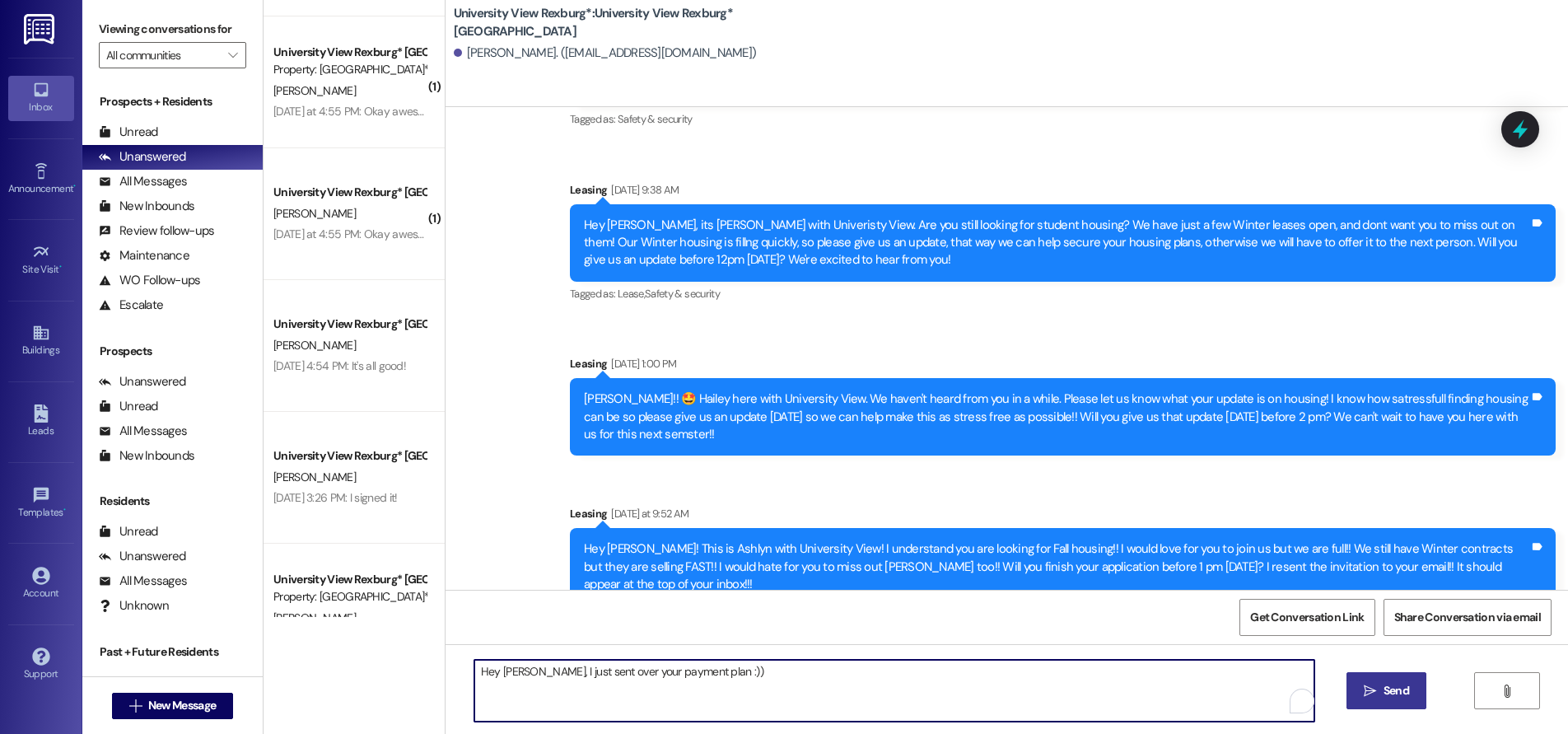
click at [775, 684] on textarea "Hey [PERSON_NAME], I just sent over your payment plan :))" at bounding box center [894, 691] width 840 height 62
type textarea "H"
click at [786, 677] on textarea "Hey [PERSON_NAME], this is [PERSON_NAME] with UV! Are you still looking for Fal…" at bounding box center [894, 691] width 840 height 62
click at [743, 673] on textarea "Hey [PERSON_NAME], this is [PERSON_NAME] with UV! Are you still looking for Fal…" at bounding box center [894, 691] width 840 height 62
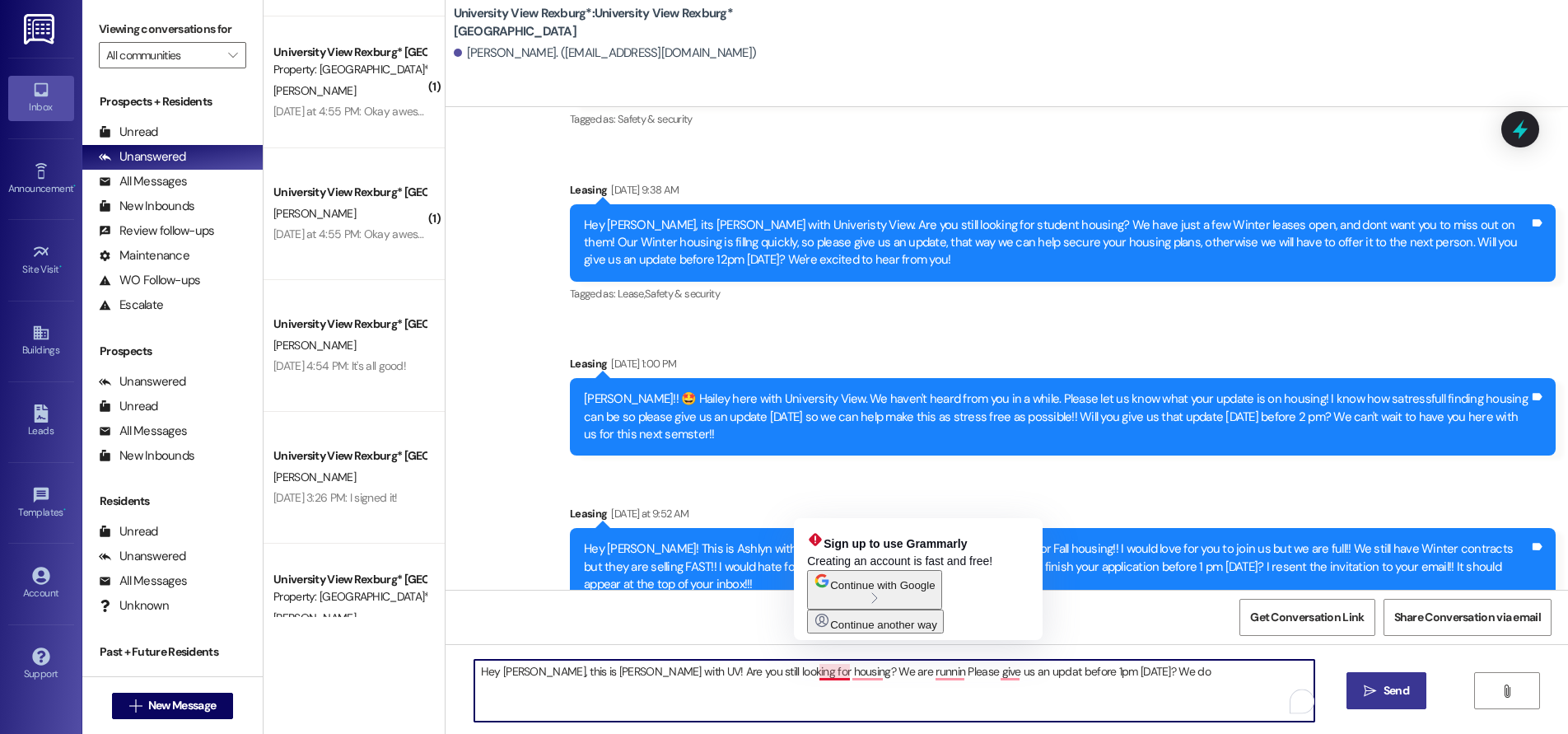
click at [835, 672] on textarea "Hey [PERSON_NAME], this is [PERSON_NAME] with UV! Are you still looking for hou…" at bounding box center [894, 691] width 840 height 62
drag, startPoint x: 828, startPoint y: 677, endPoint x: 822, endPoint y: 692, distance: 16.2
click at [826, 681] on textarea "Hey [PERSON_NAME], this is [PERSON_NAME] with UV! Are you still looking for hou…" at bounding box center [894, 691] width 840 height 62
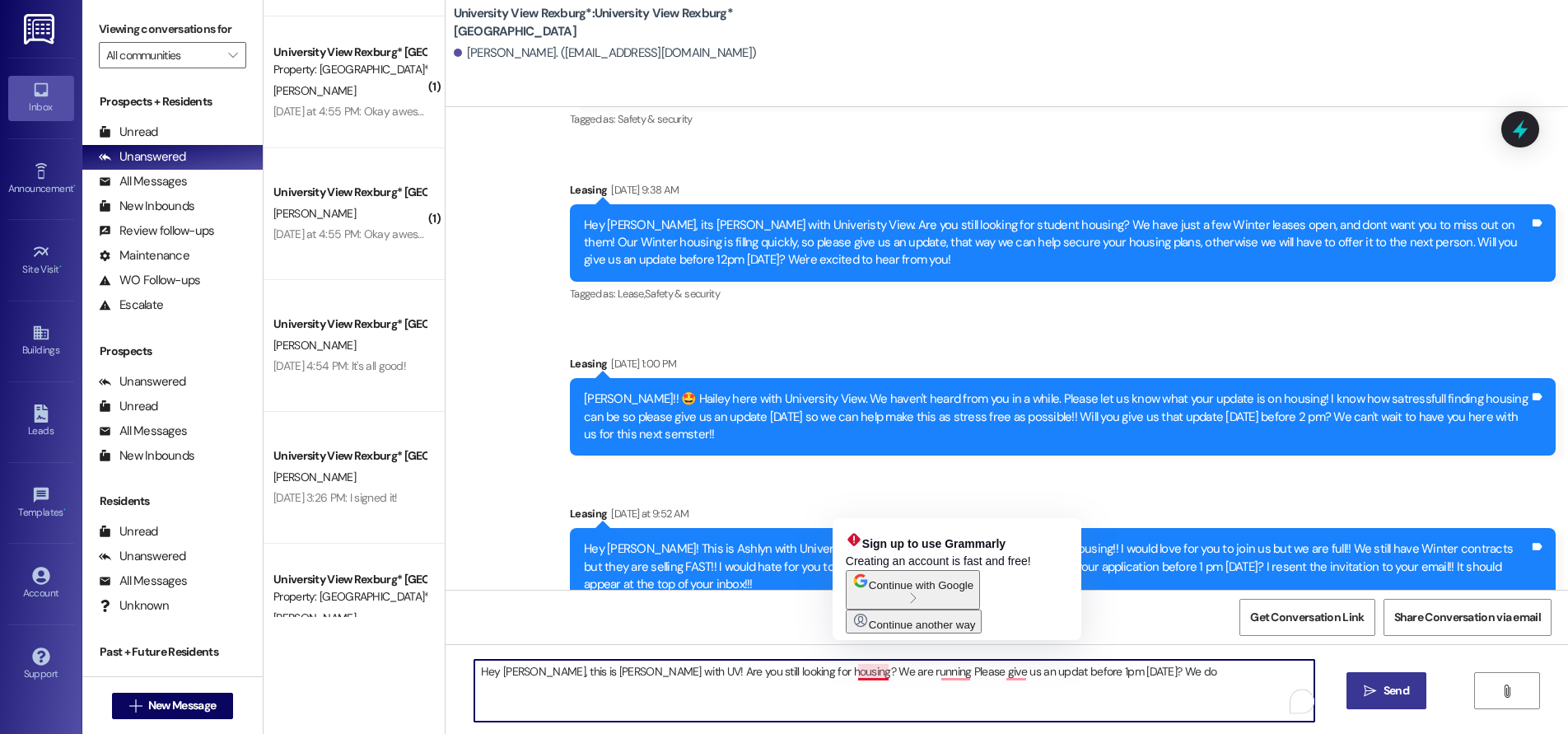
click at [843, 674] on textarea "Hey [PERSON_NAME], this is [PERSON_NAME] with UV! Are you still looking for hou…" at bounding box center [894, 691] width 840 height 62
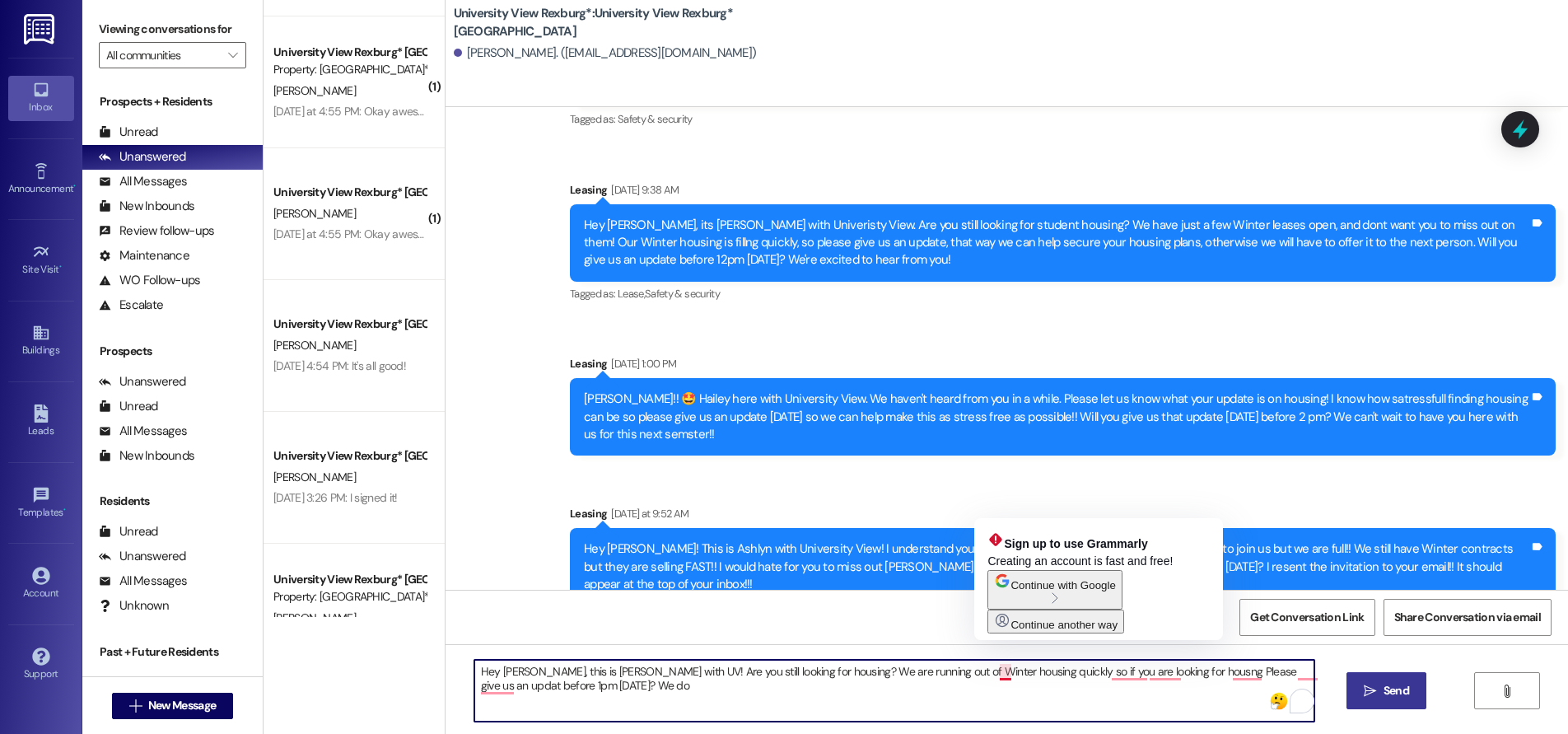
click at [994, 673] on textarea "Hey [PERSON_NAME], this is [PERSON_NAME] with UV! Are you still looking for hou…" at bounding box center [894, 691] width 840 height 62
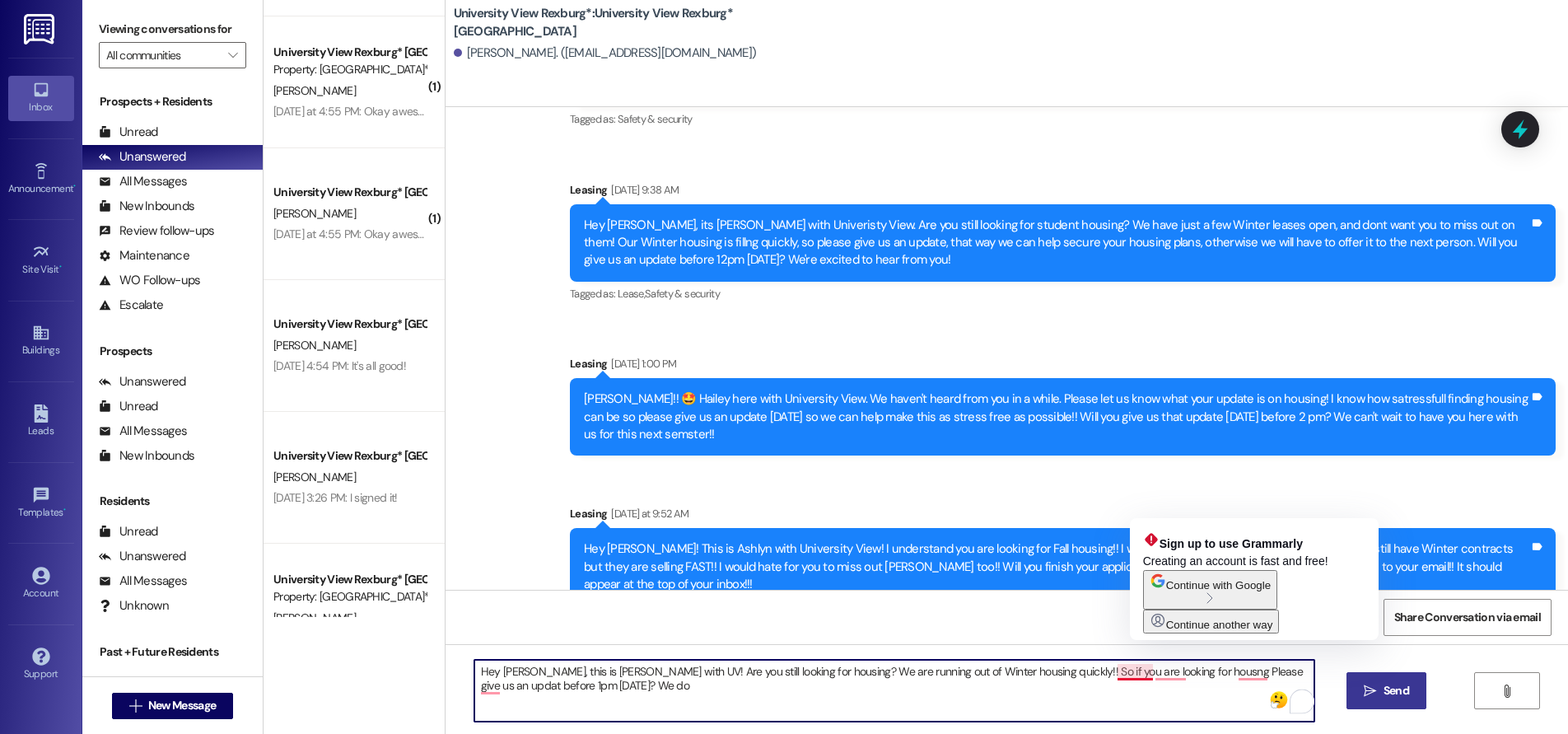
click at [1138, 672] on textarea "Hey [PERSON_NAME], this is [PERSON_NAME] with UV! Are you still looking for hou…" at bounding box center [894, 691] width 840 height 62
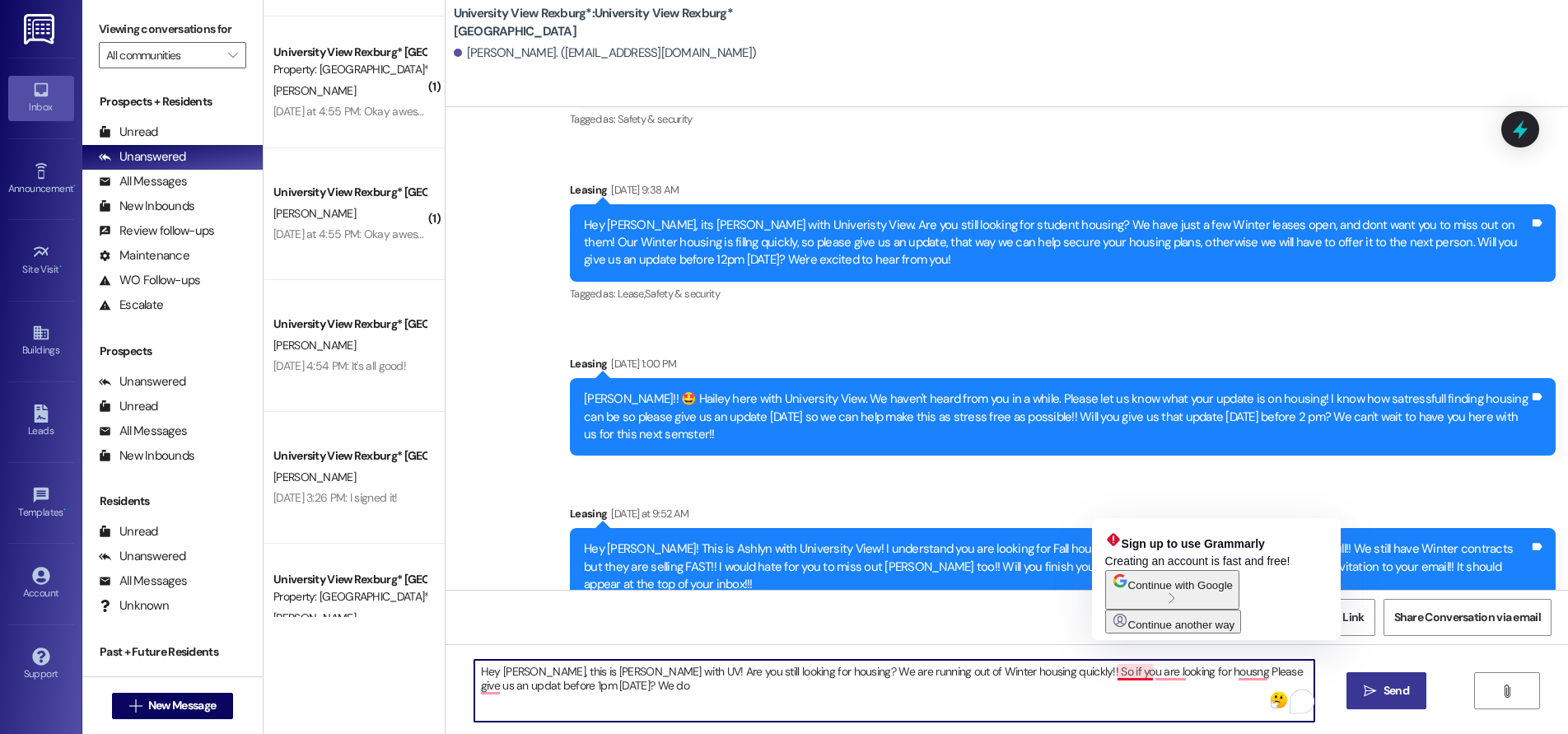
click at [1141, 674] on textarea "Hey [PERSON_NAME], this is [PERSON_NAME] with UV! Are you still looking for hou…" at bounding box center [894, 691] width 840 height 62
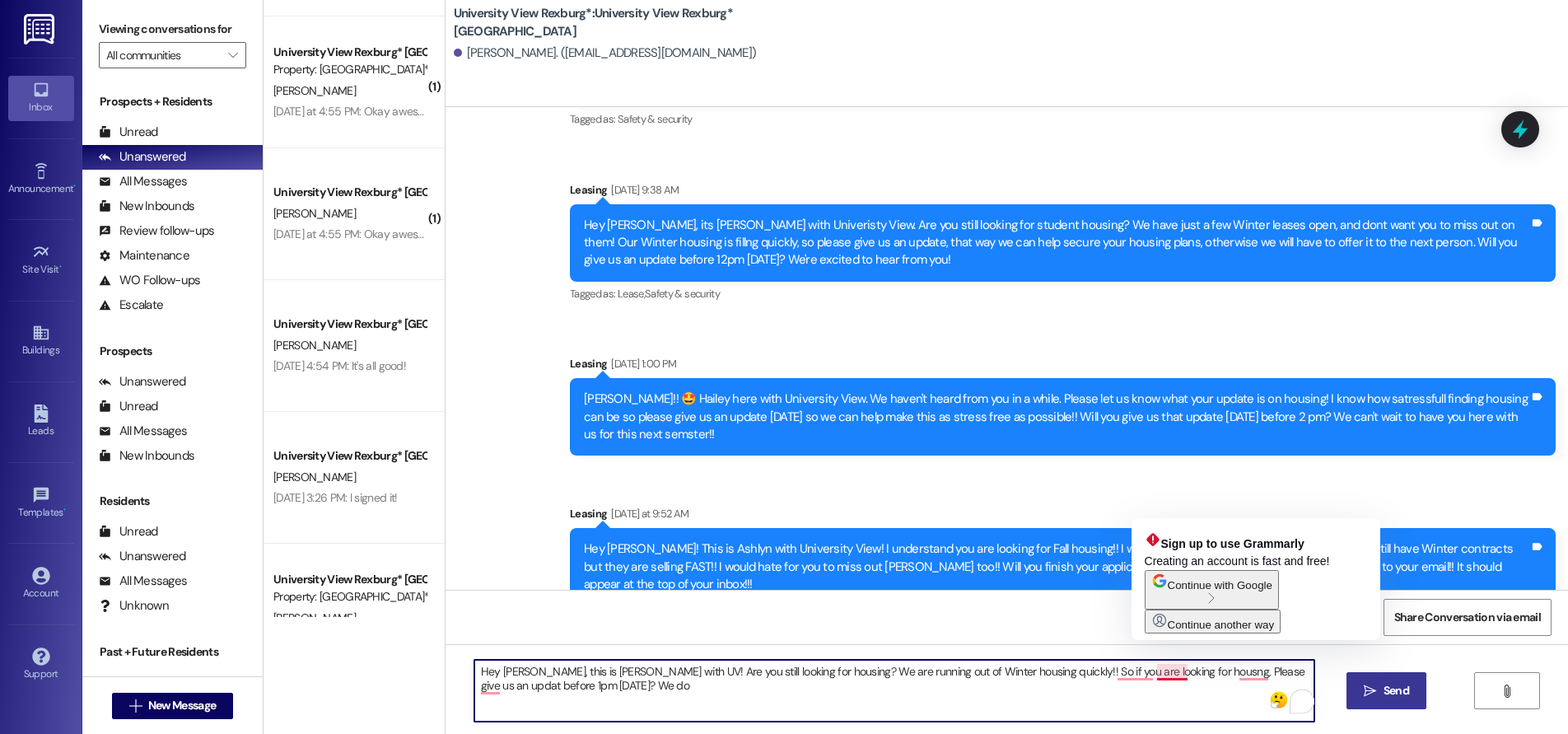
click at [1148, 676] on textarea "Hey [PERSON_NAME], this is [PERSON_NAME] with UV! Are you still looking for hou…" at bounding box center [894, 691] width 840 height 62
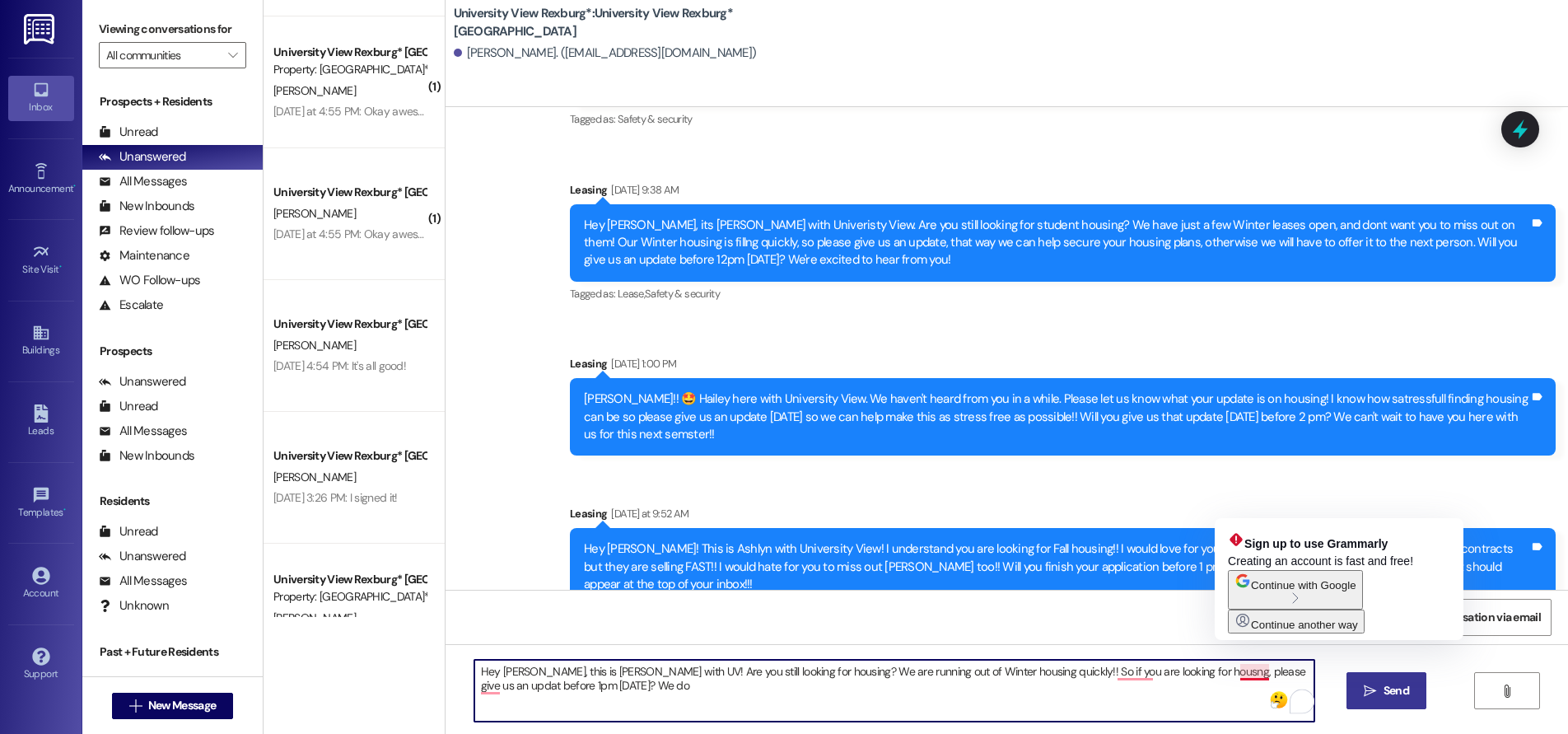
click at [1257, 673] on textarea "Hey [PERSON_NAME], this is [PERSON_NAME] with UV! Are you still looking for hou…" at bounding box center [894, 691] width 840 height 62
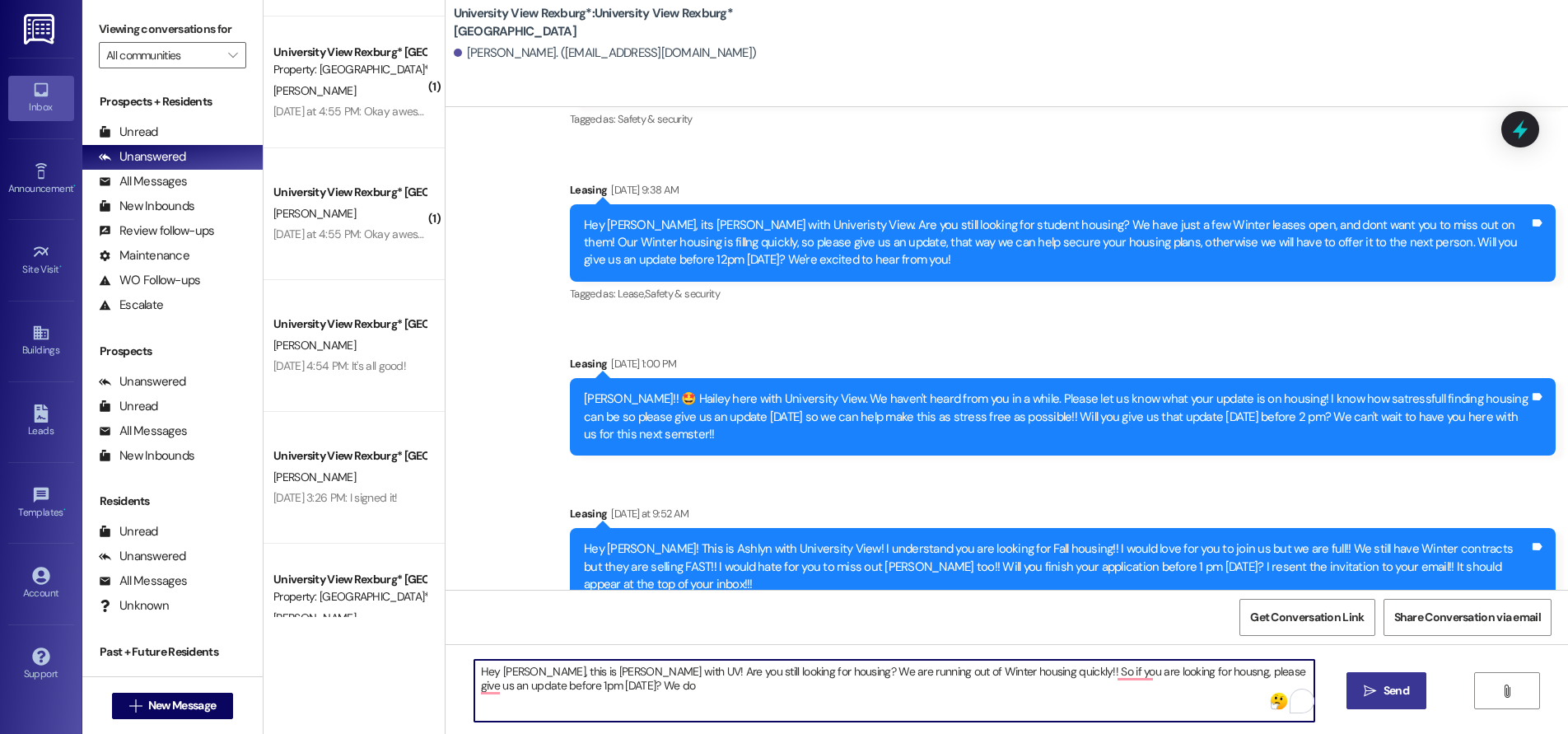
click at [524, 683] on textarea "Hey [PERSON_NAME], this is [PERSON_NAME] with UV! Are you still looking for hou…" at bounding box center [894, 691] width 840 height 62
click at [788, 691] on textarea "Hey [PERSON_NAME], this is [PERSON_NAME] with UV! Are you still looking for hou…" at bounding box center [894, 691] width 840 height 62
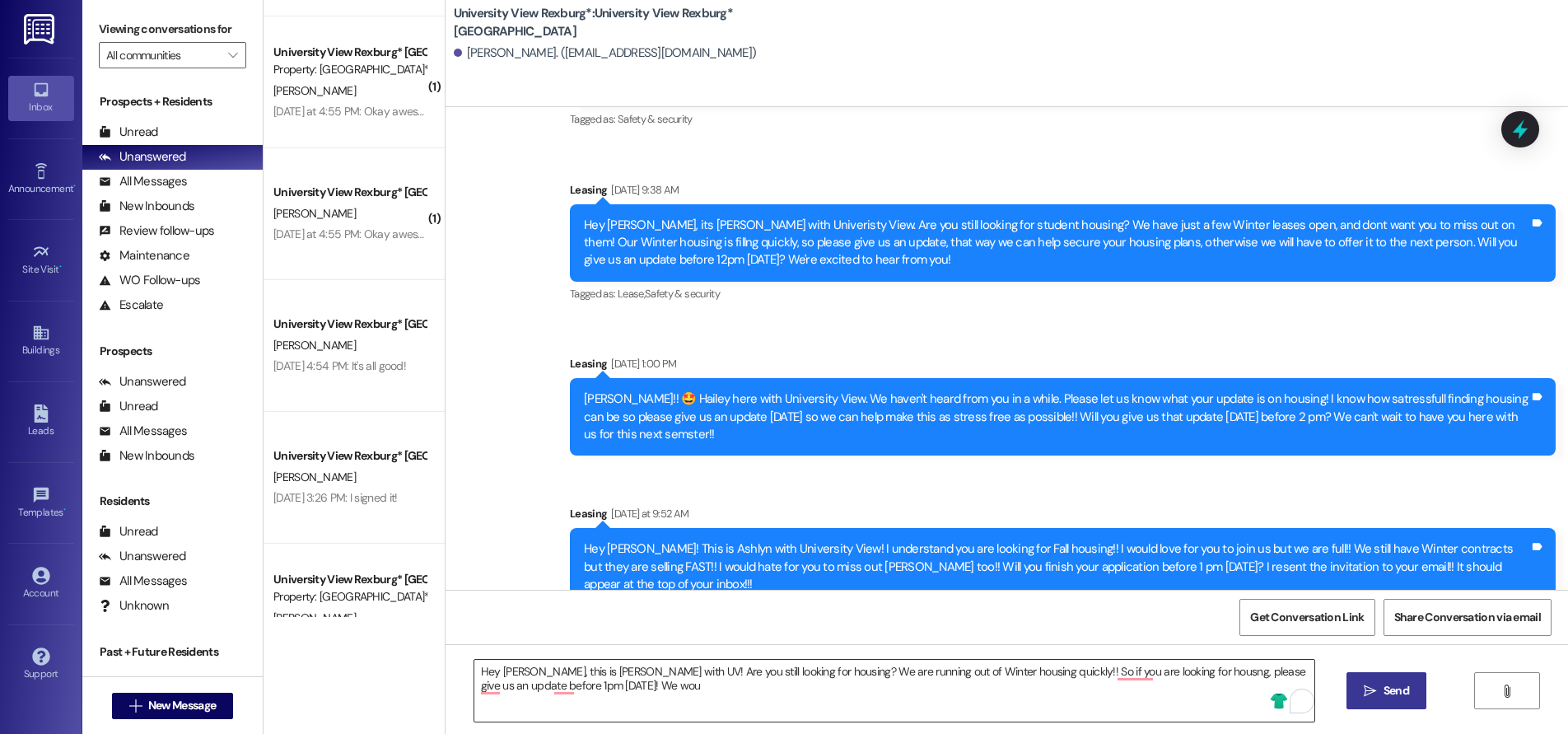
click at [703, 710] on textarea "Hey [PERSON_NAME], this is [PERSON_NAME] with UV! Are you still looking for hou…" at bounding box center [894, 691] width 840 height 62
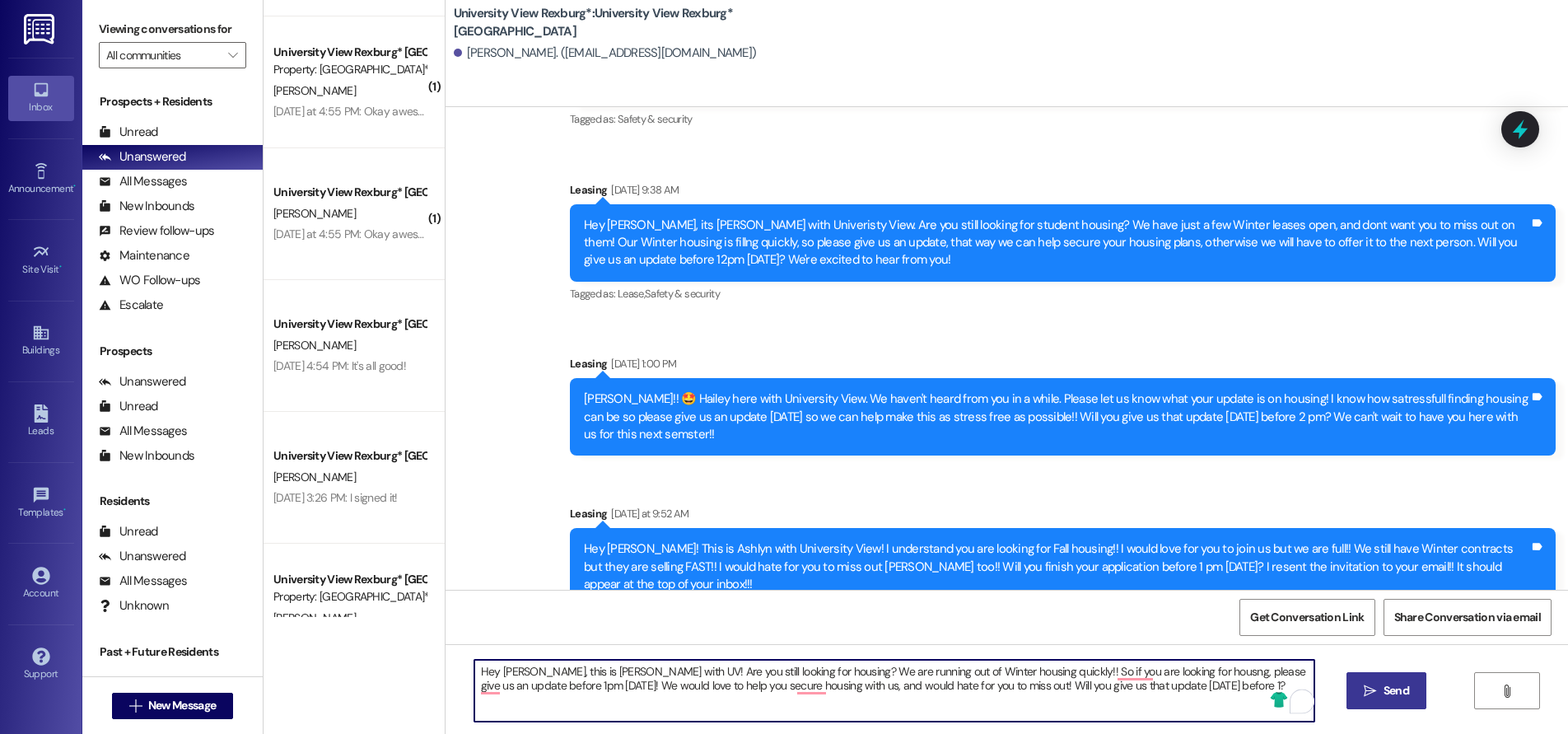
click at [1138, 688] on textarea "Hey [PERSON_NAME], this is [PERSON_NAME] with UV! Are you still looking for hou…" at bounding box center [894, 691] width 840 height 62
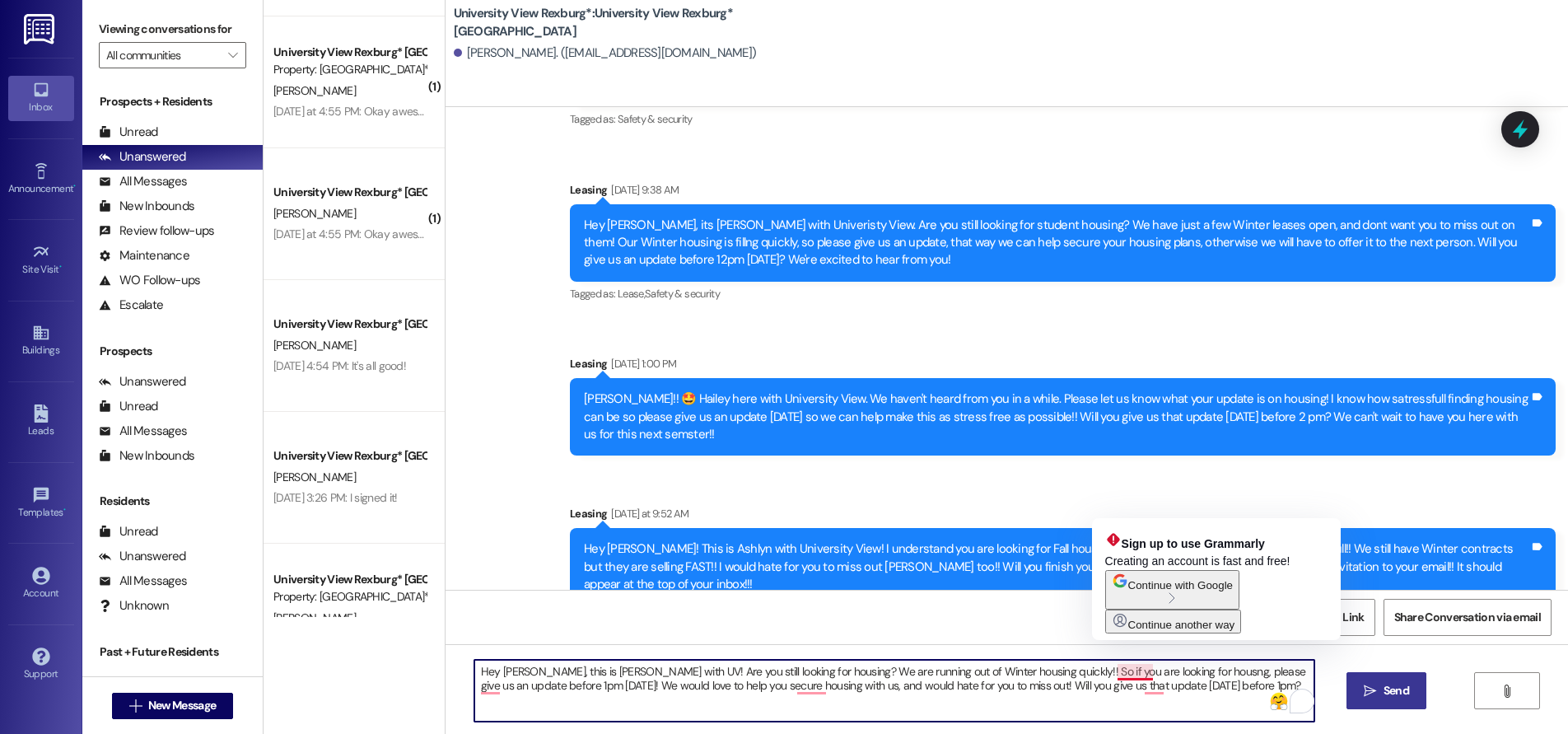
click at [1128, 674] on textarea "Hey [PERSON_NAME], this is [PERSON_NAME] with UV! Are you still looking for hou…" at bounding box center [894, 691] width 840 height 62
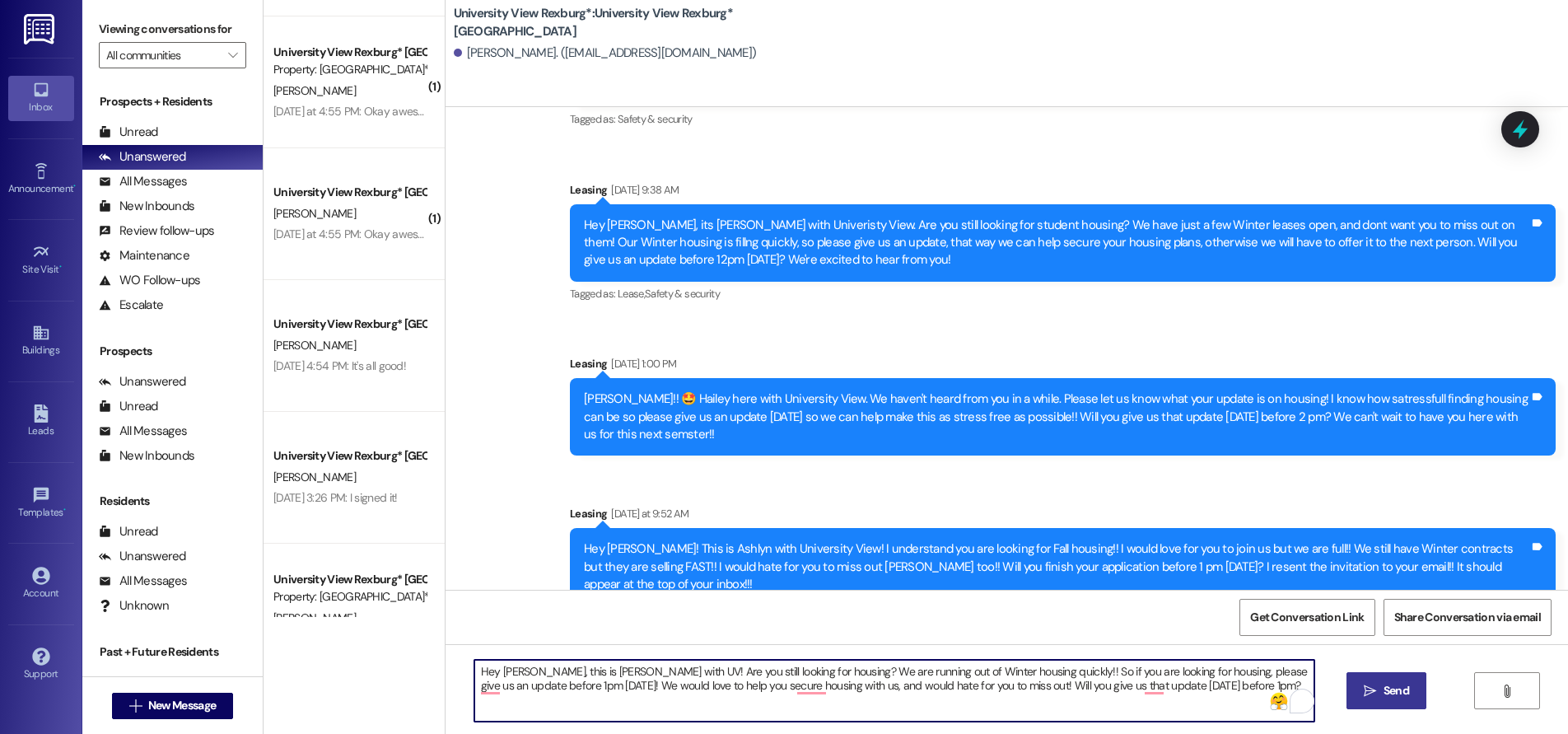
click at [1185, 685] on textarea "Hey [PERSON_NAME], this is [PERSON_NAME] with UV! Are you still looking for hou…" at bounding box center [894, 691] width 840 height 62
type textarea "Hey [PERSON_NAME], this is [PERSON_NAME] with UV! Are you still looking for hou…"
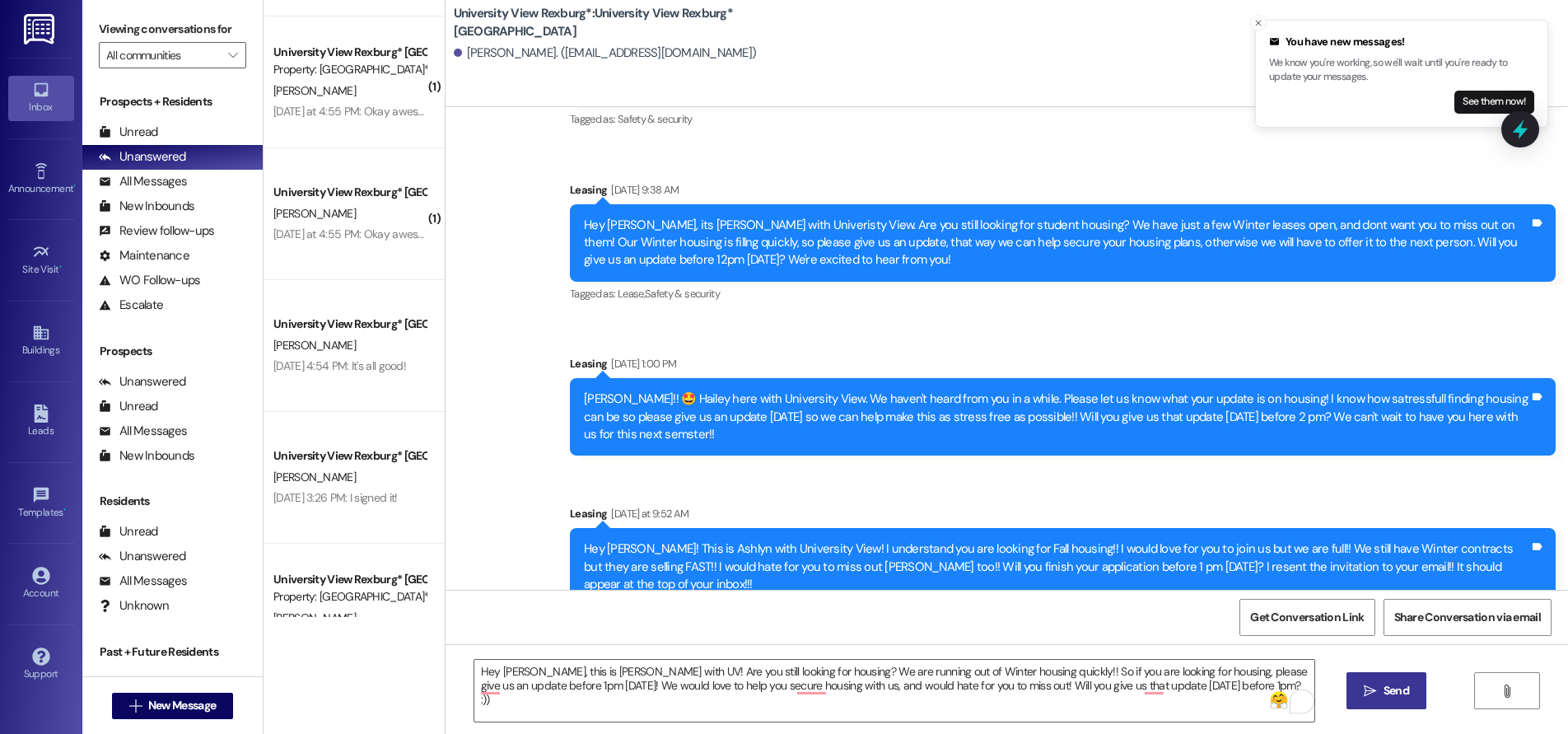
click at [1400, 694] on span "Send" at bounding box center [1396, 692] width 26 height 18
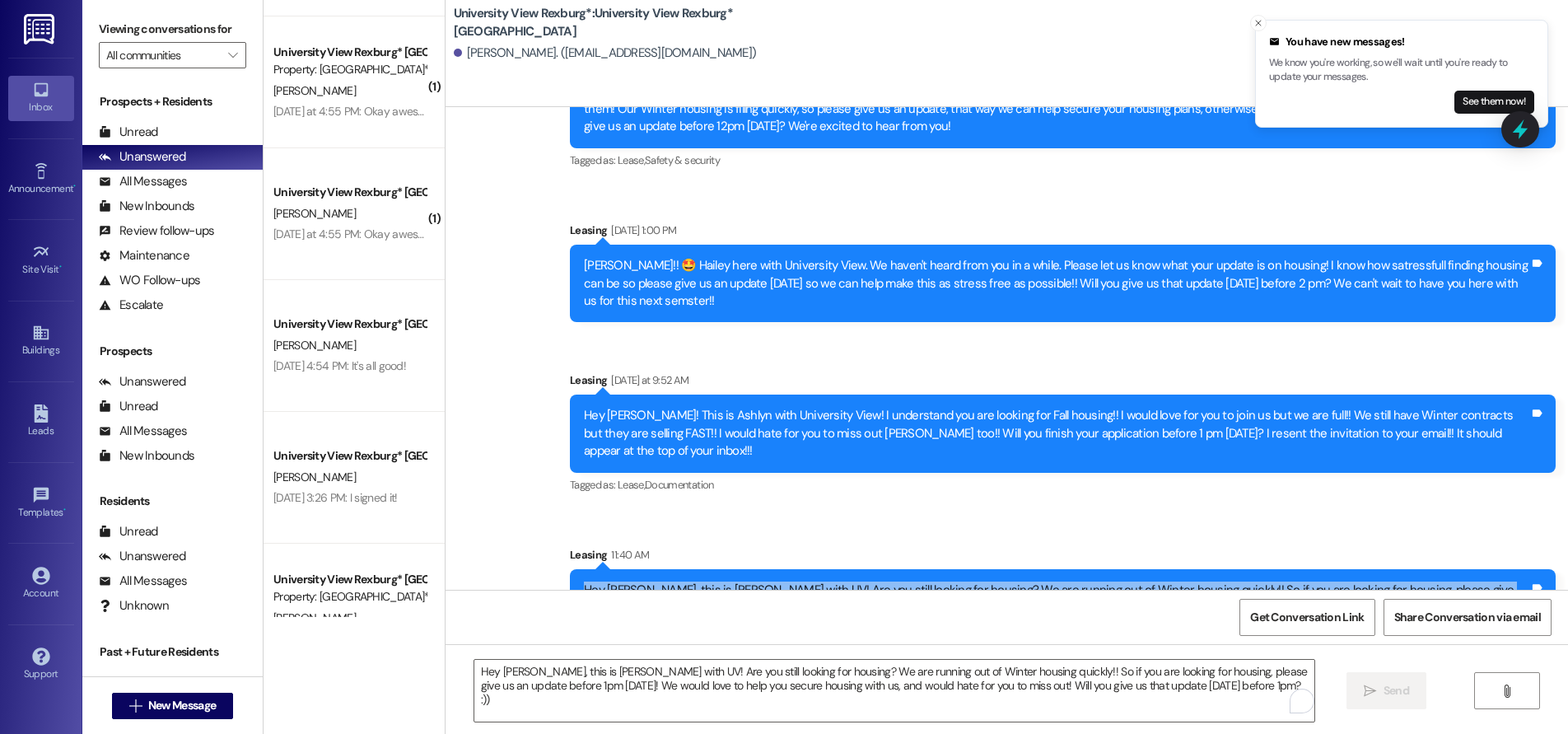
drag, startPoint x: 572, startPoint y: 536, endPoint x: 1270, endPoint y: 552, distance: 698.2
click at [1270, 582] on div "Hey [PERSON_NAME], this is [PERSON_NAME] with UV! Are you still looking for hou…" at bounding box center [1056, 600] width 946 height 36
copy div "Hey [PERSON_NAME], this is [PERSON_NAME] with UV! Are you still looking for hou…"
click at [162, 705] on span "New Message" at bounding box center [181, 706] width 67 height 18
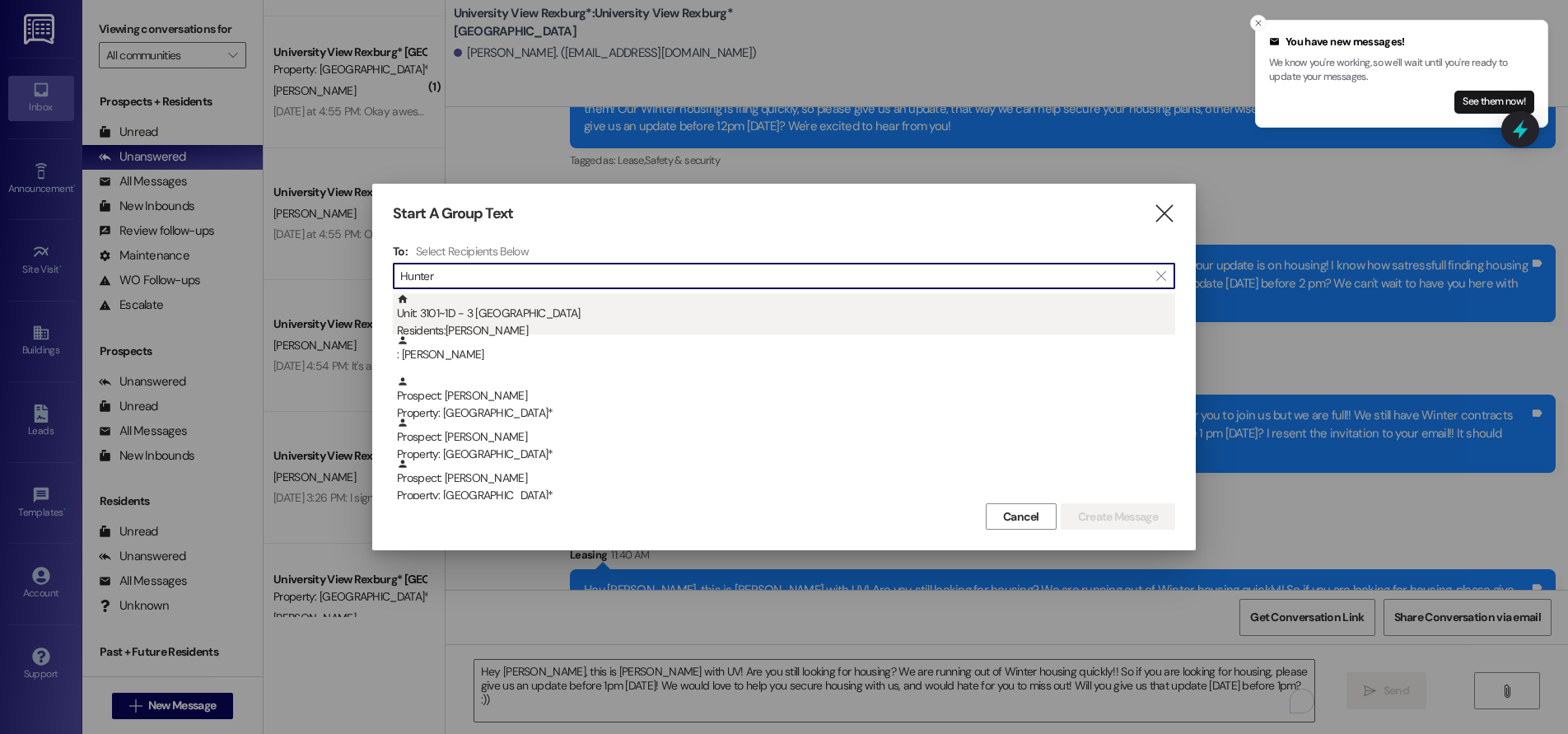
type input "Hunter"
click at [508, 326] on div "Residents: [PERSON_NAME]" at bounding box center [786, 331] width 778 height 18
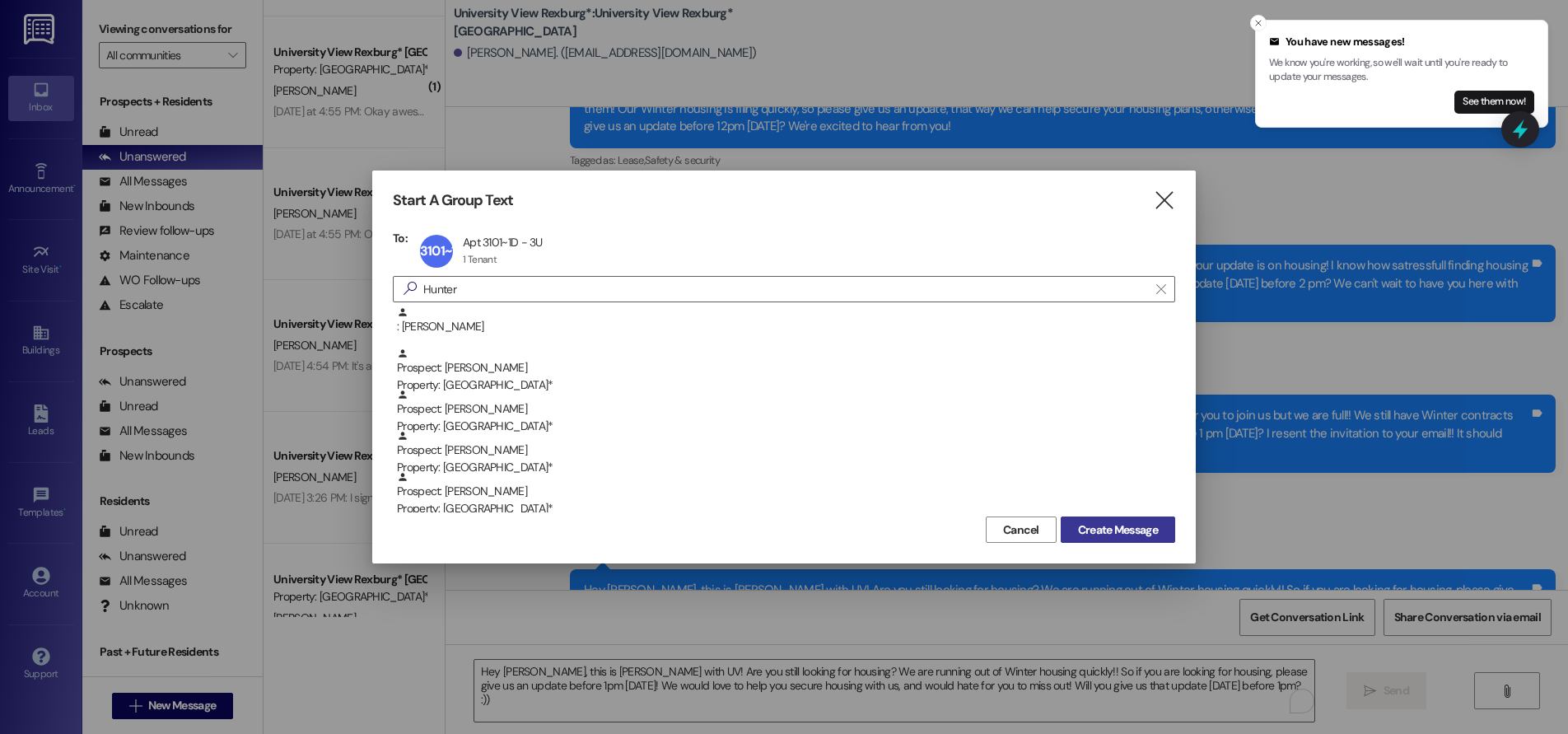
click at [1097, 534] on span "Create Message" at bounding box center [1117, 531] width 80 height 18
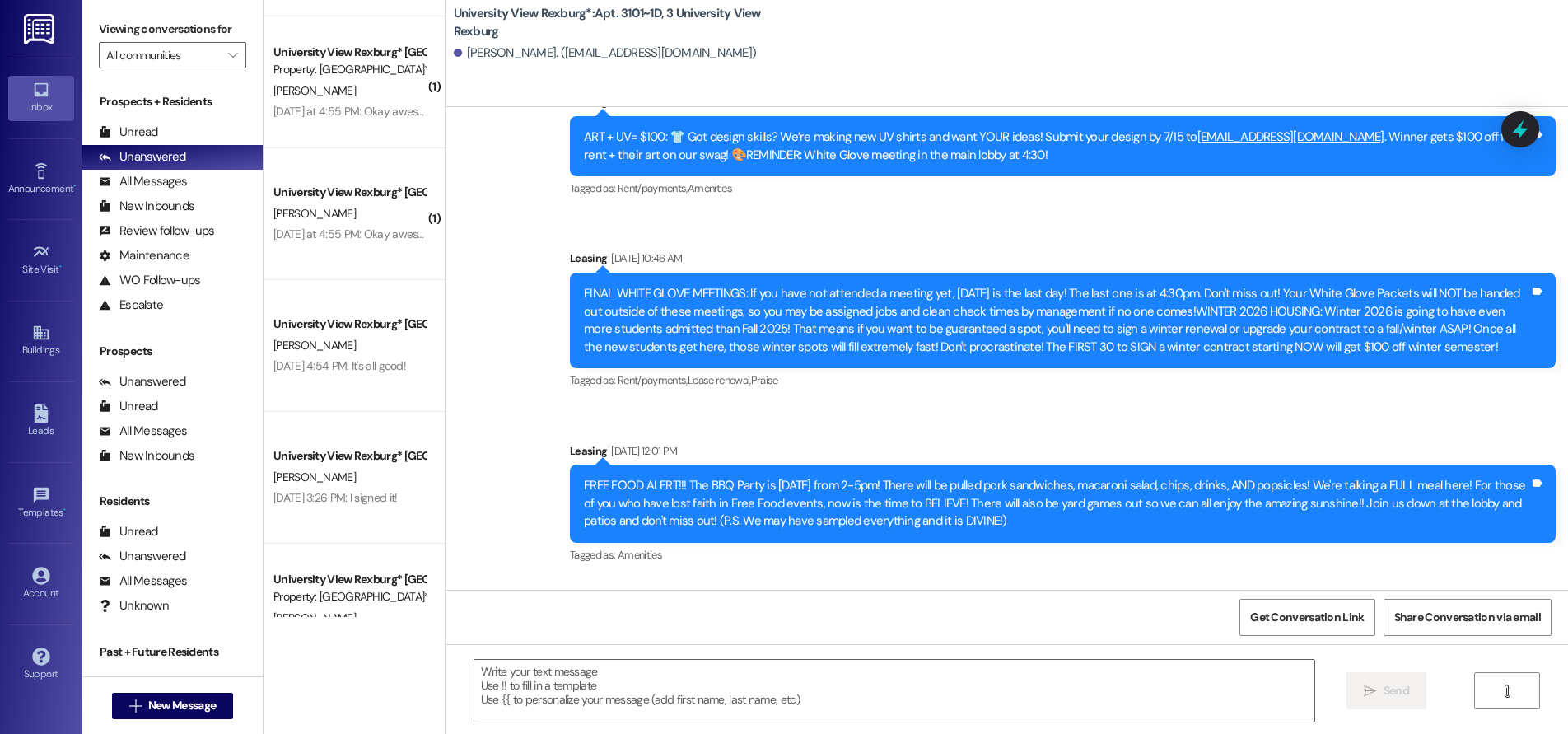
scroll to position [55922, 0]
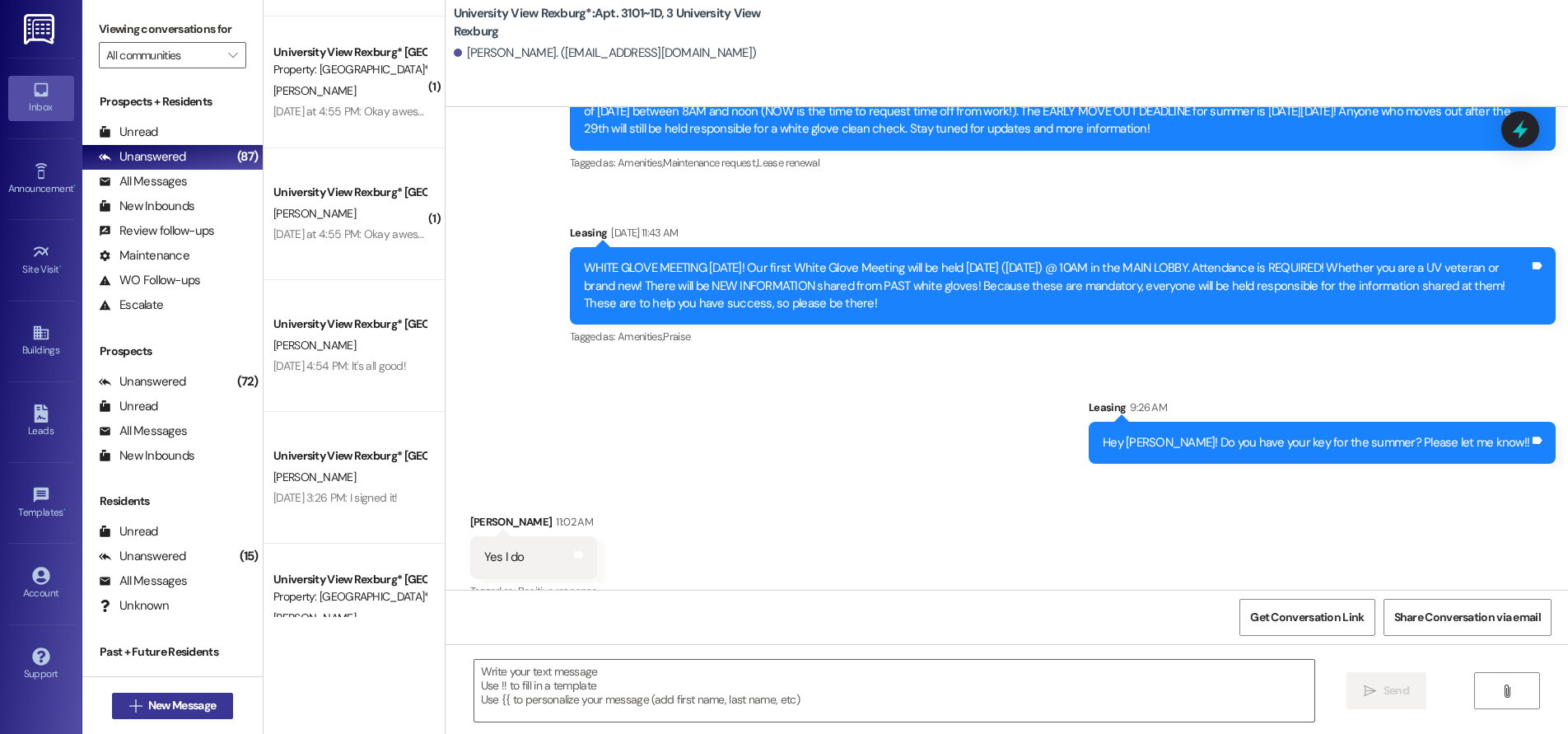
click at [192, 704] on span "New Message" at bounding box center [181, 706] width 67 height 18
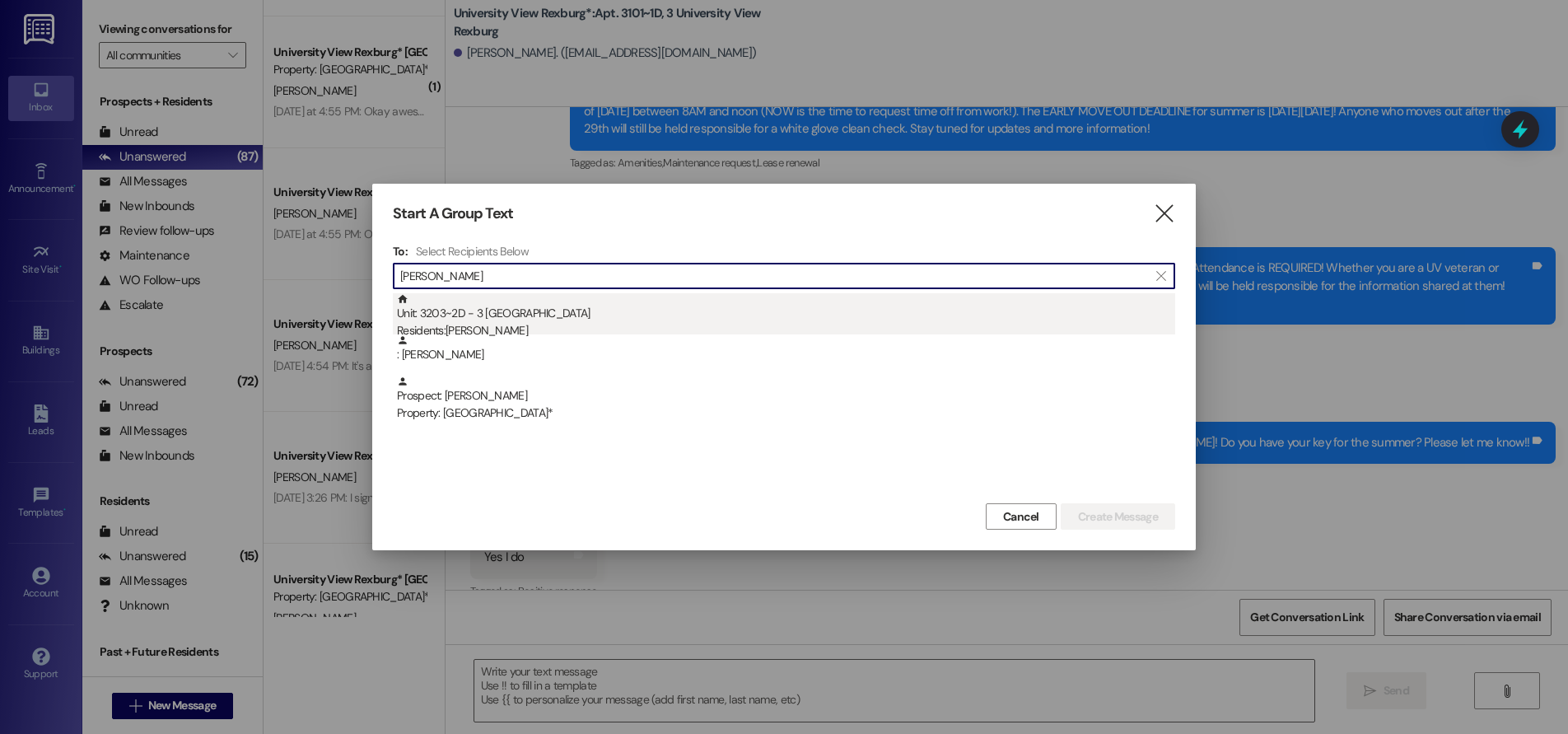
type input "[PERSON_NAME]"
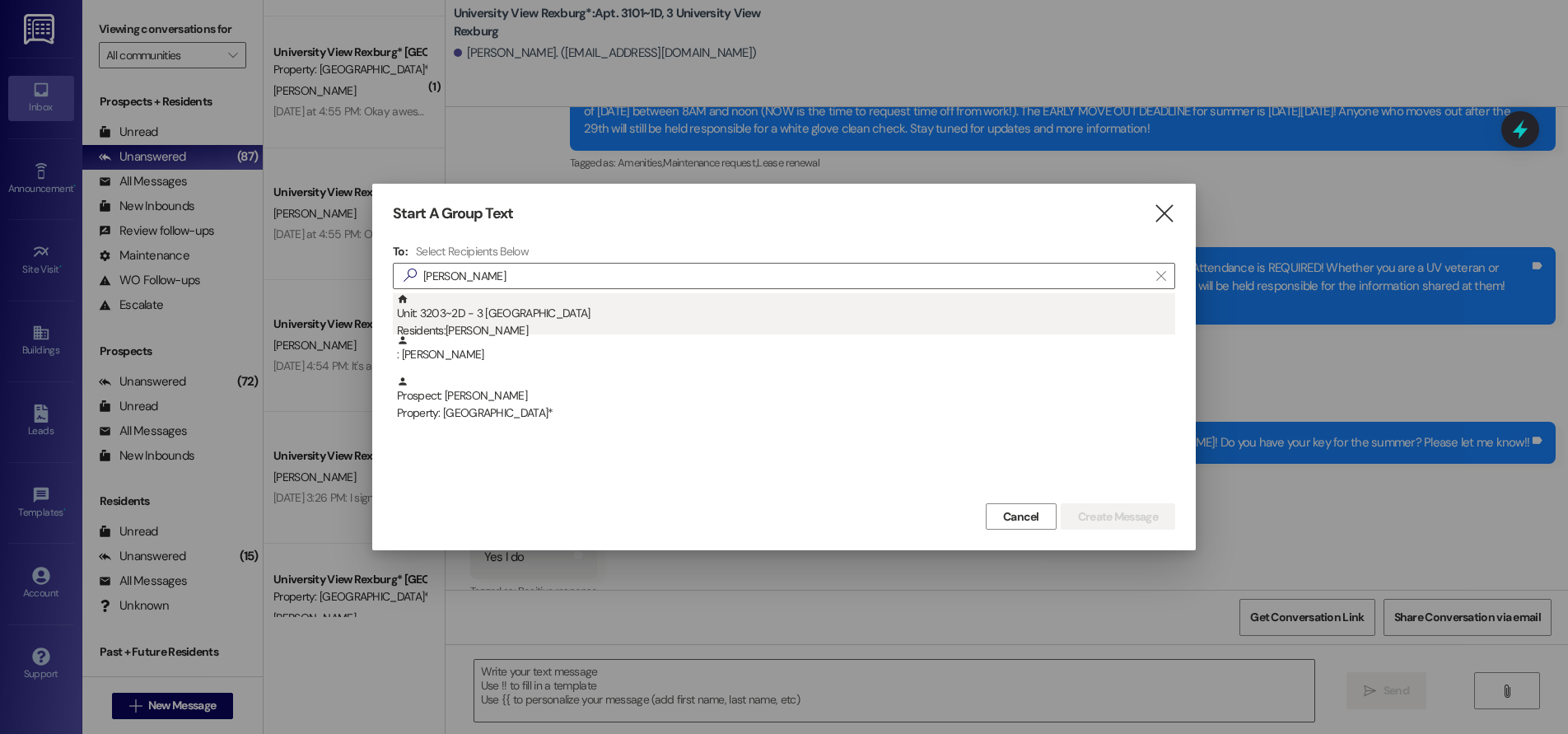
click at [455, 313] on div "Unit: 3203~2D - 3 University View Rexburg Residents: [PERSON_NAME]" at bounding box center [786, 317] width 778 height 47
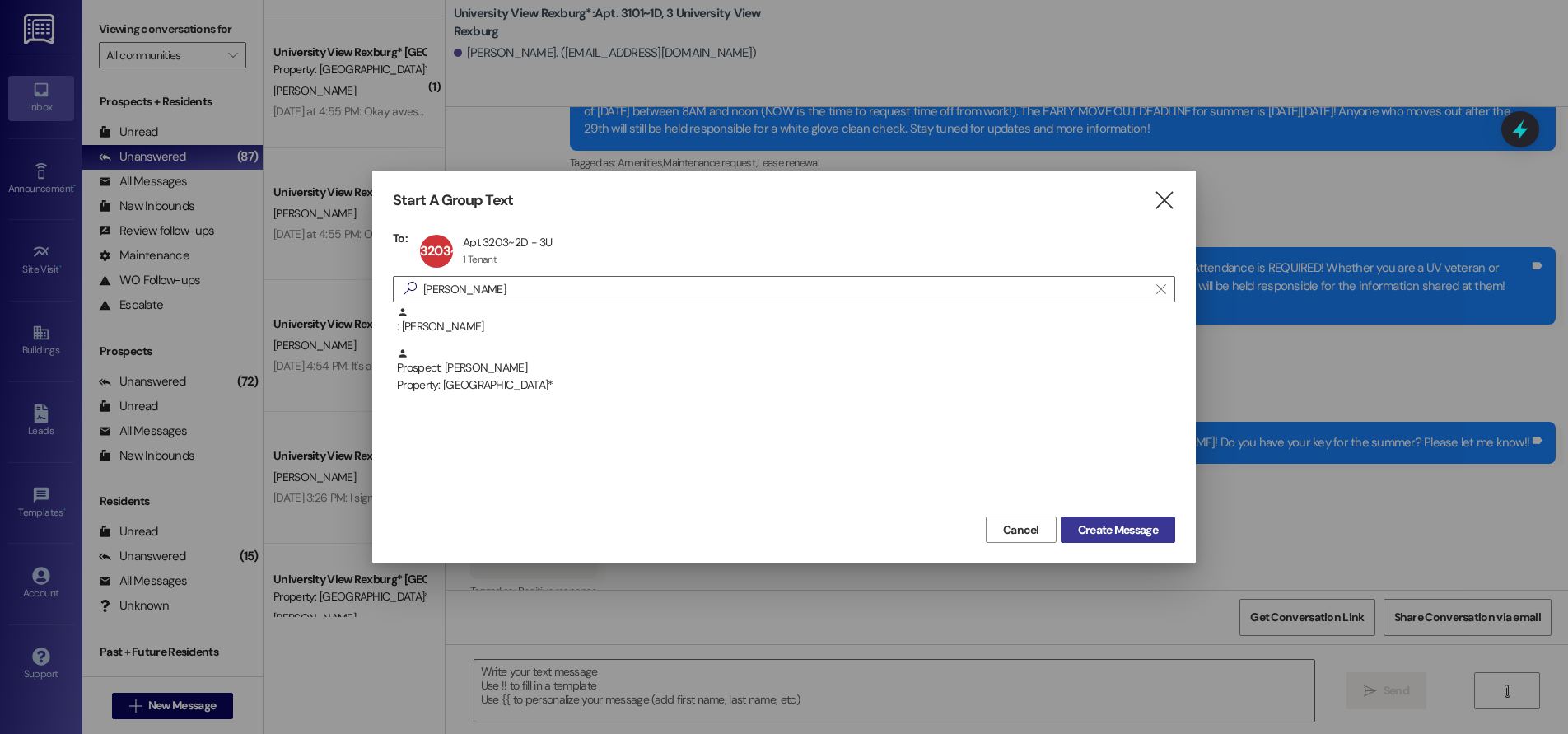
click at [1157, 533] on span "Create Message" at bounding box center [1117, 531] width 80 height 18
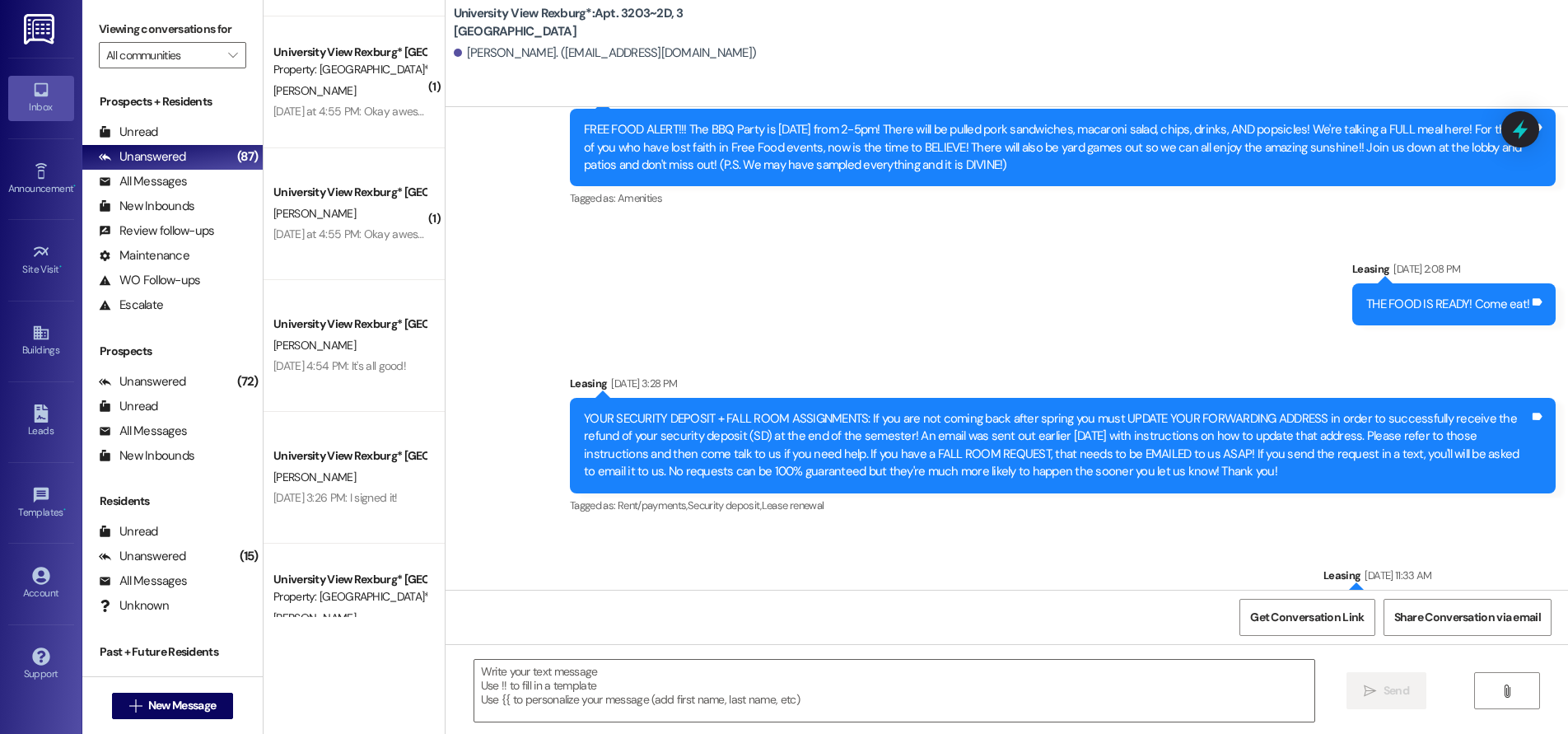
scroll to position [29410, 0]
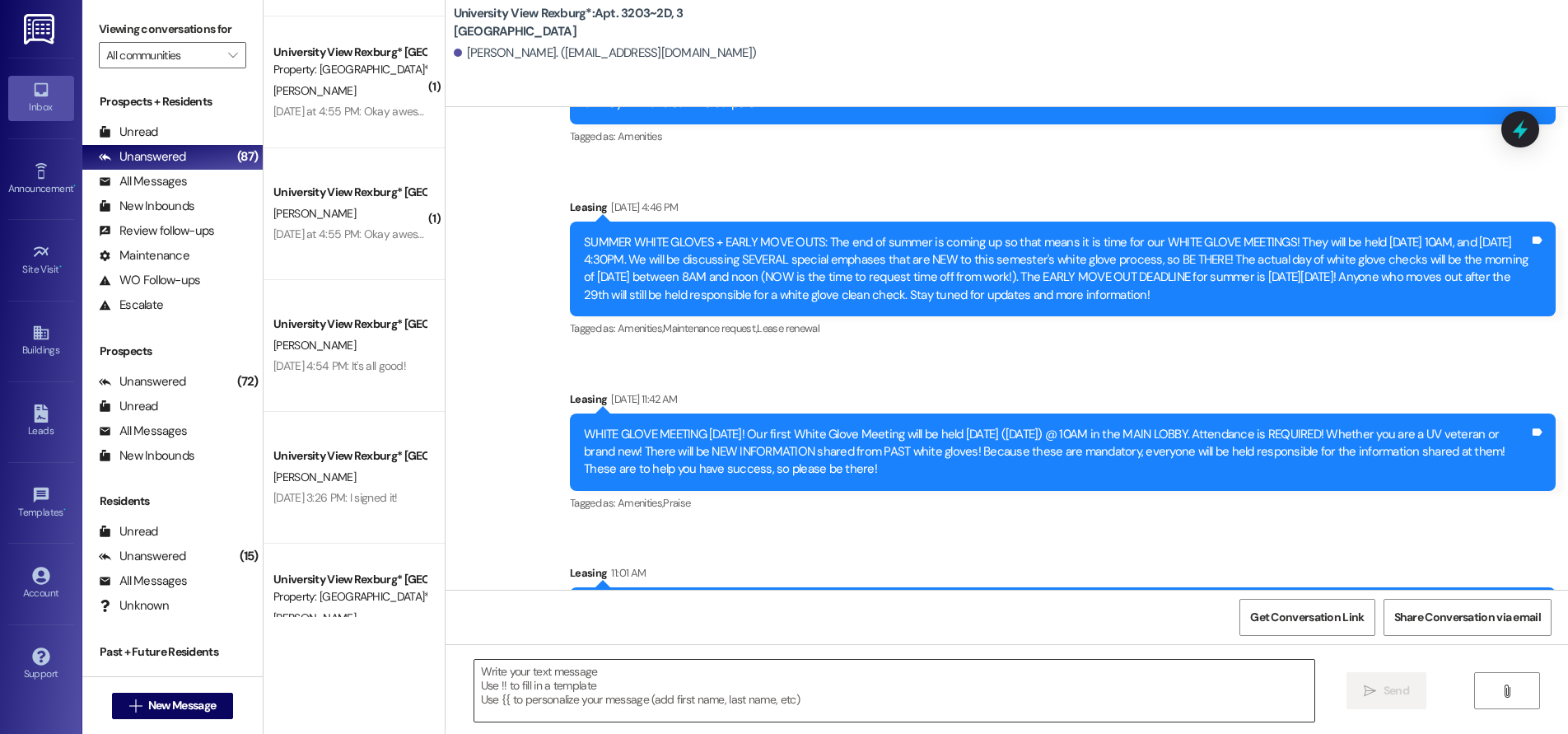
click at [1014, 674] on textarea at bounding box center [894, 691] width 840 height 62
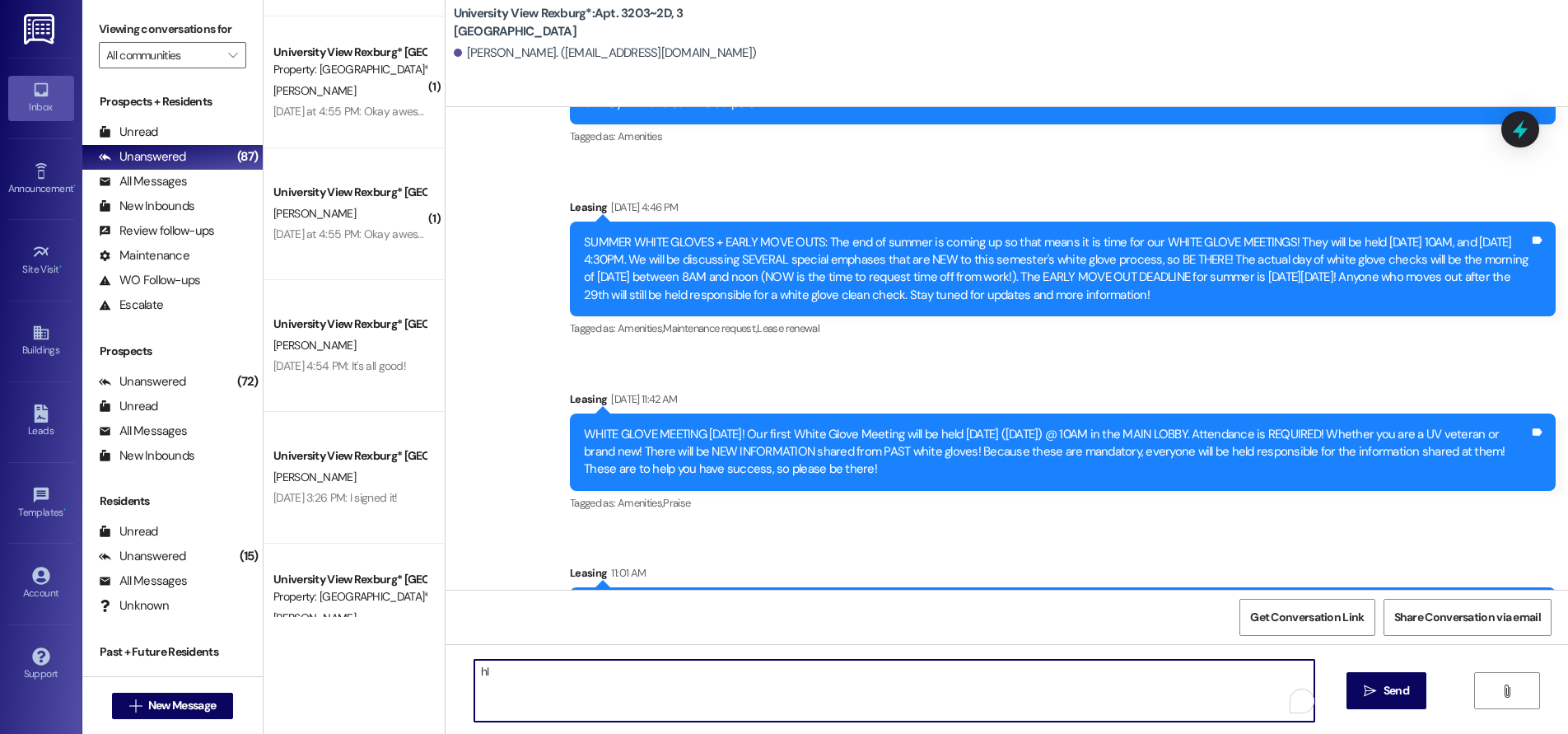
type textarea "h"
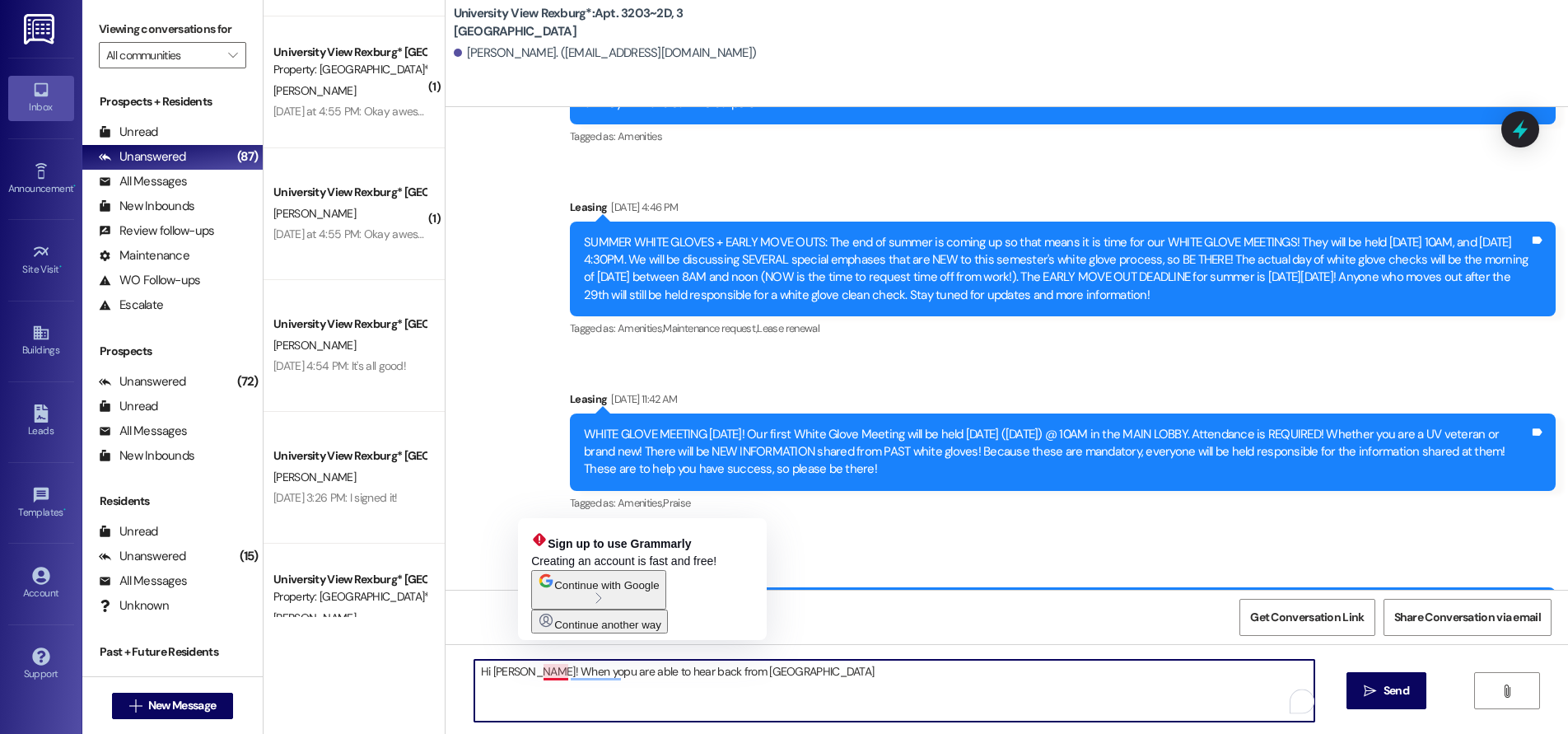
drag, startPoint x: 549, startPoint y: 675, endPoint x: 551, endPoint y: 685, distance: 10.2
click at [549, 677] on textarea "Hi [PERSON_NAME]! When yopu are able to hear back from [GEOGRAPHIC_DATA]" at bounding box center [894, 691] width 840 height 62
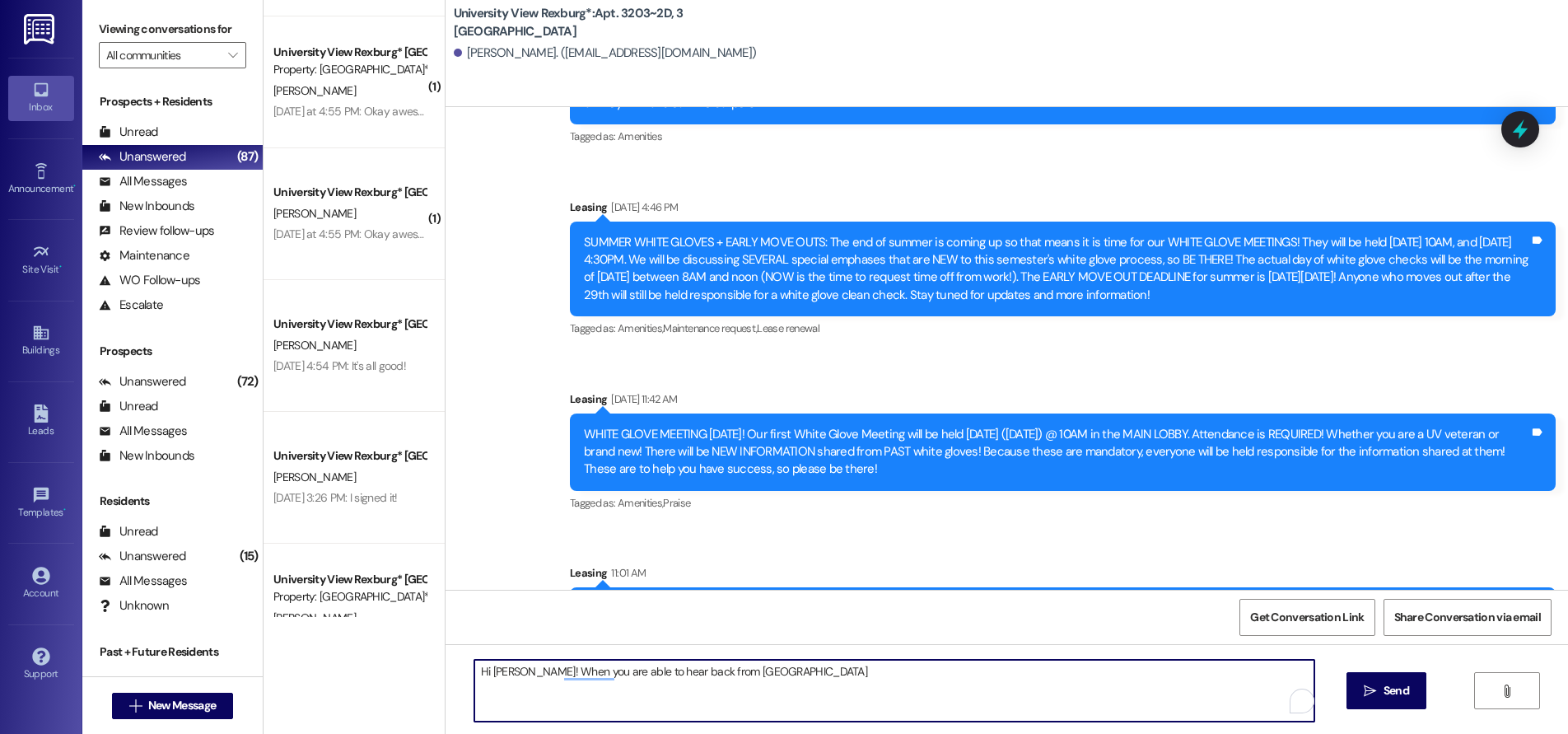
click at [503, 668] on textarea "Hi [PERSON_NAME]! When you are able to hear back from [GEOGRAPHIC_DATA]" at bounding box center [894, 691] width 840 height 62
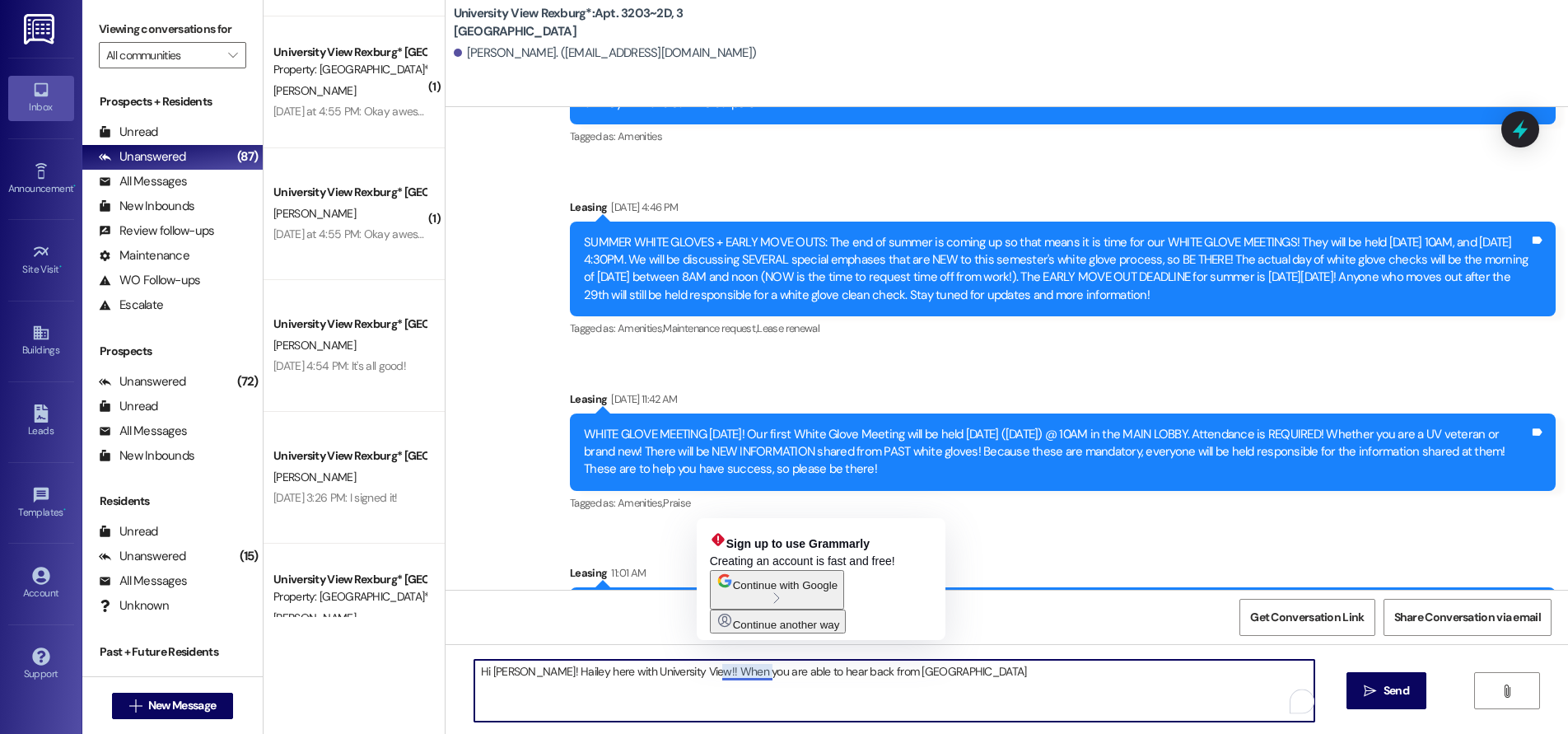
click at [725, 673] on textarea "Hi [PERSON_NAME]! Hailey here with University View!! When you are able to hear …" at bounding box center [894, 691] width 840 height 62
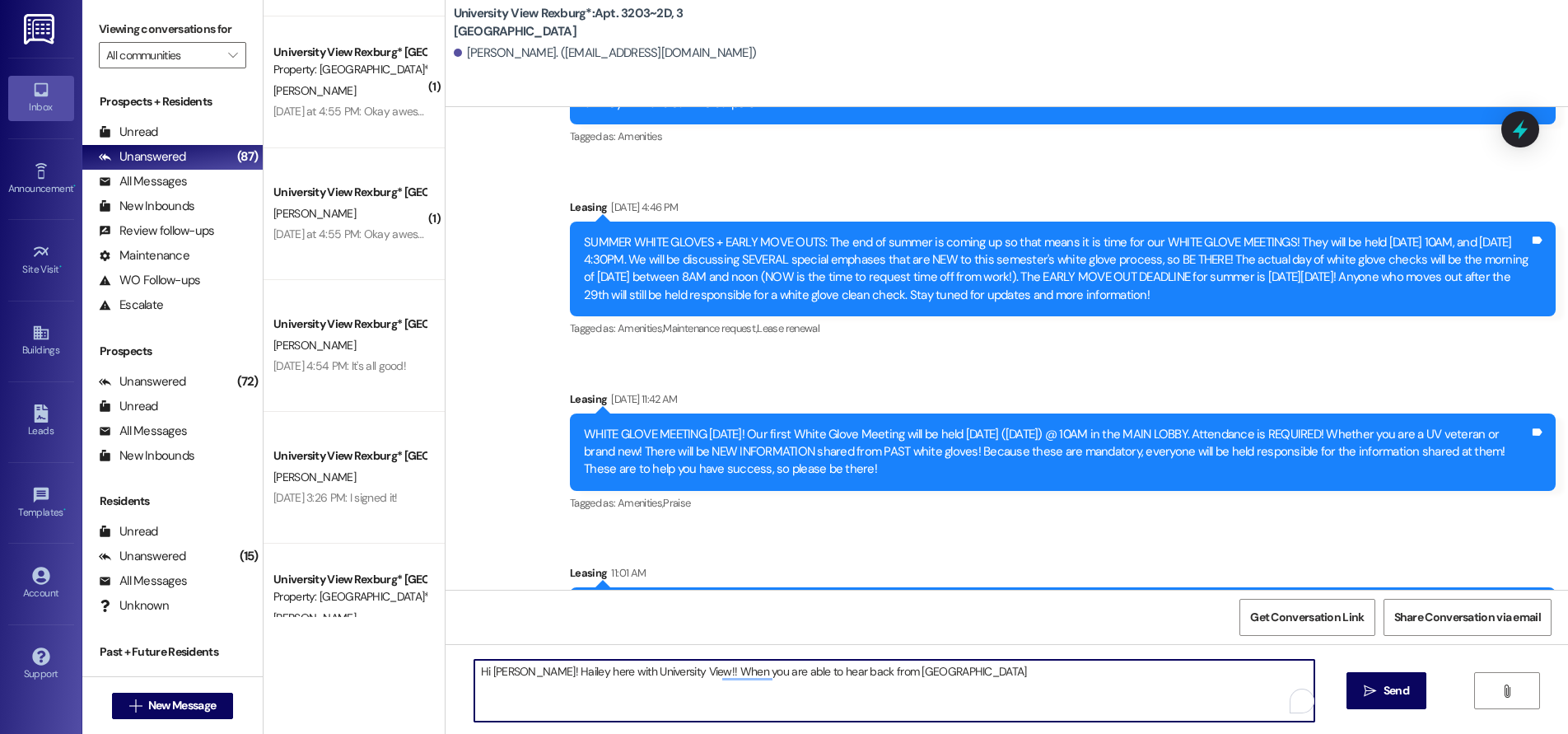
click at [863, 678] on textarea "Hi [PERSON_NAME]! Hailey here with University View!! When you are able to hear …" at bounding box center [894, 691] width 840 height 62
click at [658, 674] on textarea "Hi [PERSON_NAME]! Hailey here with University View!! When you are able to hear …" at bounding box center [894, 691] width 840 height 62
click at [1056, 677] on textarea "Hi [PERSON_NAME]! Hailey here with University View. When you are able to hear b…" at bounding box center [894, 691] width 840 height 62
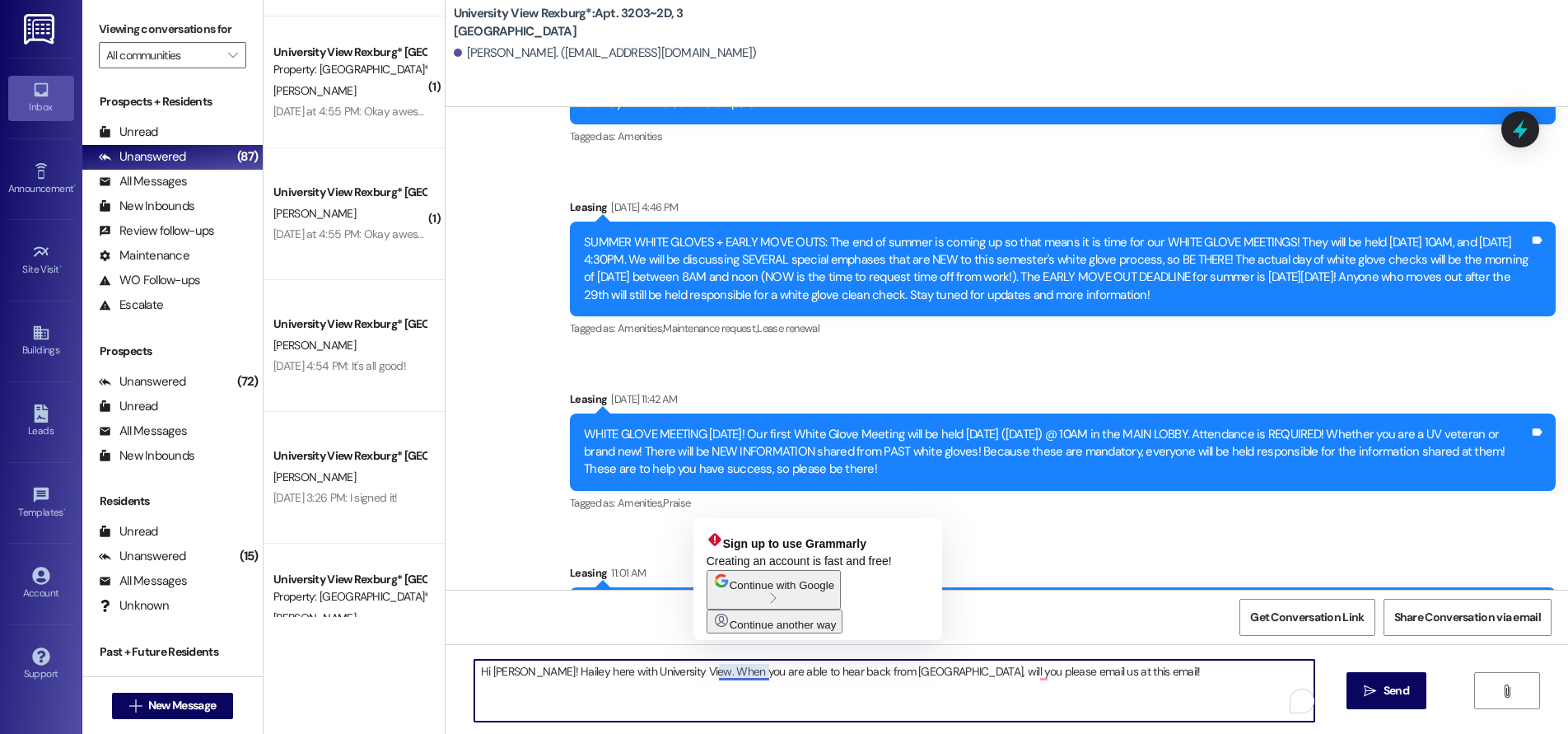
click at [715, 678] on textarea "Hi [PERSON_NAME]! Hailey here with University View. When you are able to hear b…" at bounding box center [894, 691] width 840 height 62
click at [707, 669] on textarea "Hi [PERSON_NAME]! Hailey here with University View. When you are able to hear b…" at bounding box center [894, 691] width 840 height 62
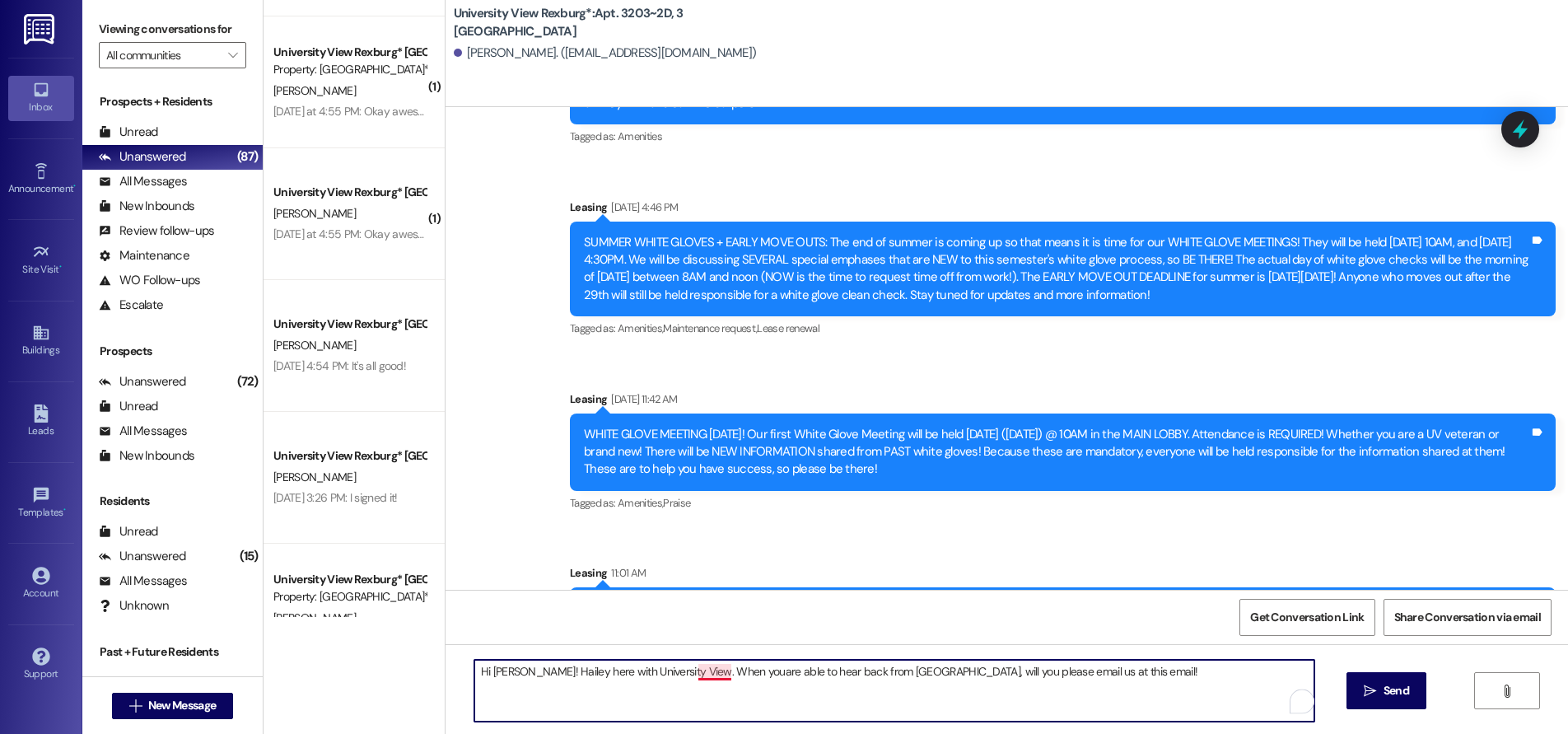
drag, startPoint x: 718, startPoint y: 671, endPoint x: 721, endPoint y: 680, distance: 9.5
click at [718, 670] on textarea "Hi [PERSON_NAME]! Hailey here with University View. When youare able to hear ba…" at bounding box center [894, 691] width 840 height 62
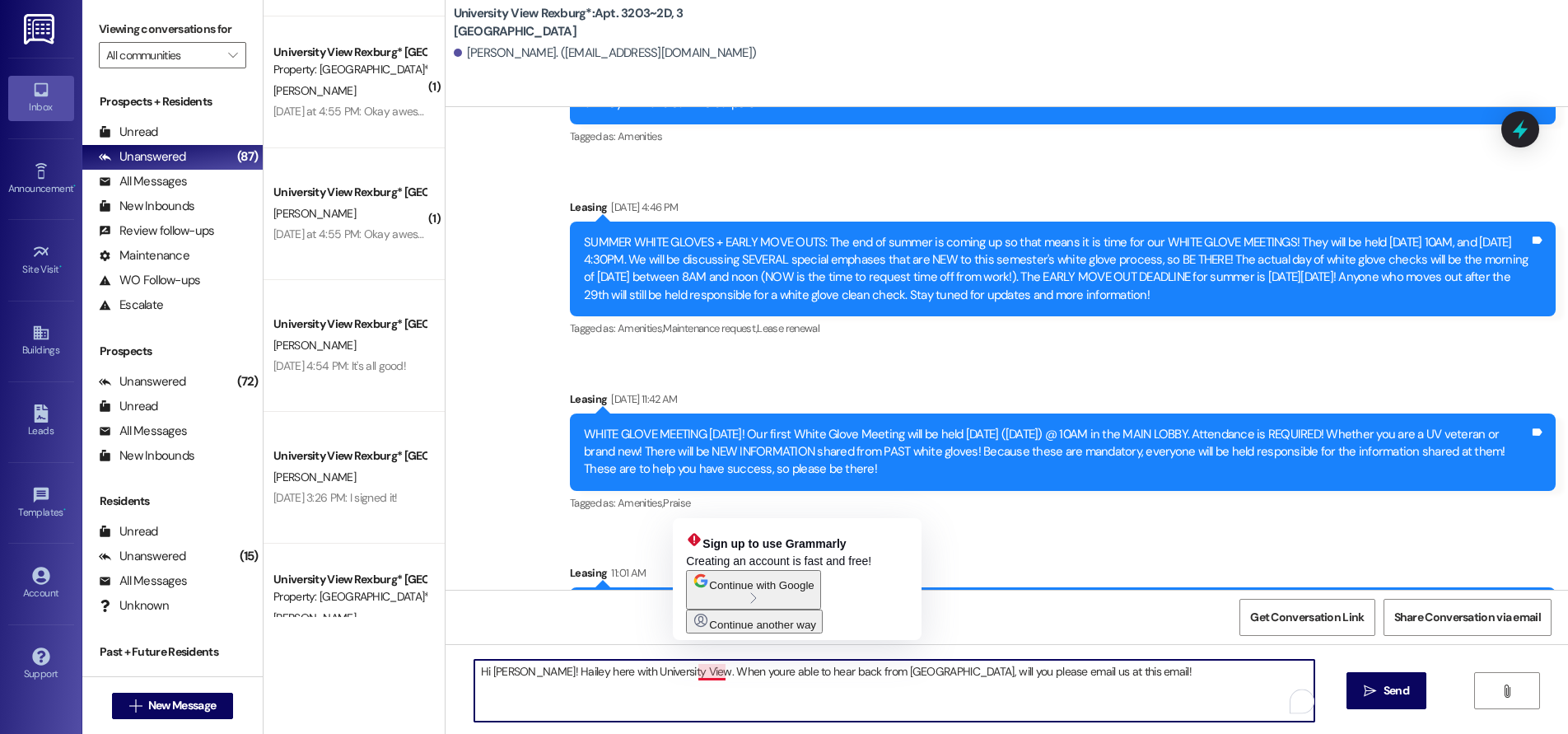
click at [703, 673] on textarea "Hi [PERSON_NAME]! Hailey here with University View. When youre able to hear bac…" at bounding box center [894, 691] width 840 height 62
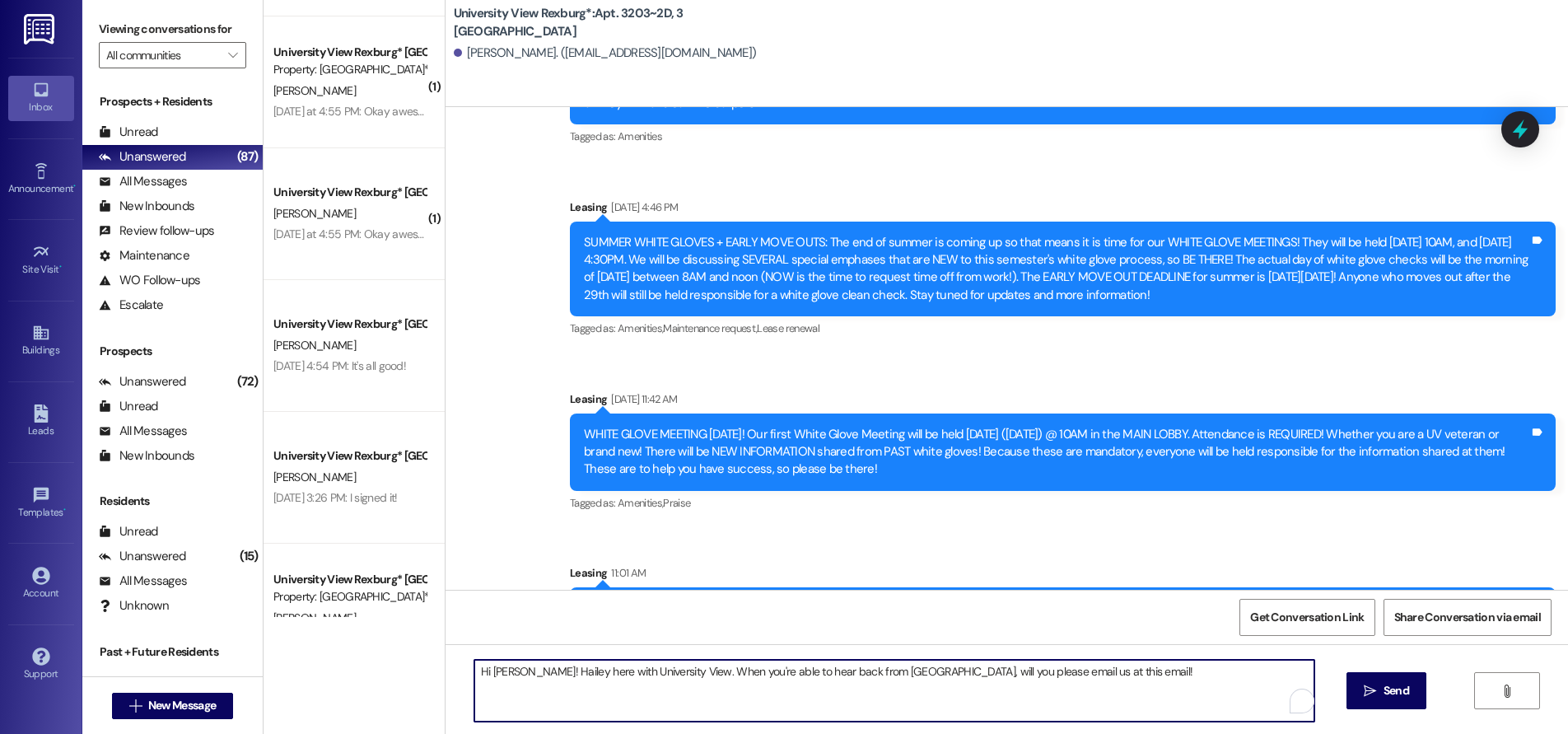
click at [1033, 673] on textarea "Hi [PERSON_NAME]! Hailey here with University View. When you're able to hear ba…" at bounding box center [894, 691] width 840 height 62
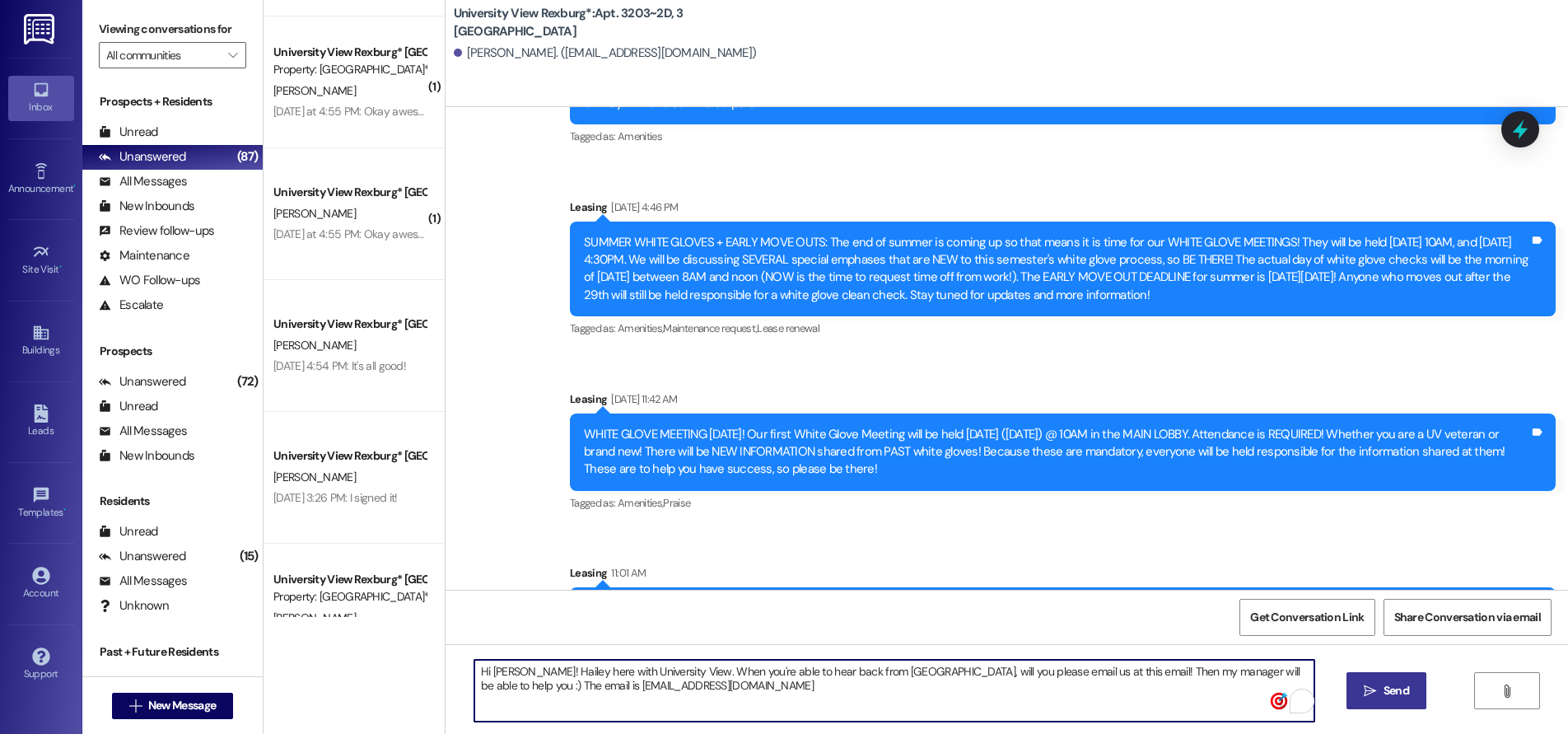
type textarea "Hi [PERSON_NAME]! Hailey here with University View. When you're able to hear ba…"
click at [1389, 690] on span "Send" at bounding box center [1396, 692] width 26 height 18
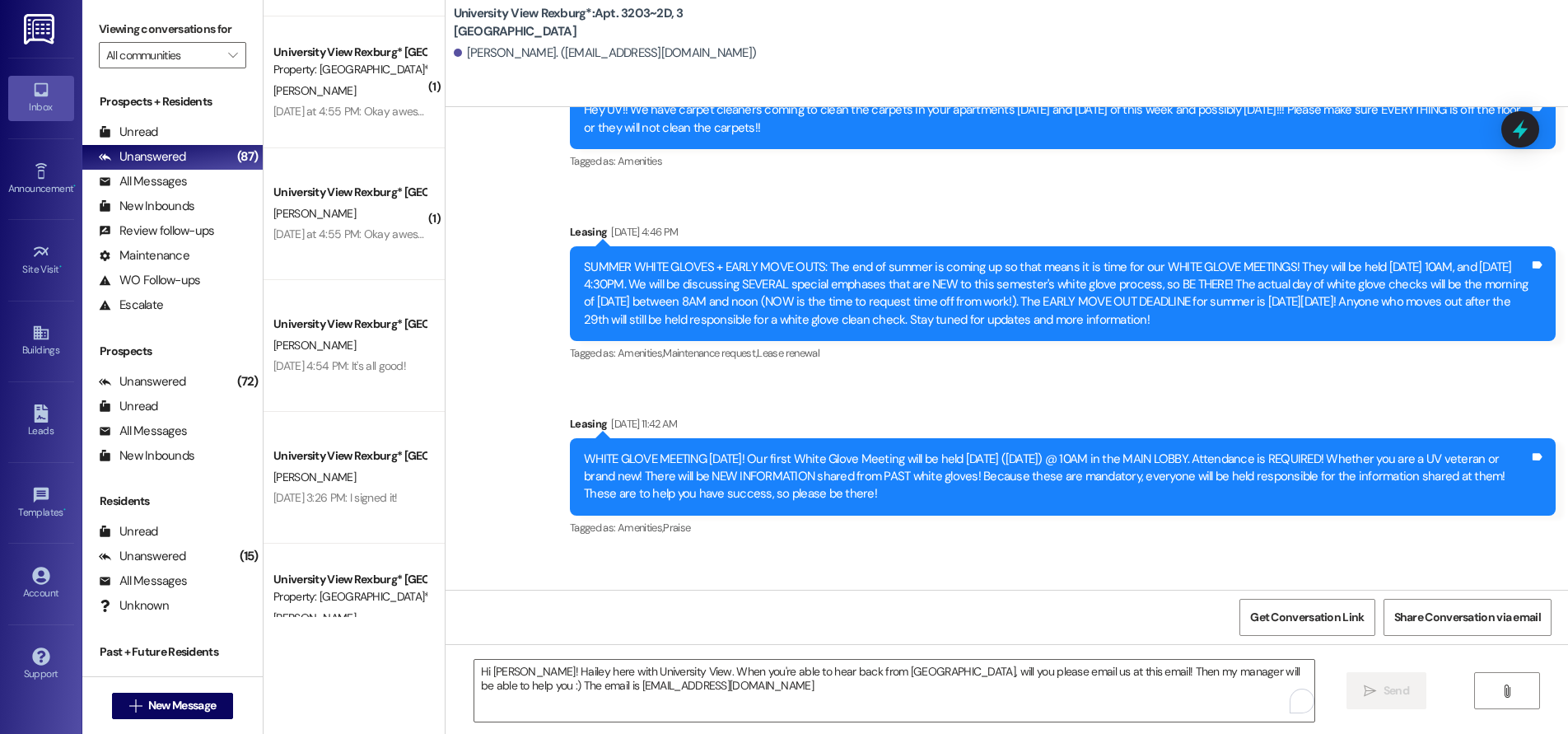
scroll to position [29543, 0]
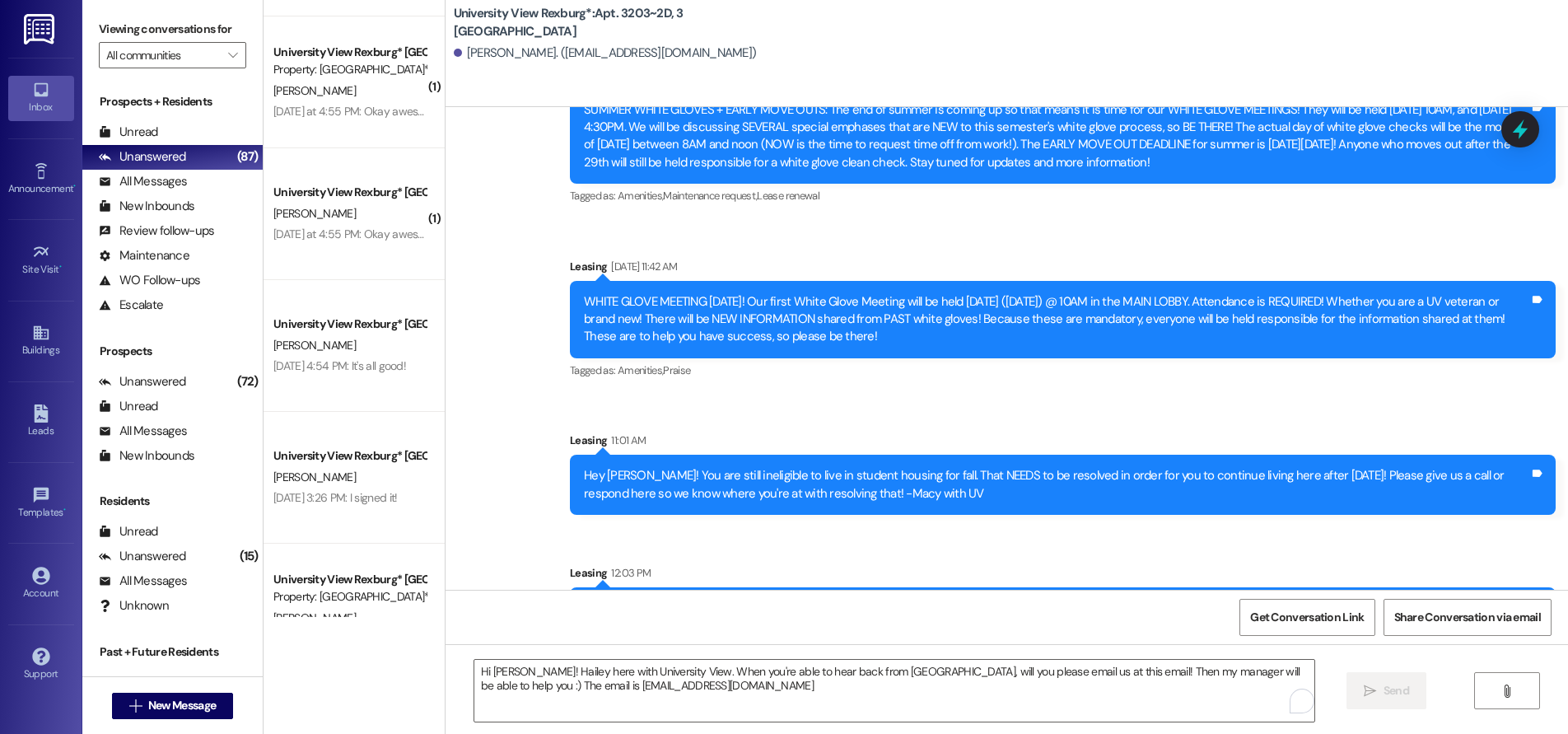
drag, startPoint x: 573, startPoint y: 536, endPoint x: 781, endPoint y: 567, distance: 210.3
click at [781, 588] on div "Hi [PERSON_NAME]! Hailey here with University View. When you're able to hear ba…" at bounding box center [1063, 618] width 986 height 60
copy div "Hi [PERSON_NAME]! Hailey here with University View. When you're able to hear ba…"
click at [175, 701] on span "New Message" at bounding box center [181, 706] width 67 height 18
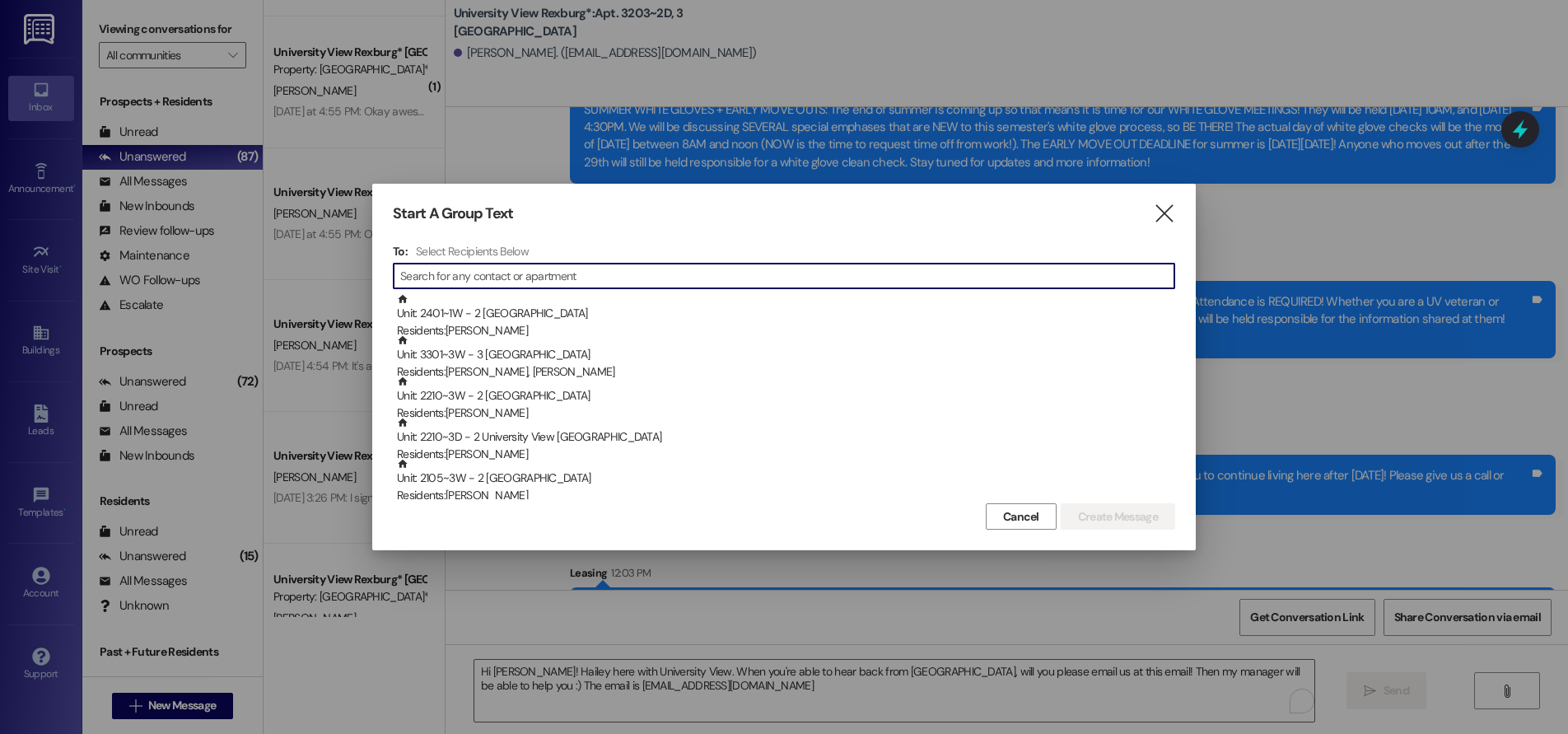
click at [568, 275] on input at bounding box center [787, 275] width 774 height 23
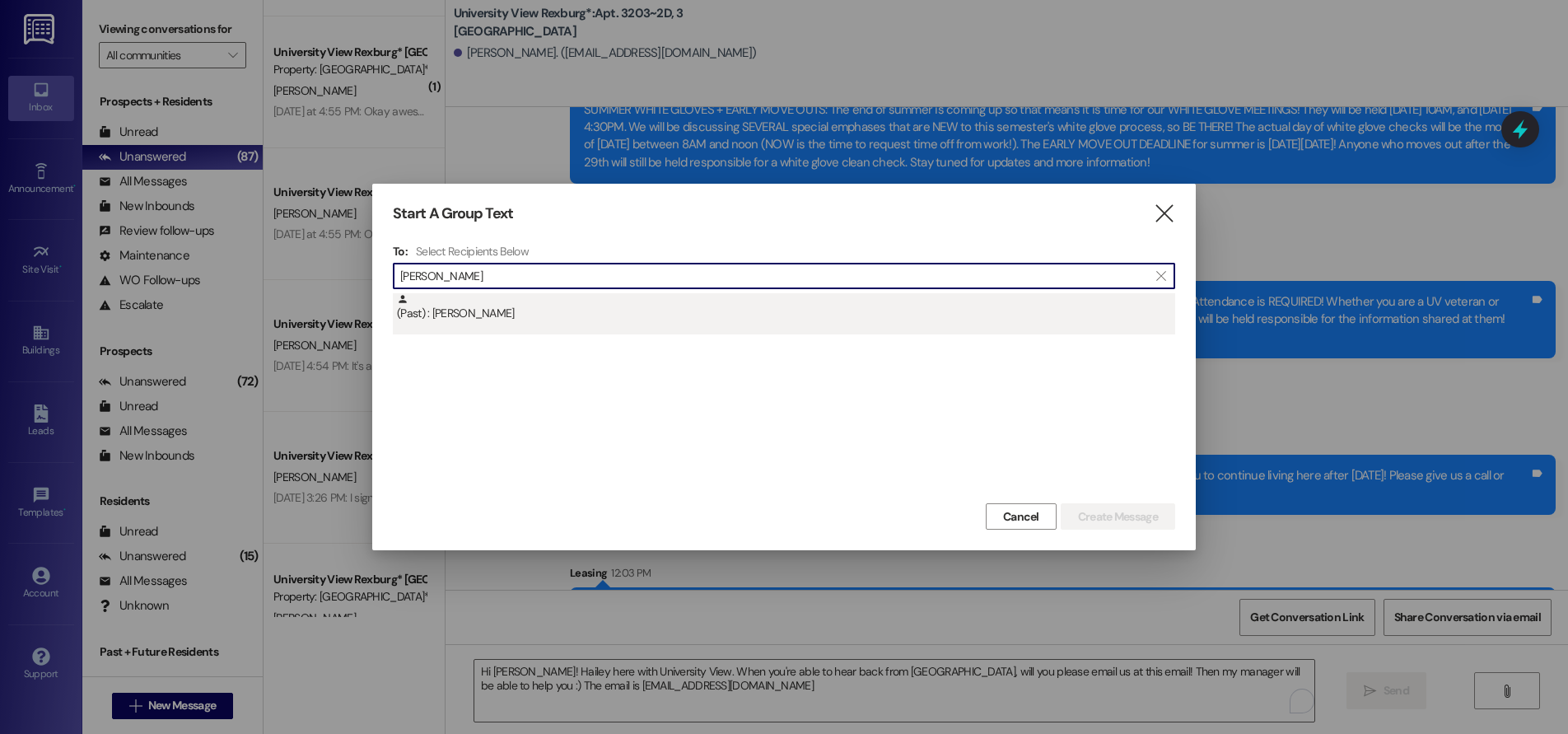
type input "[PERSON_NAME]"
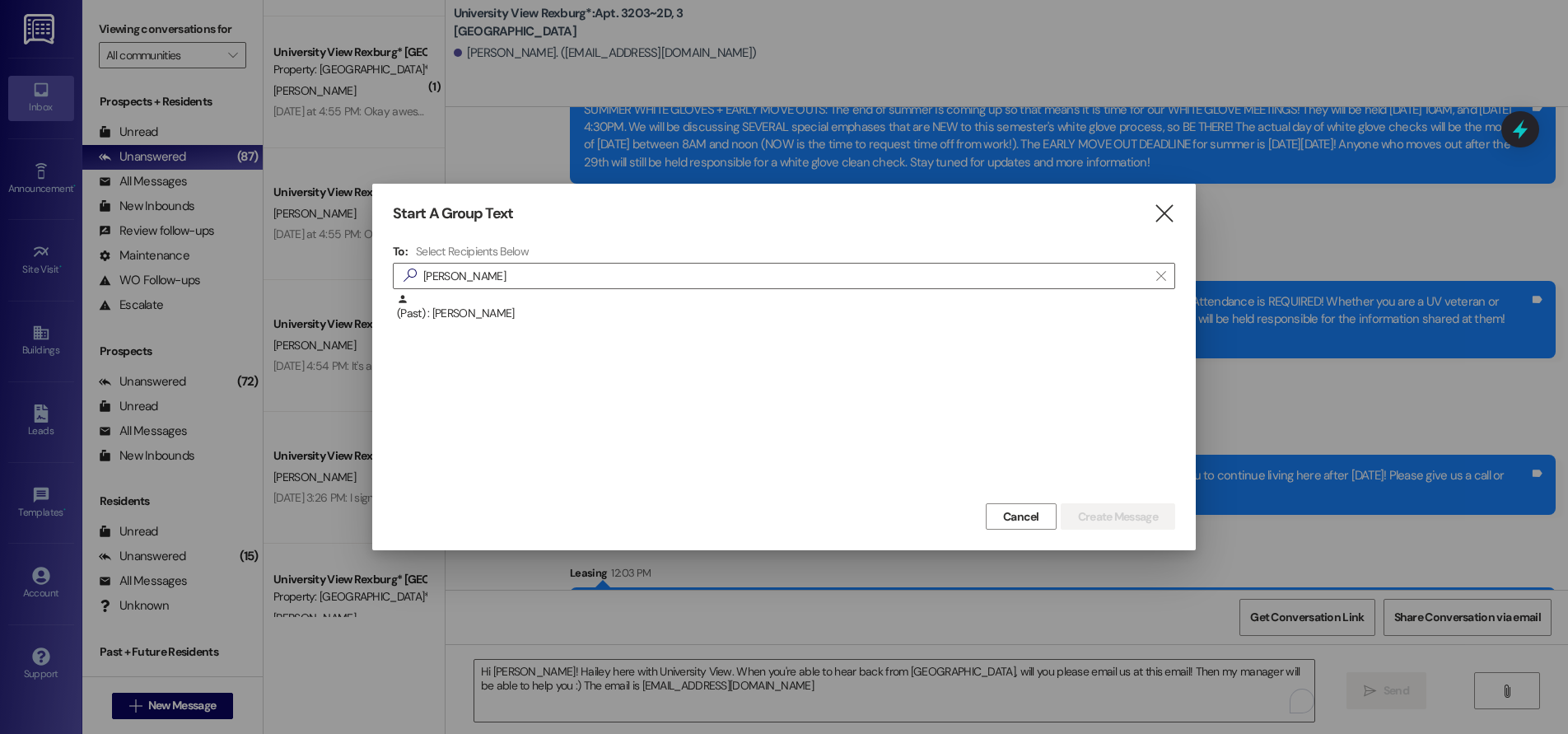
click at [581, 305] on div "(Past) : [PERSON_NAME]" at bounding box center [786, 307] width 778 height 29
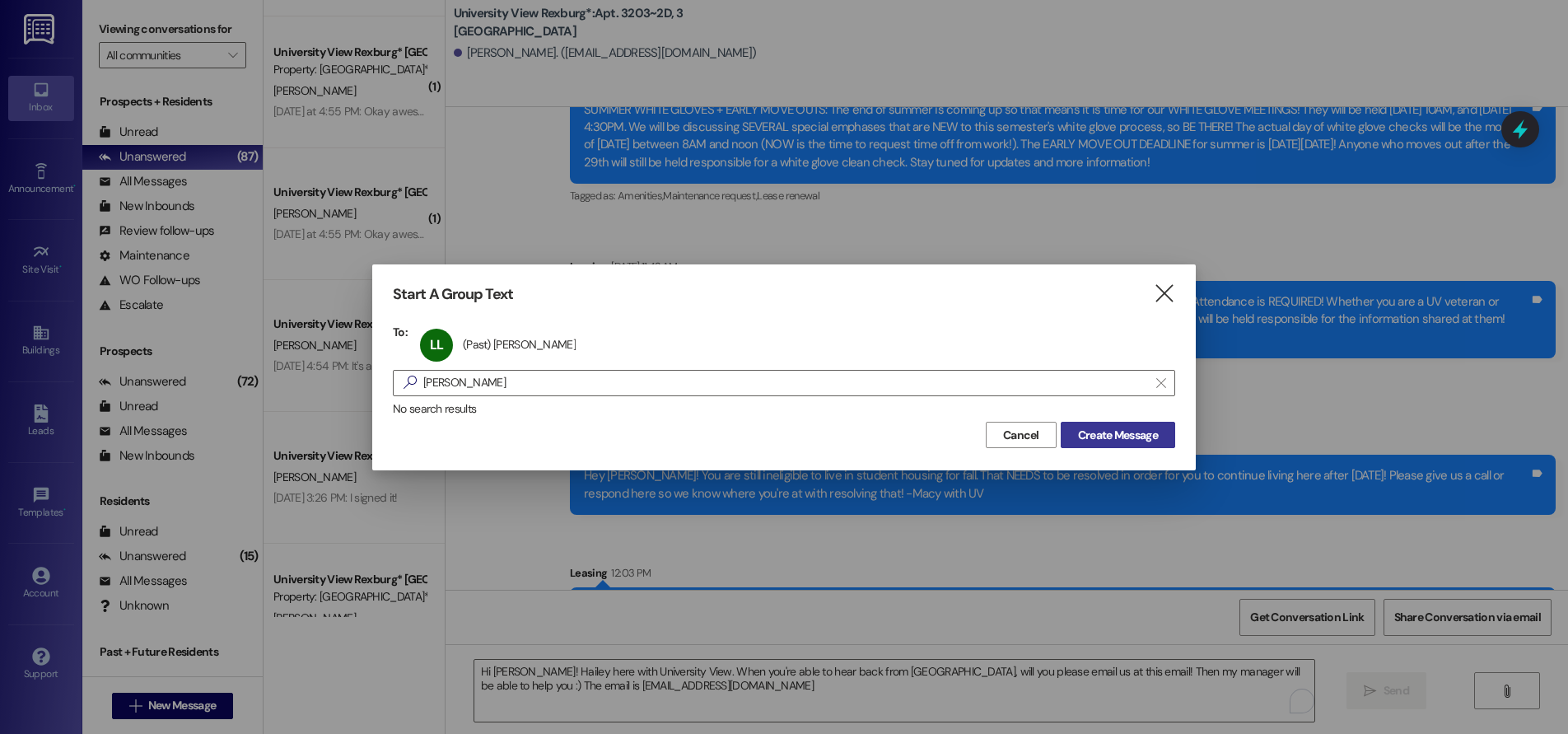
click at [1101, 432] on span "Create Message" at bounding box center [1117, 436] width 80 height 18
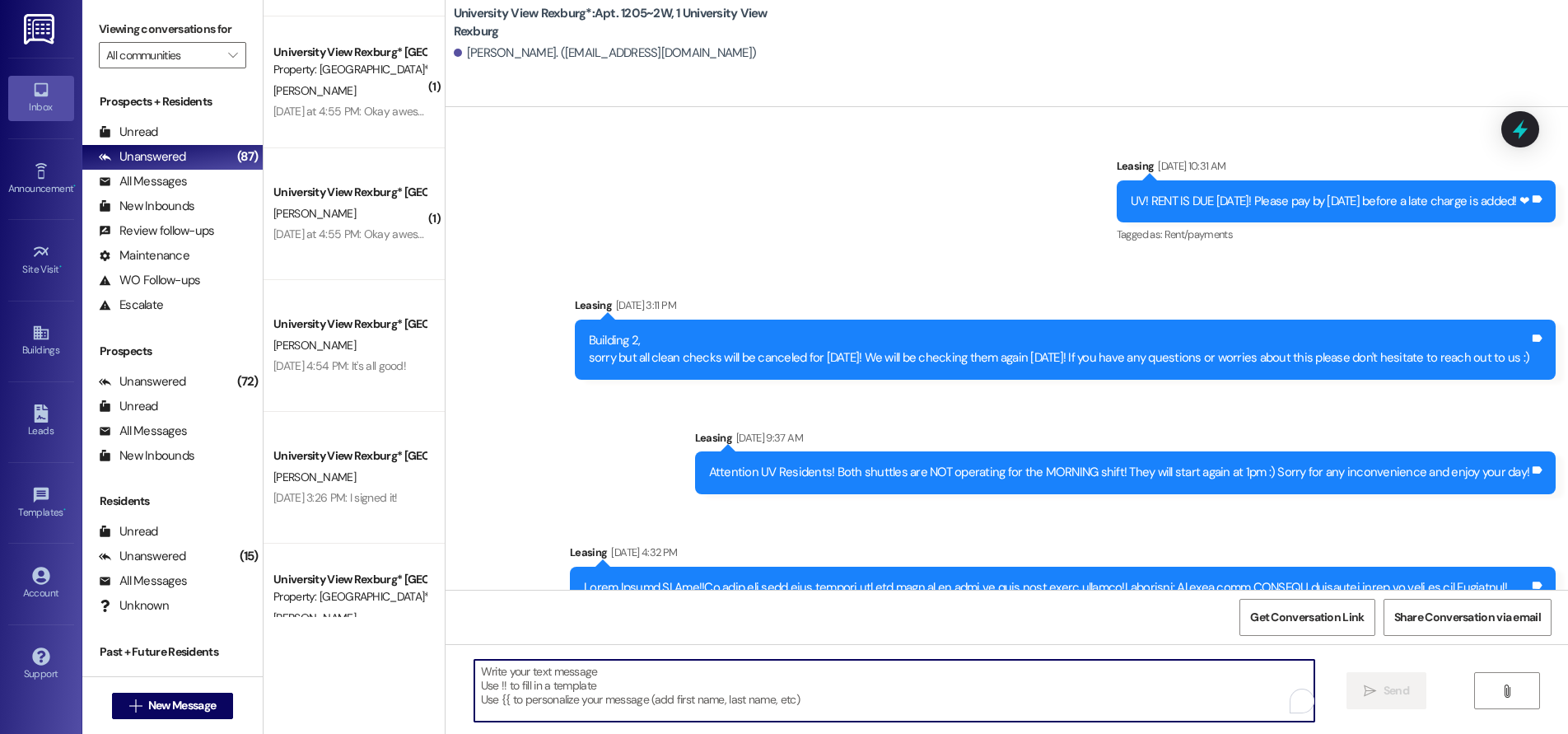
click at [543, 679] on textarea "To enrich screen reader interactions, please activate Accessibility in Grammarl…" at bounding box center [894, 691] width 840 height 62
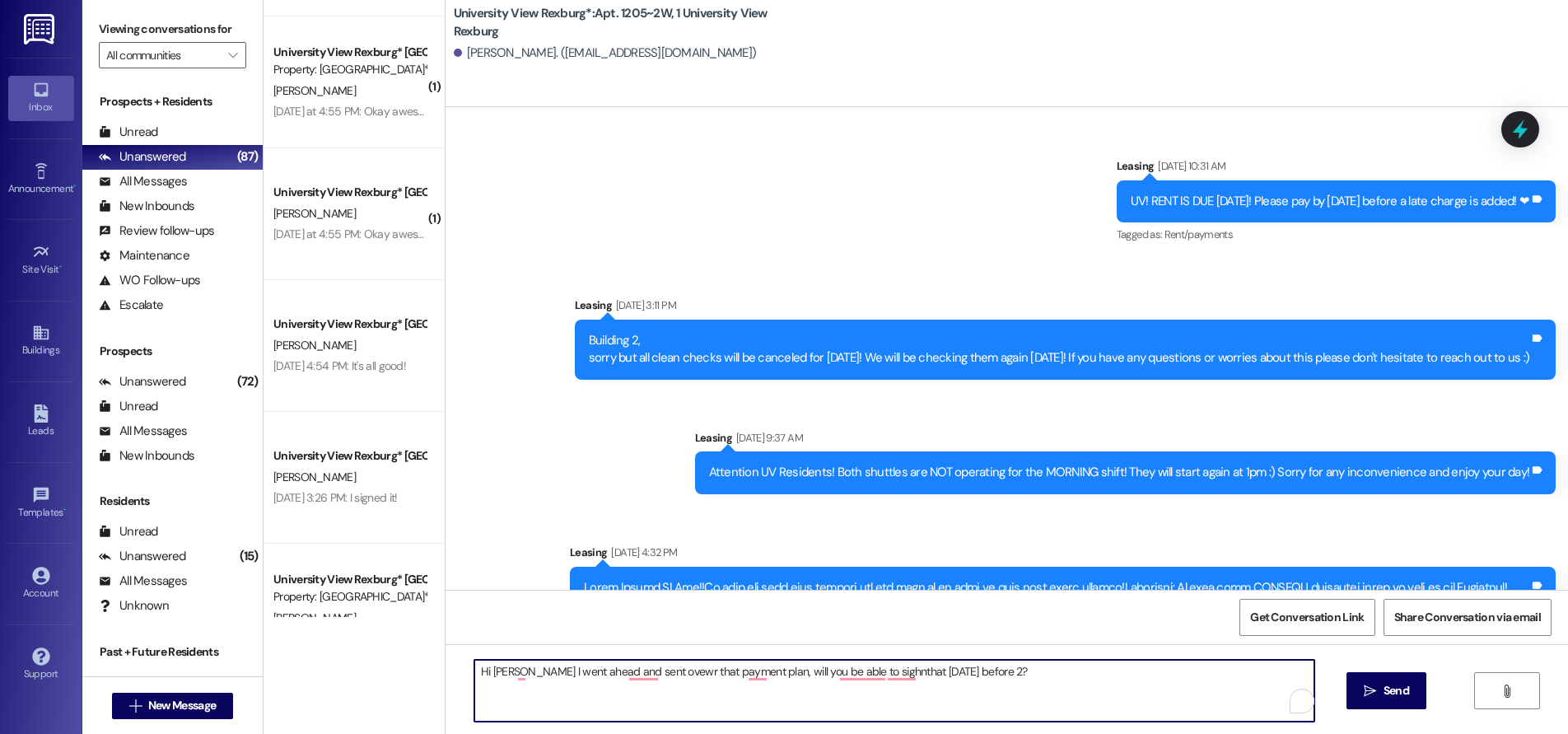
click at [946, 674] on textarea "Hi [PERSON_NAME] I went ahead and sent ovewr that payment plan, will you be abl…" at bounding box center [894, 691] width 840 height 62
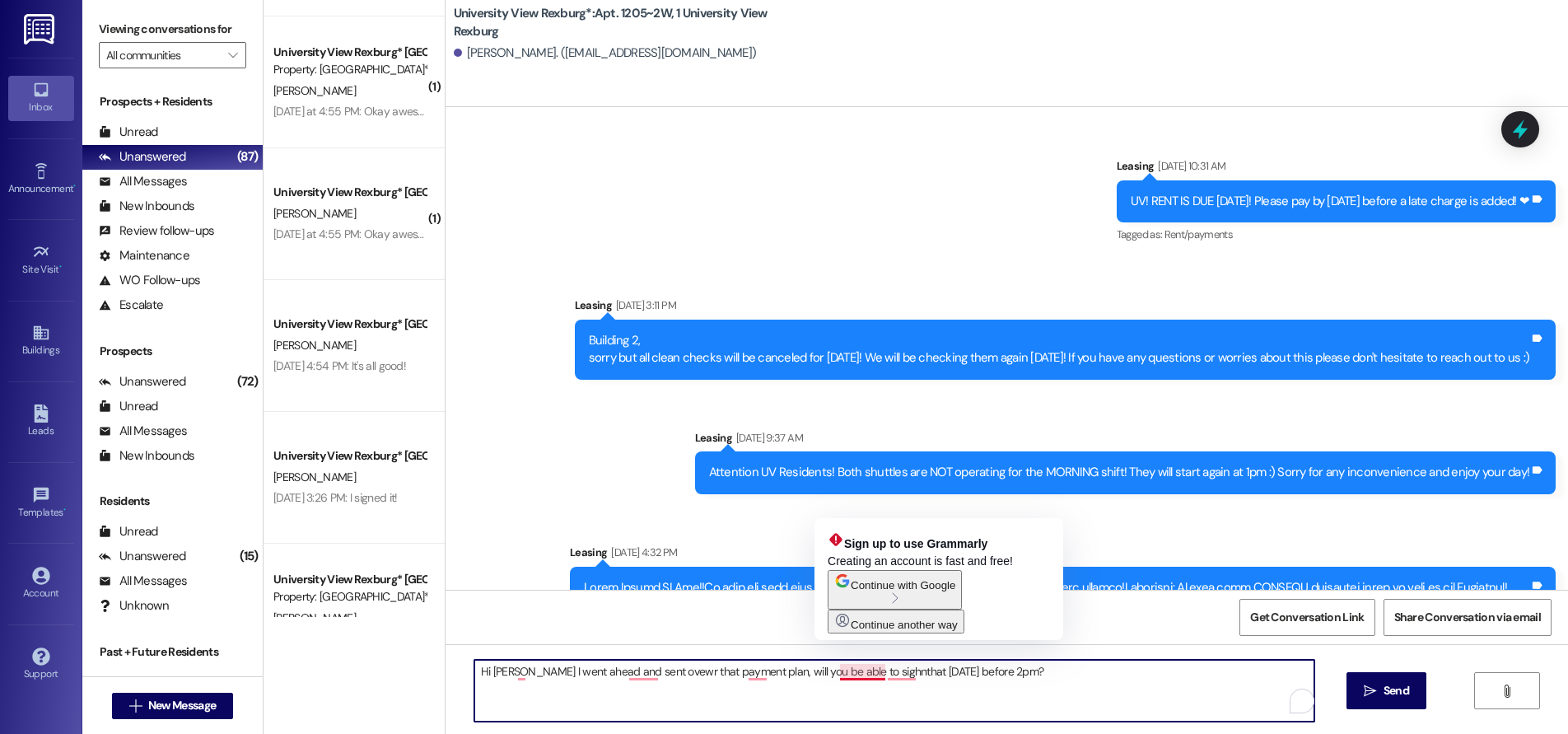
click at [858, 669] on textarea "Hi [PERSON_NAME] I went ahead and sent ovewr that payment plan, will you be abl…" at bounding box center [894, 691] width 840 height 62
click at [853, 678] on textarea "Hi [PERSON_NAME] I went ahead and sent ovewr that payment plan, will you be abl…" at bounding box center [894, 691] width 840 height 62
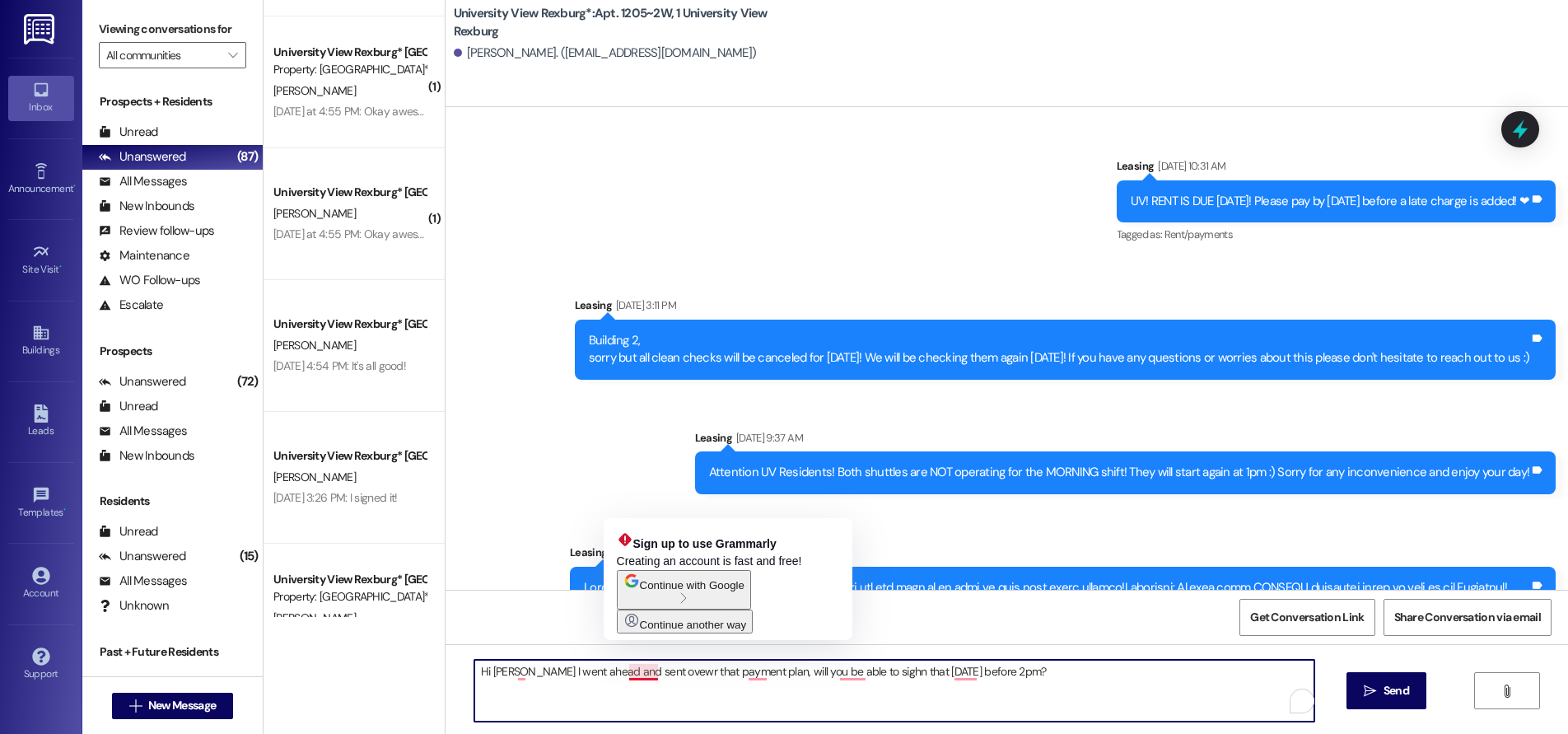
drag, startPoint x: 632, startPoint y: 672, endPoint x: 593, endPoint y: 683, distance: 40.5
click at [593, 683] on textarea "Hi [PERSON_NAME] I went ahead and sent ovewr that payment plan, will you be abl…" at bounding box center [894, 691] width 840 height 62
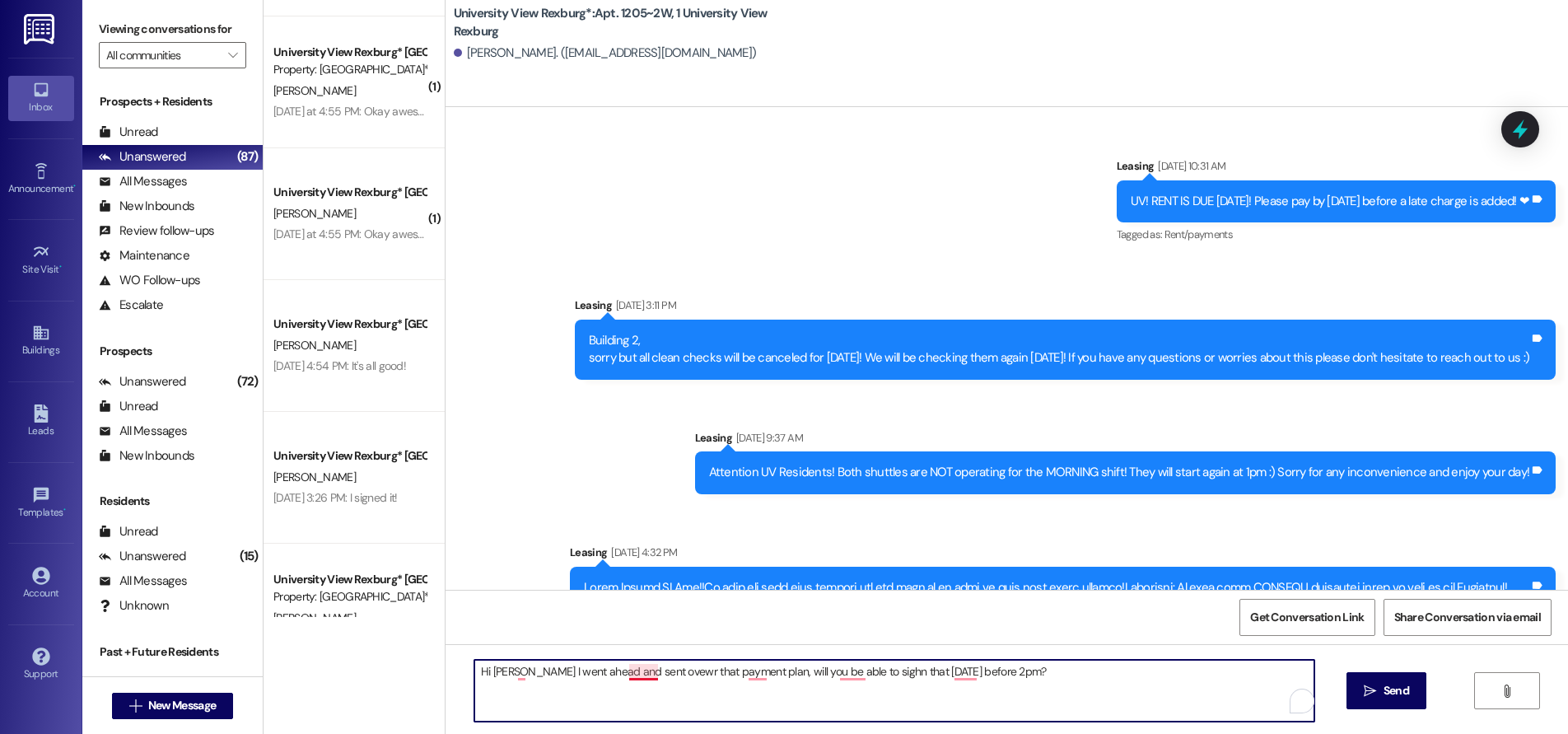
click at [640, 676] on textarea "Hi [PERSON_NAME] I went ahead and sent ovewr that payment plan, will you be abl…" at bounding box center [894, 691] width 840 height 62
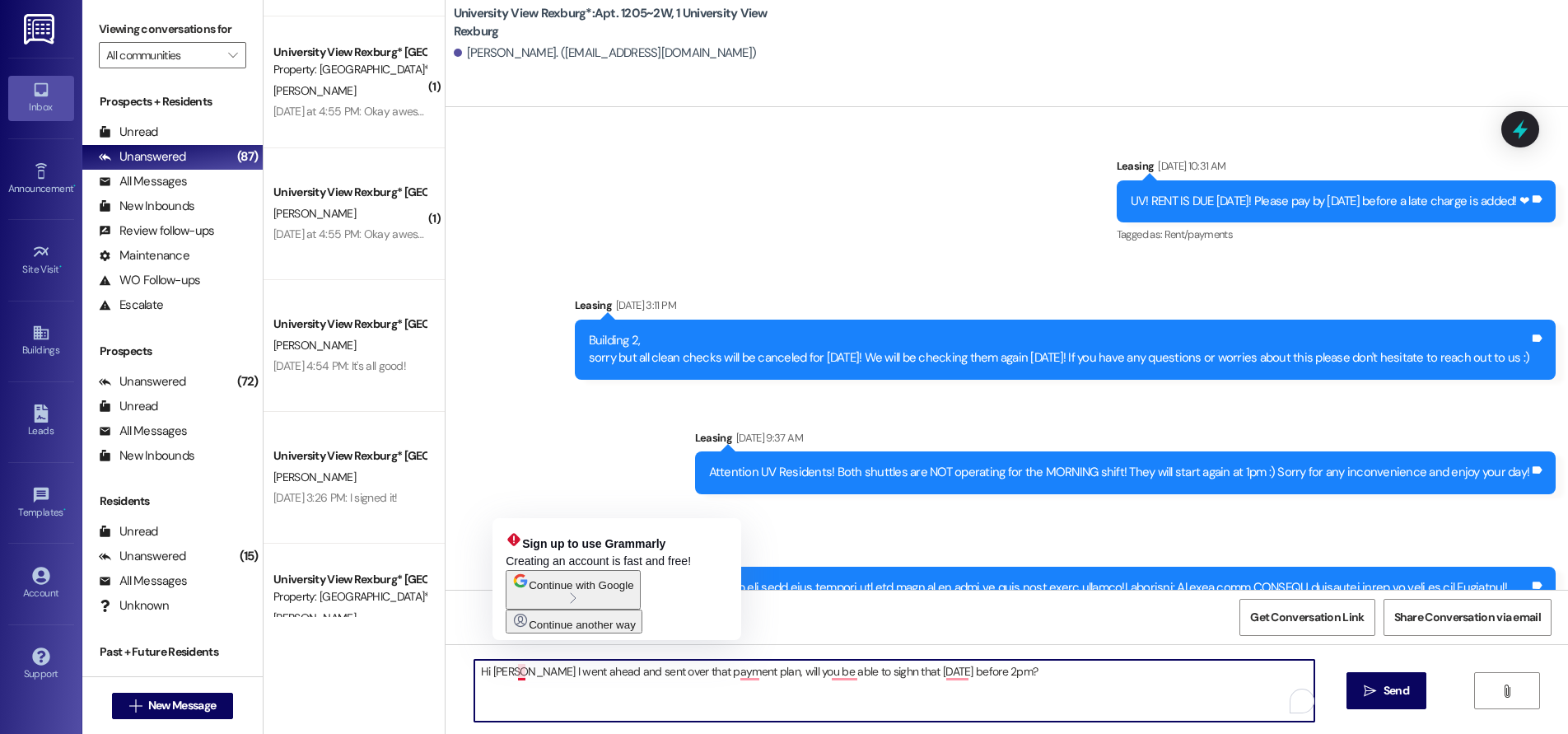
drag, startPoint x: 513, startPoint y: 674, endPoint x: 526, endPoint y: 686, distance: 17.7
click at [514, 674] on textarea "Hi [PERSON_NAME] I went ahead and sent over that payment plan, will you be able…" at bounding box center [894, 691] width 840 height 62
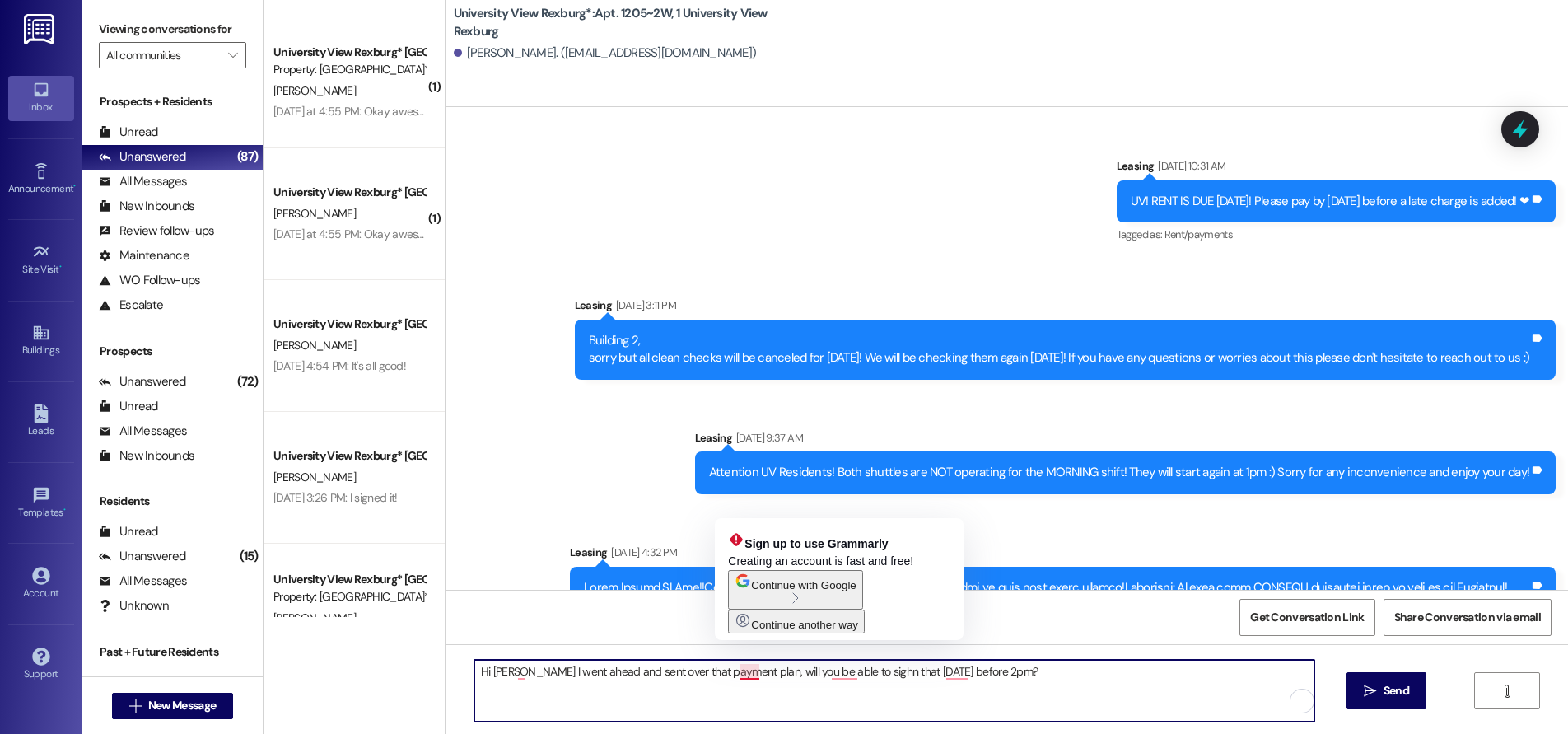
click at [732, 681] on textarea "Hi [PERSON_NAME] I went ahead and sent over that payment plan, will you be able…" at bounding box center [894, 691] width 840 height 62
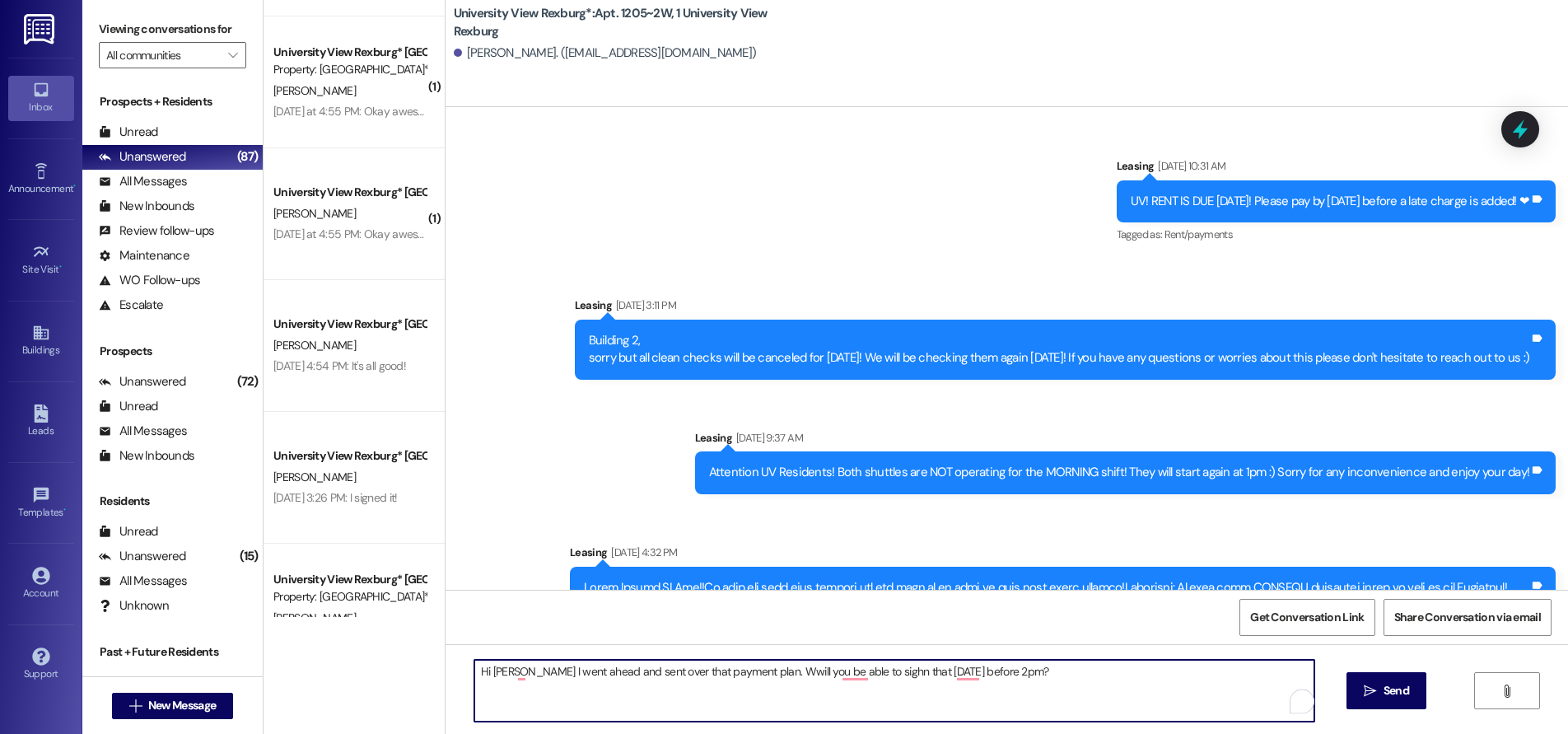
click at [749, 678] on textarea "Hi [PERSON_NAME] I went ahead and sent over that payment plan. Wwill you be abl…" at bounding box center [894, 691] width 840 height 62
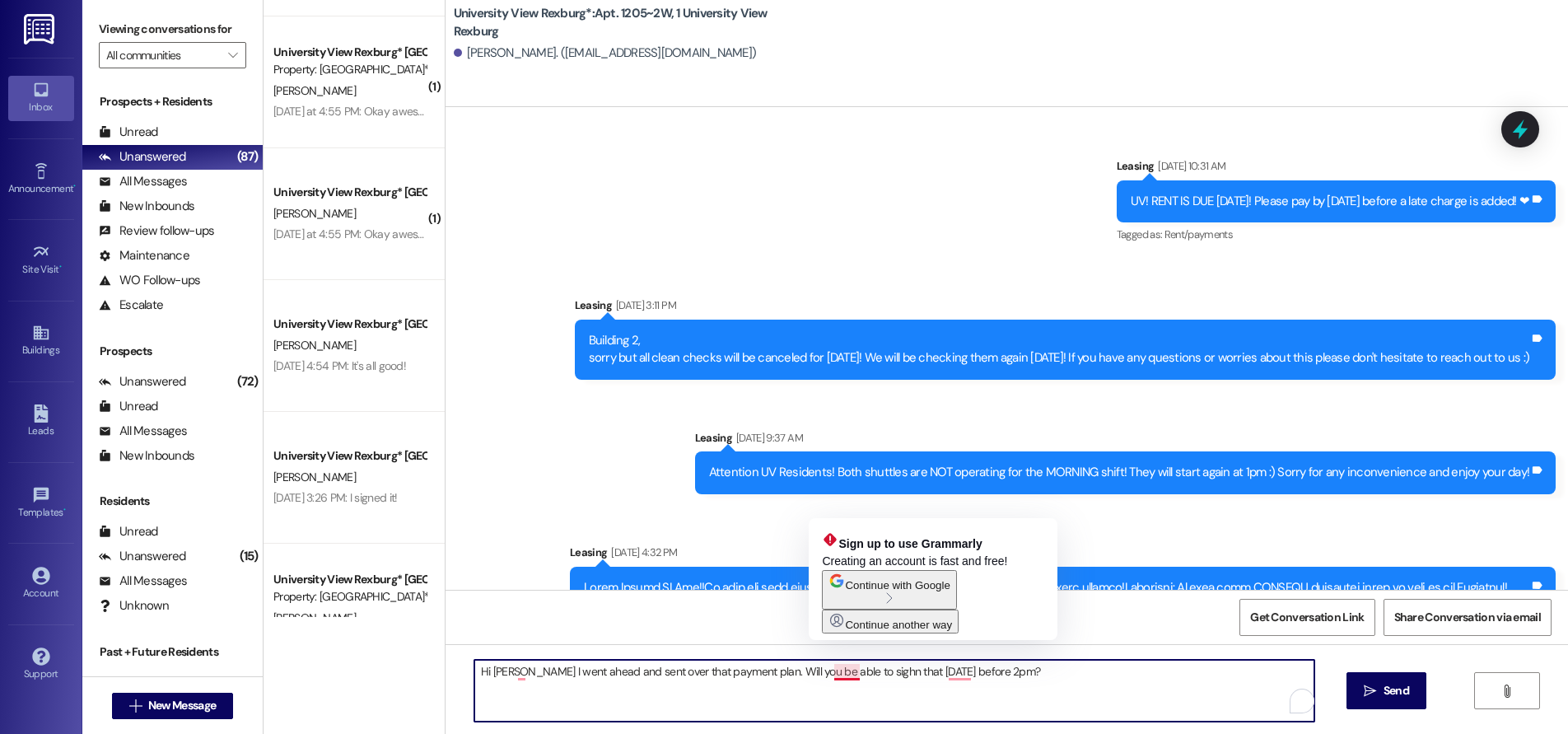
click at [842, 674] on textarea "Hi [PERSON_NAME] I went ahead and sent over that payment plan. Will you be able…" at bounding box center [894, 691] width 840 height 62
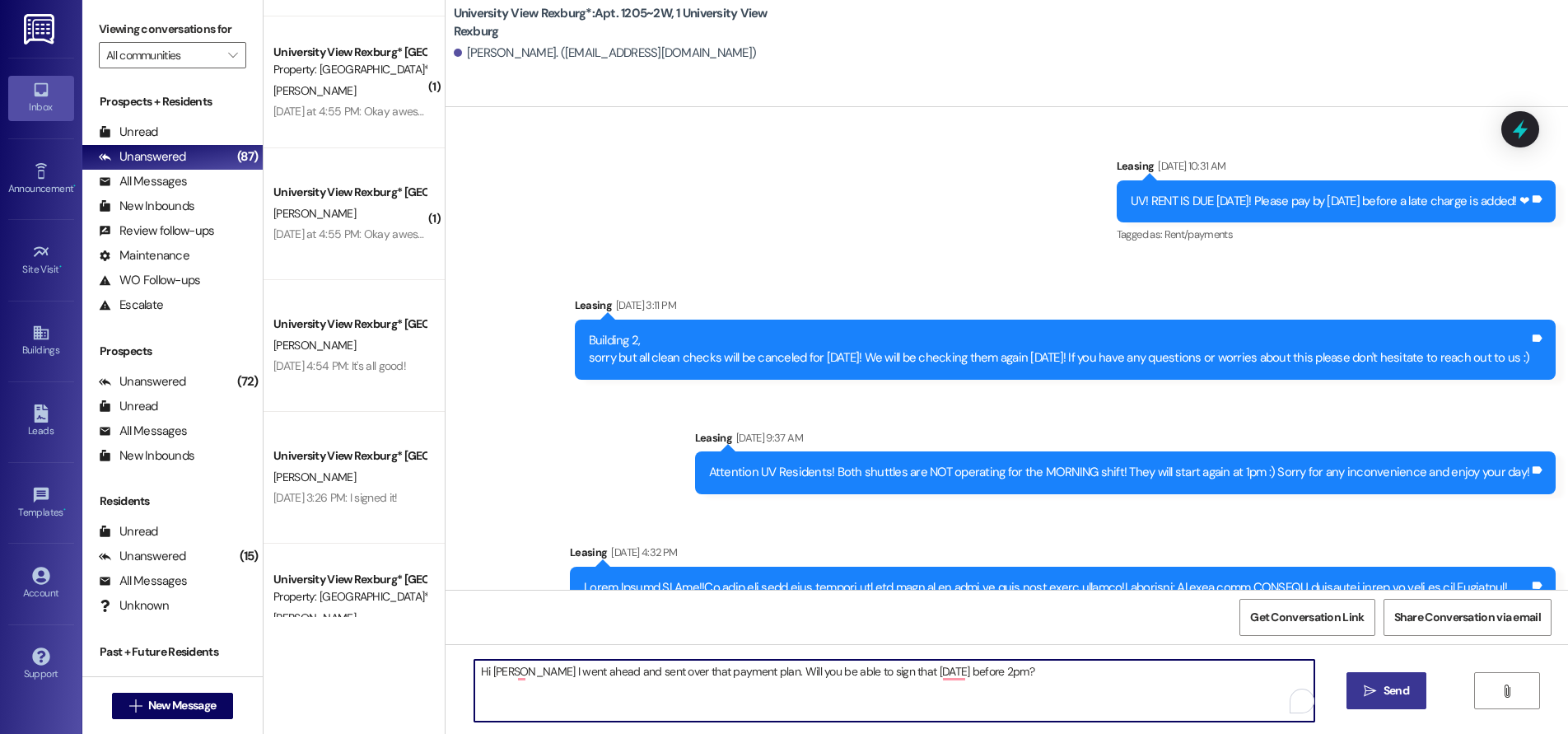
type textarea "Hi [PERSON_NAME] I went ahead and sent over that payment plan. Will you be able…"
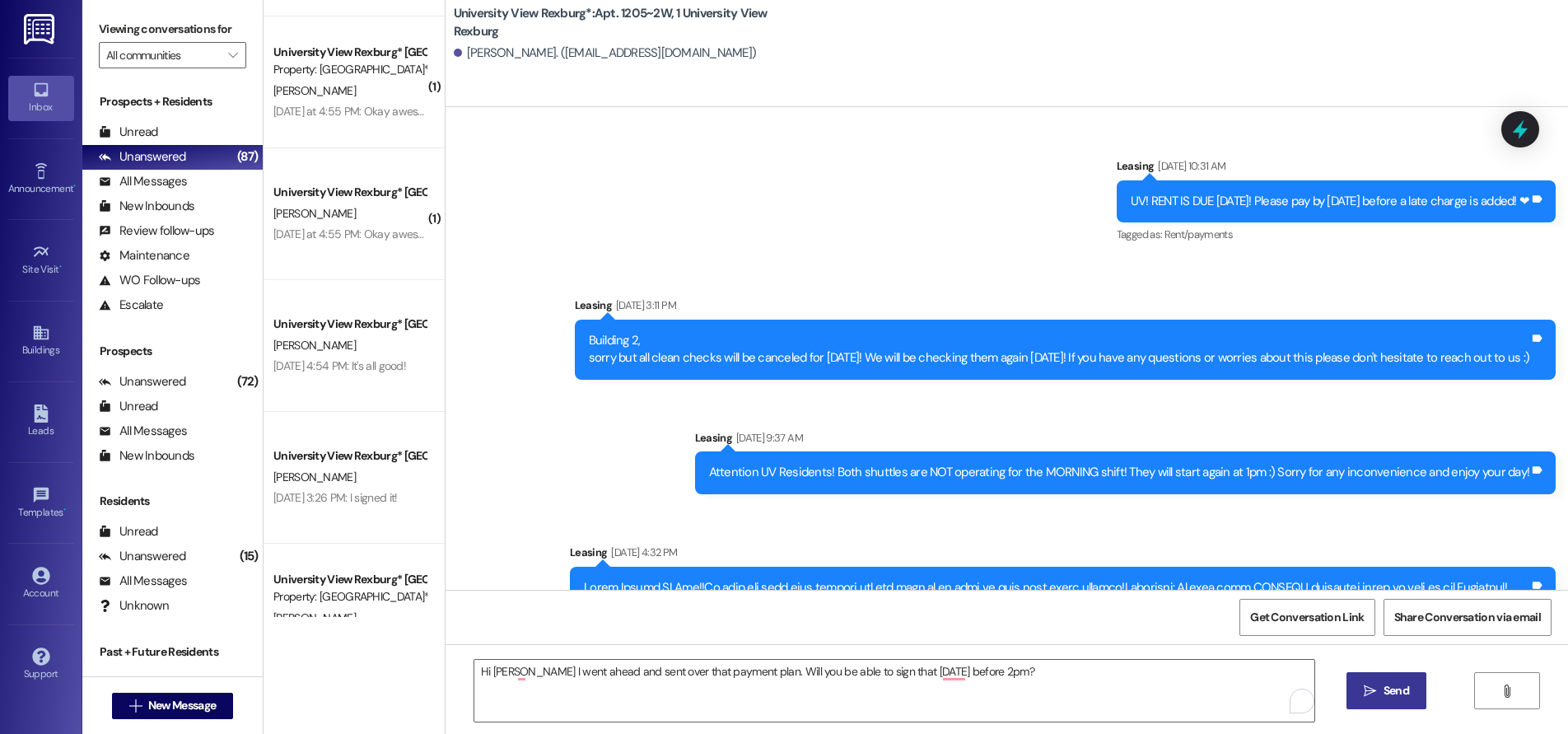
drag, startPoint x: 1379, startPoint y: 693, endPoint x: 1389, endPoint y: 697, distance: 10.8
click at [1389, 697] on span "Send" at bounding box center [1396, 692] width 33 height 18
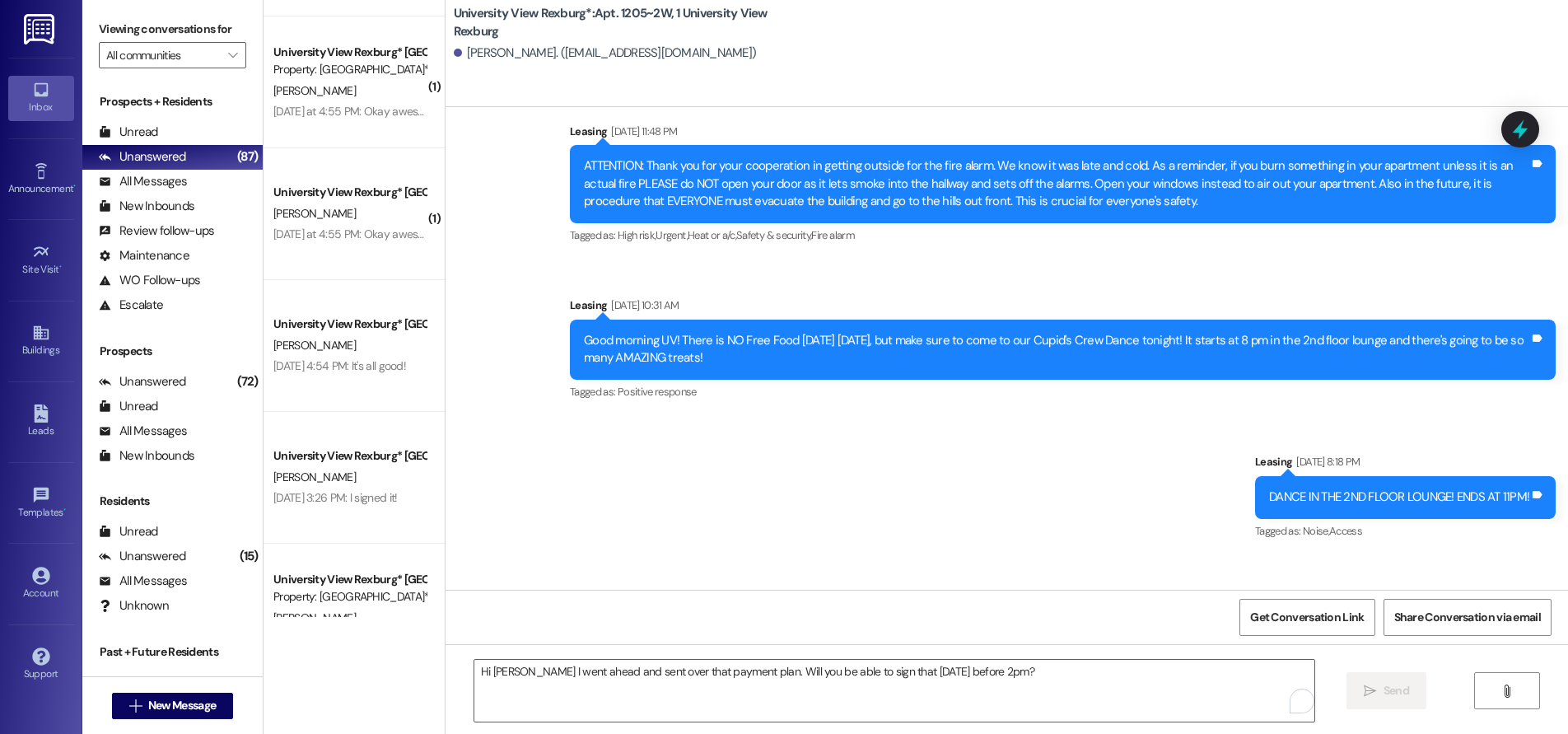
scroll to position [26702, 0]
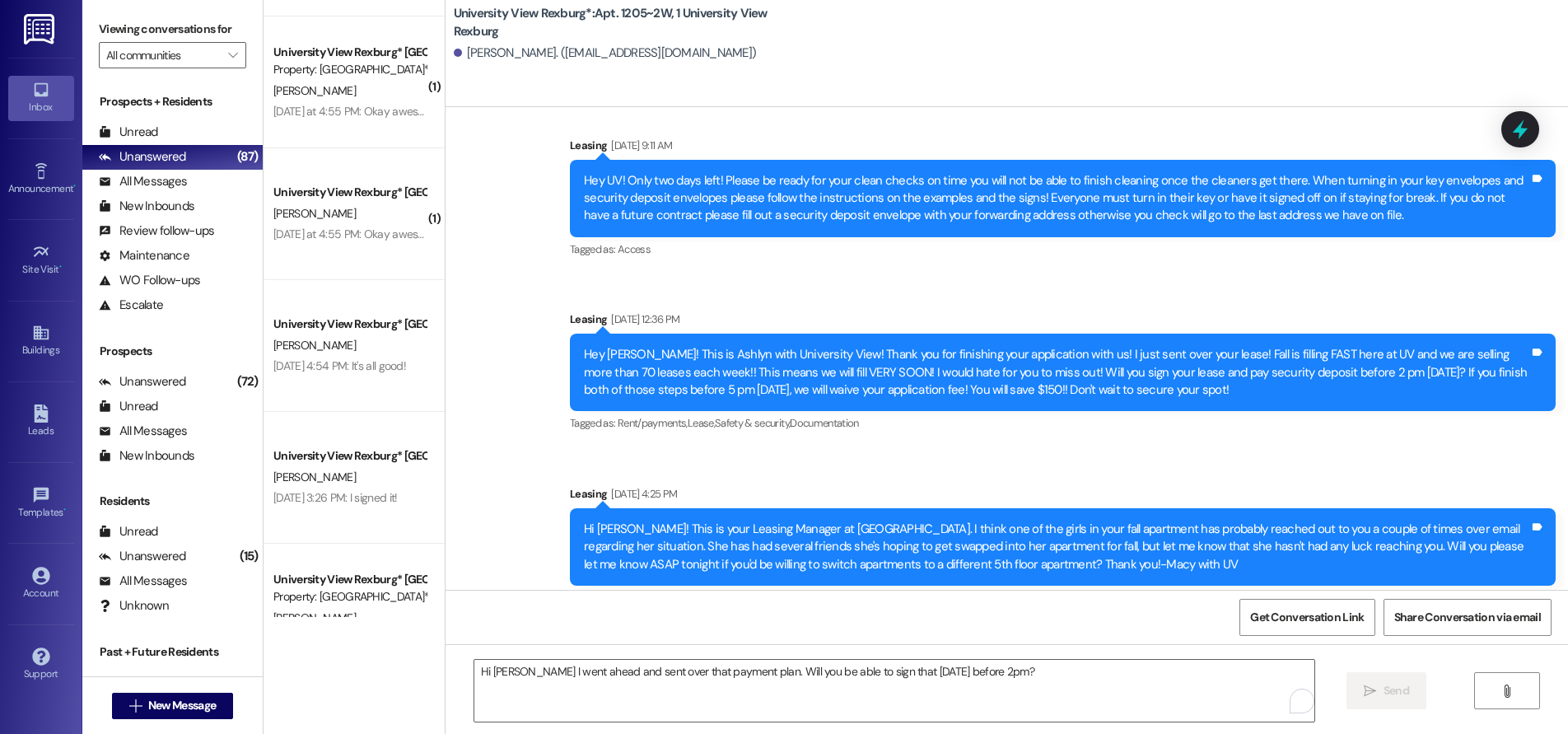
drag, startPoint x: 999, startPoint y: 552, endPoint x: 1519, endPoint y: 545, distance: 520.0
click at [1528, 658] on div "Hi [PERSON_NAME] I went ahead and sent over that payment plan. Will you be able…" at bounding box center [1238, 679] width 637 height 42
copy div "Hi [PERSON_NAME] I went ahead and sent over that payment plan. Will you be able…"
